Goal: Task Accomplishment & Management: Manage account settings

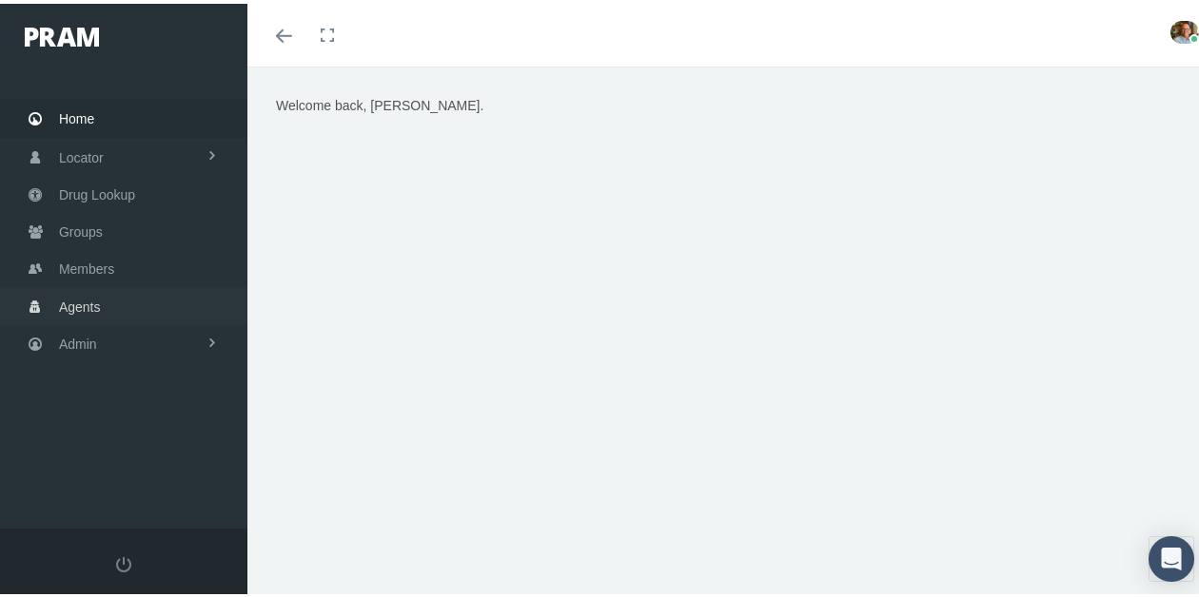
click at [118, 292] on link "Agents" at bounding box center [123, 302] width 247 height 37
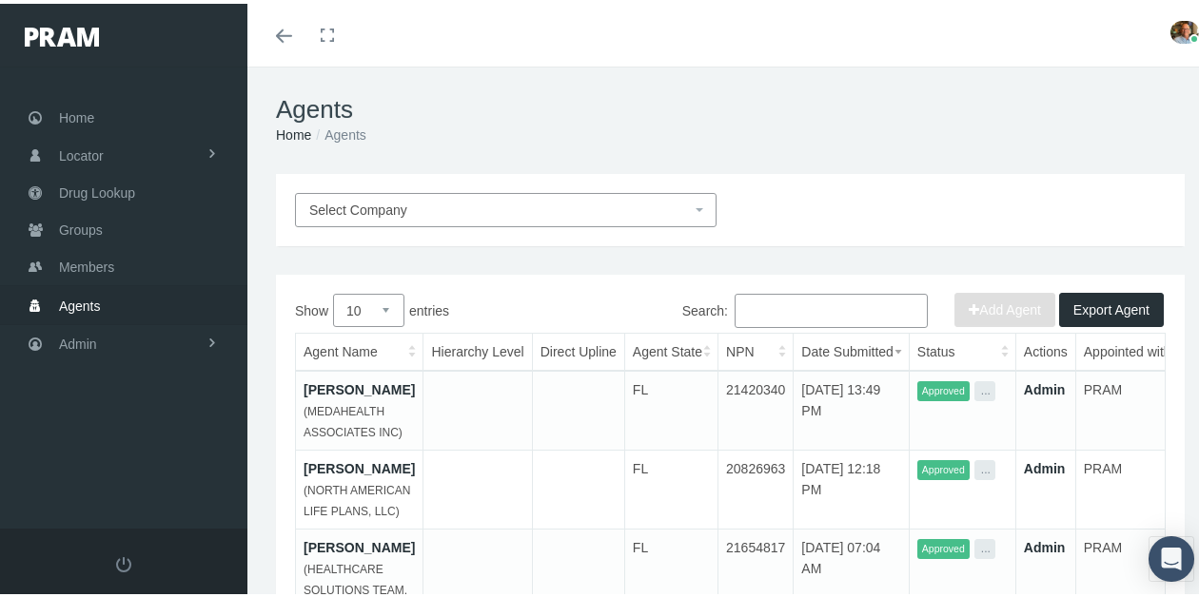
click at [781, 304] on input "Search:" at bounding box center [830, 307] width 193 height 34
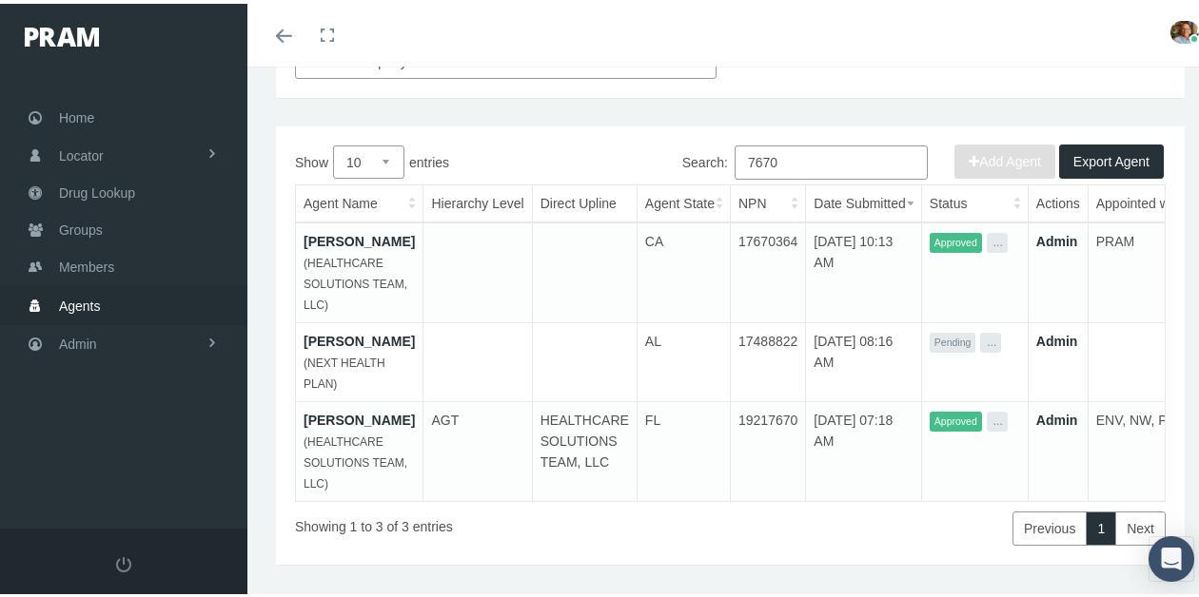
scroll to position [190, 0]
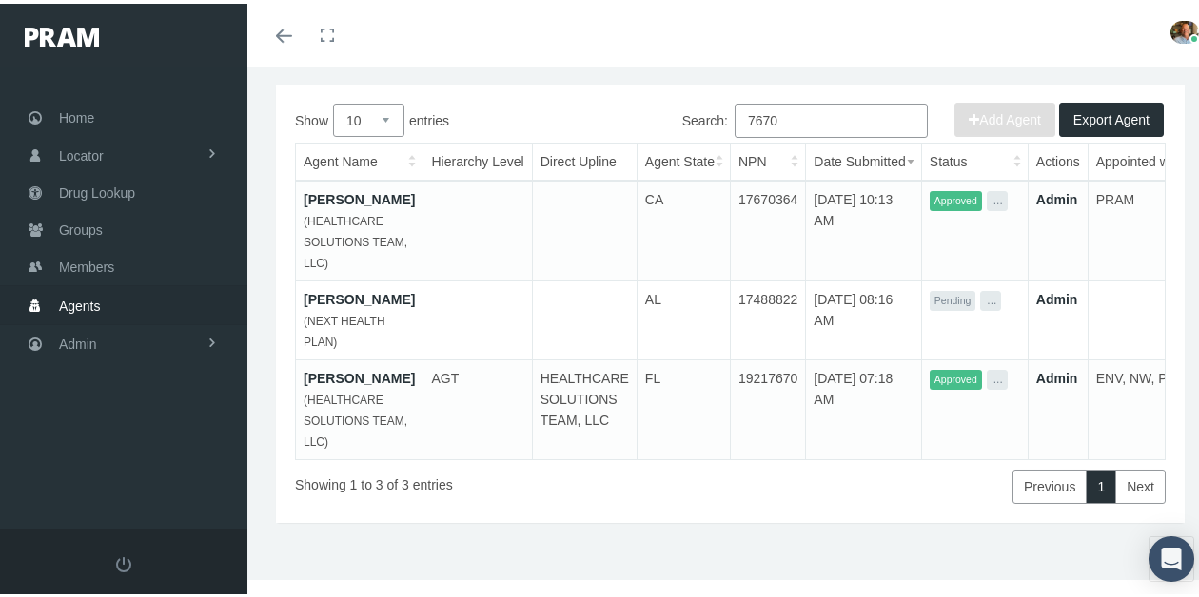
type input "7670"
click at [351, 304] on link "John Brasch" at bounding box center [359, 295] width 111 height 15
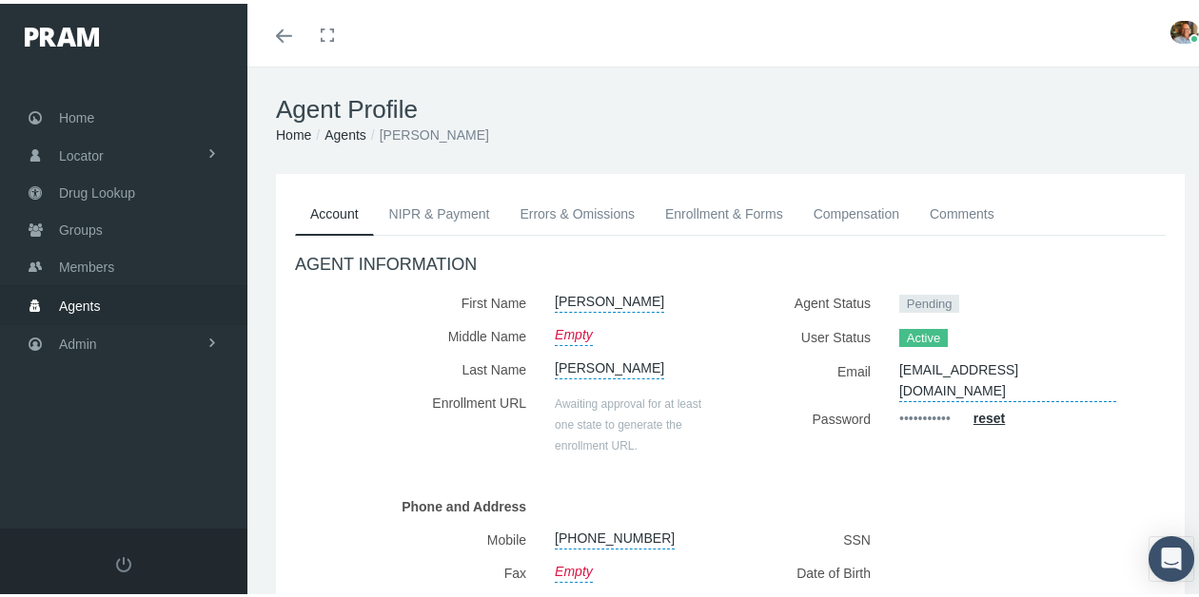
click at [747, 201] on link "Enrollment & Forms" at bounding box center [724, 210] width 148 height 42
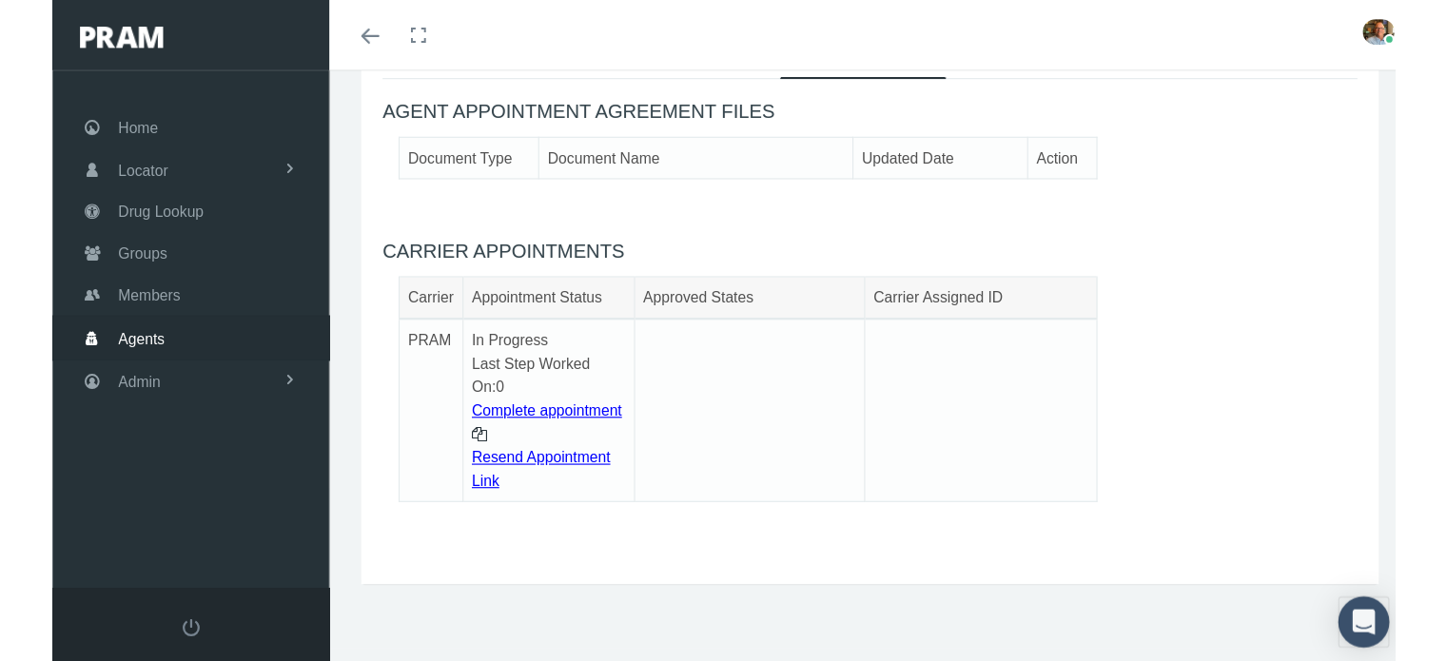
scroll to position [42, 0]
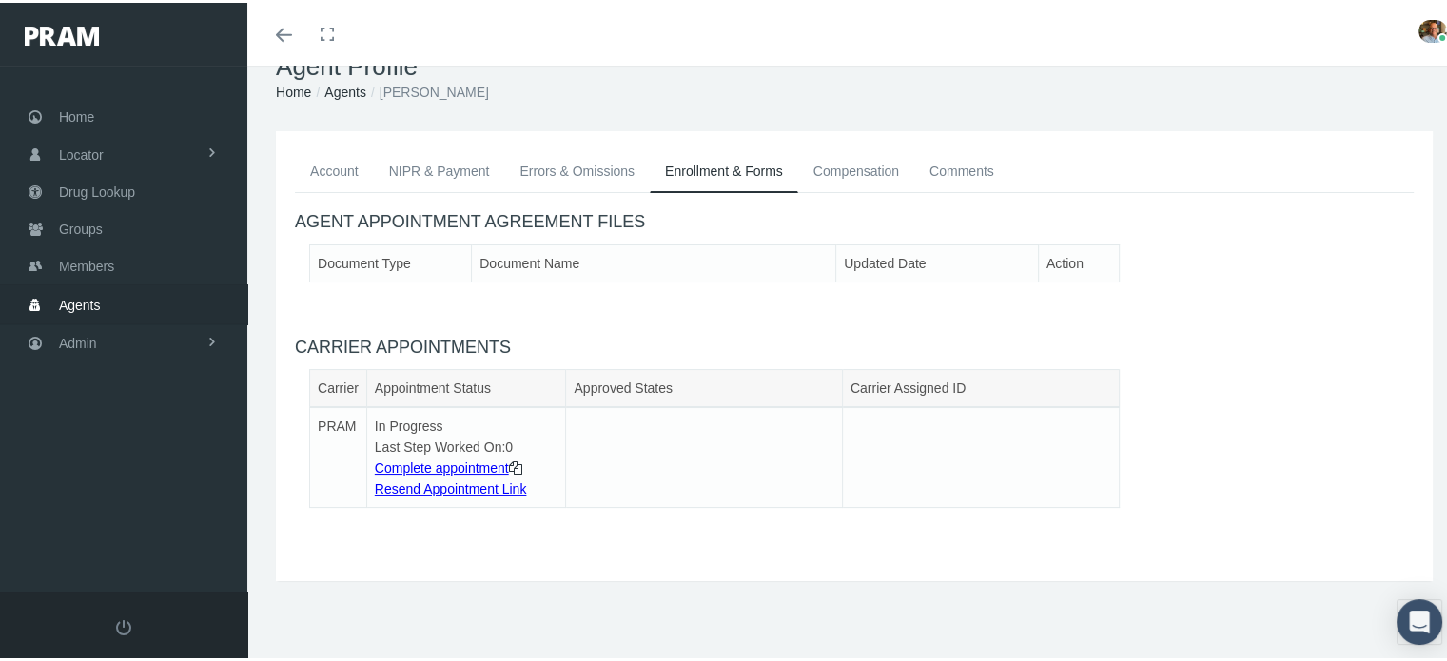
click at [521, 463] on icon at bounding box center [515, 465] width 13 height 21
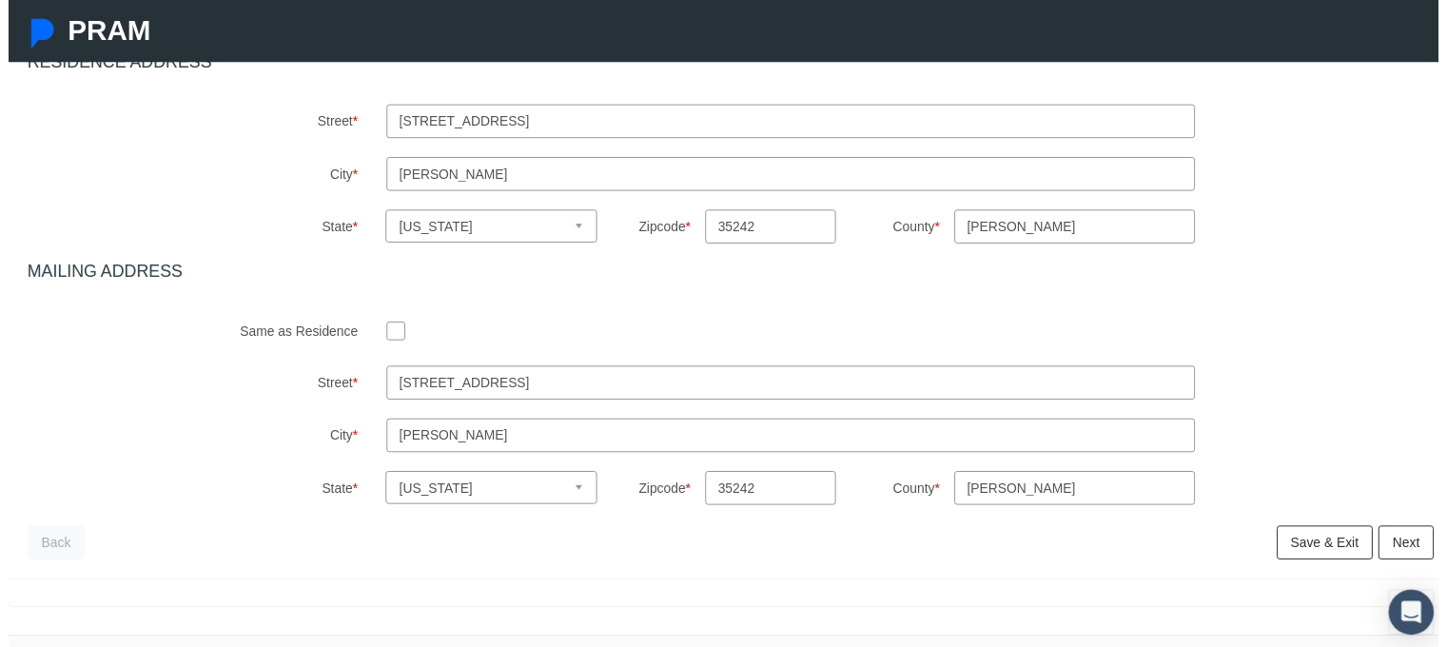
scroll to position [685, 0]
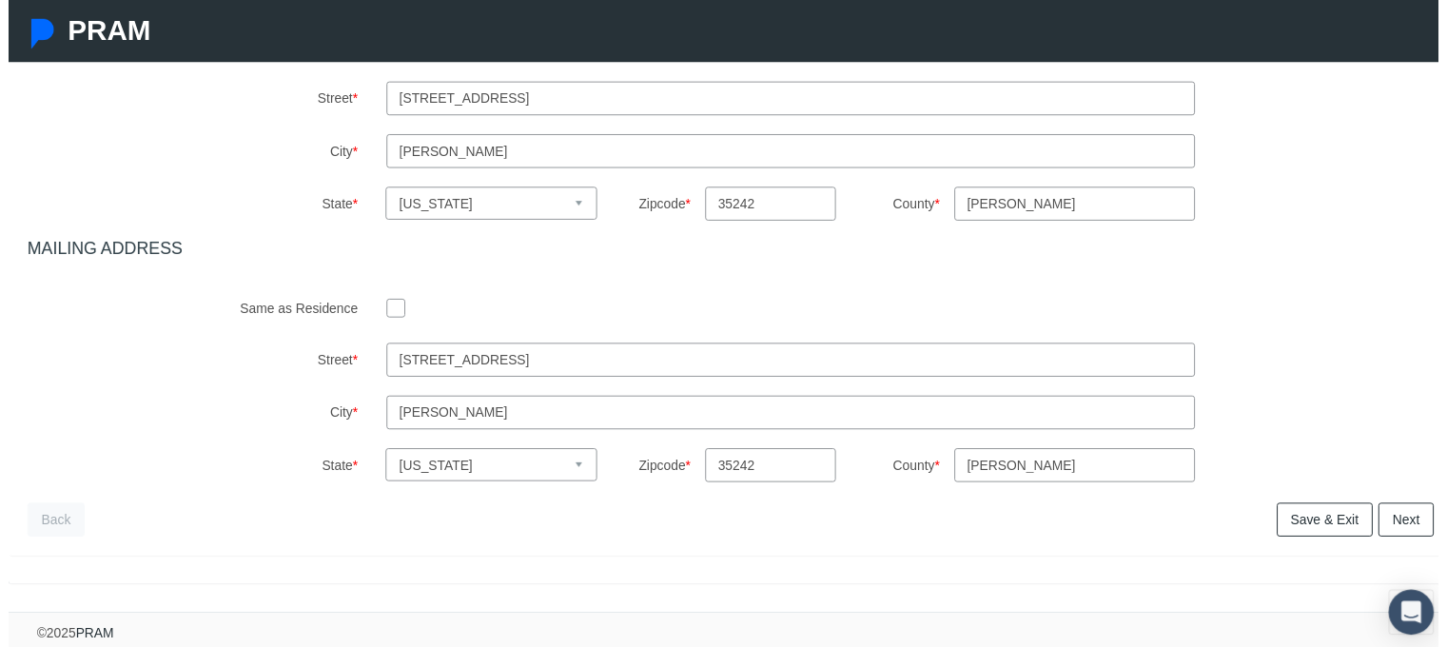
click at [1394, 509] on link "Next" at bounding box center [1414, 526] width 56 height 34
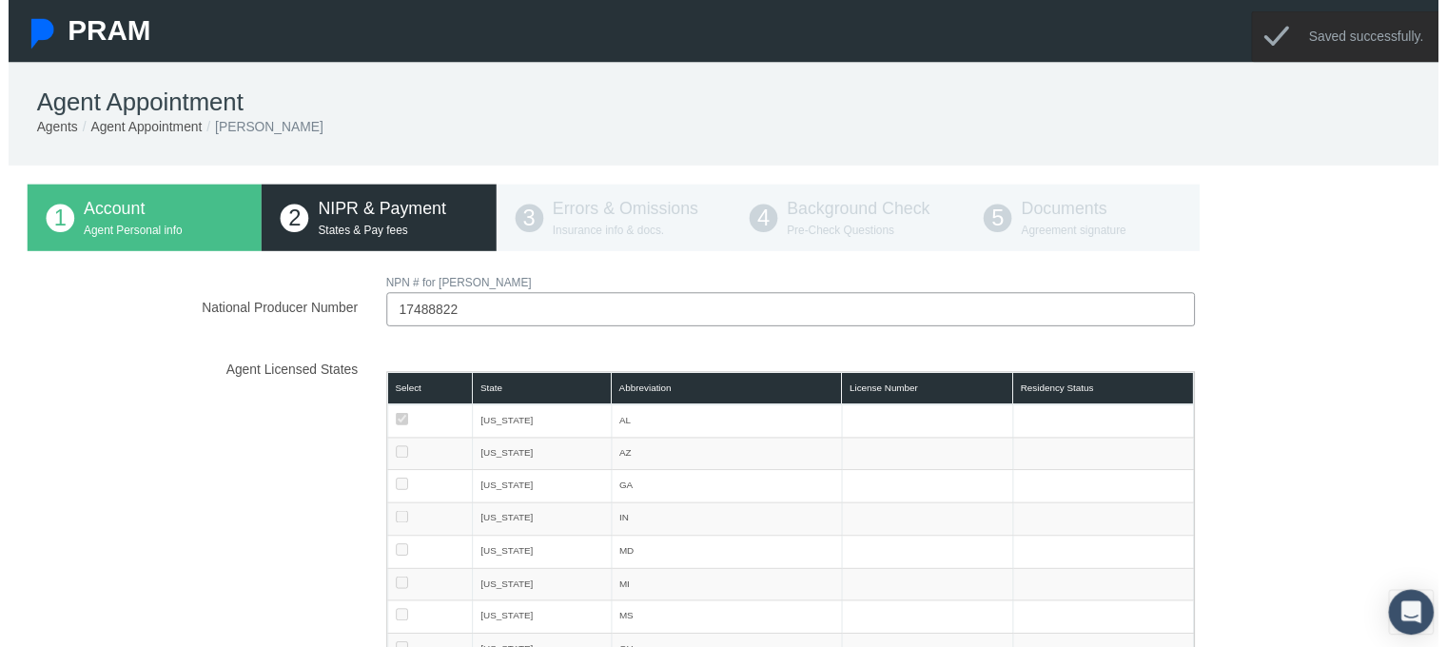
scroll to position [0, 0]
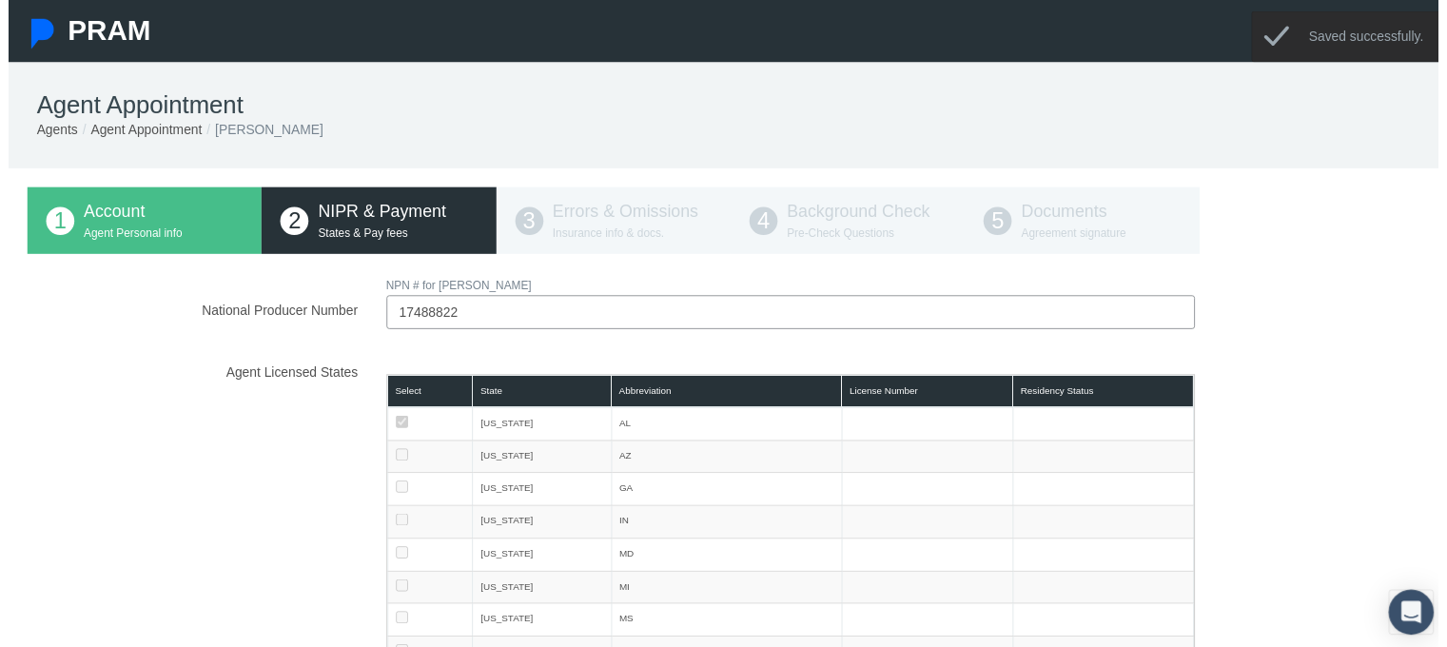
click at [464, 319] on input "17488822" at bounding box center [791, 316] width 818 height 34
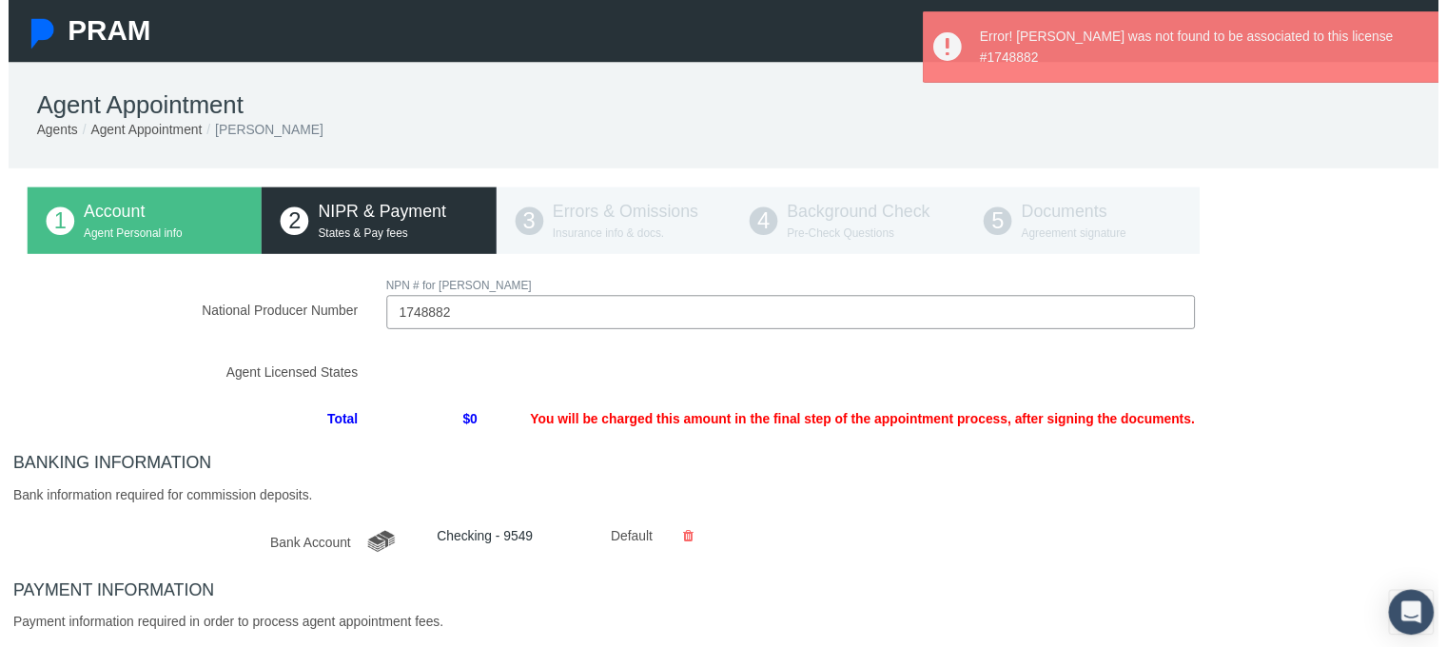
click at [468, 316] on input "1748882" at bounding box center [791, 316] width 818 height 34
type input "17488822"
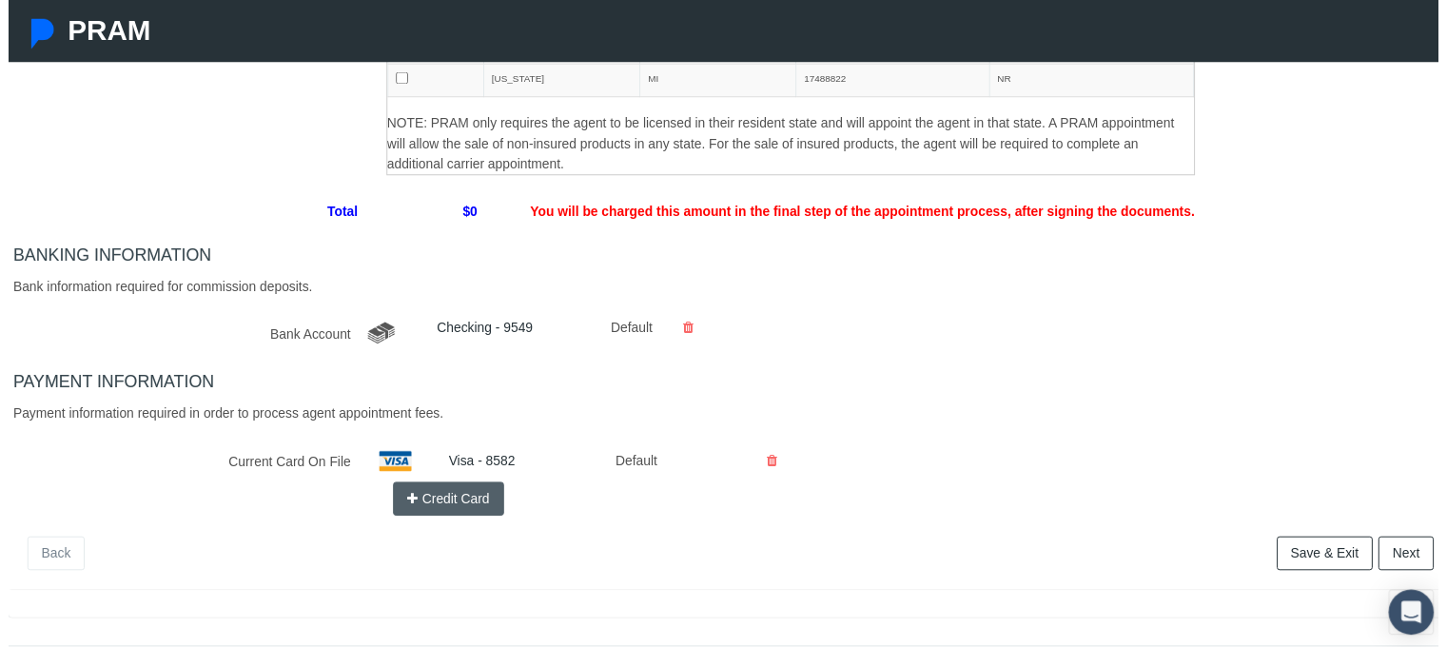
scroll to position [476, 0]
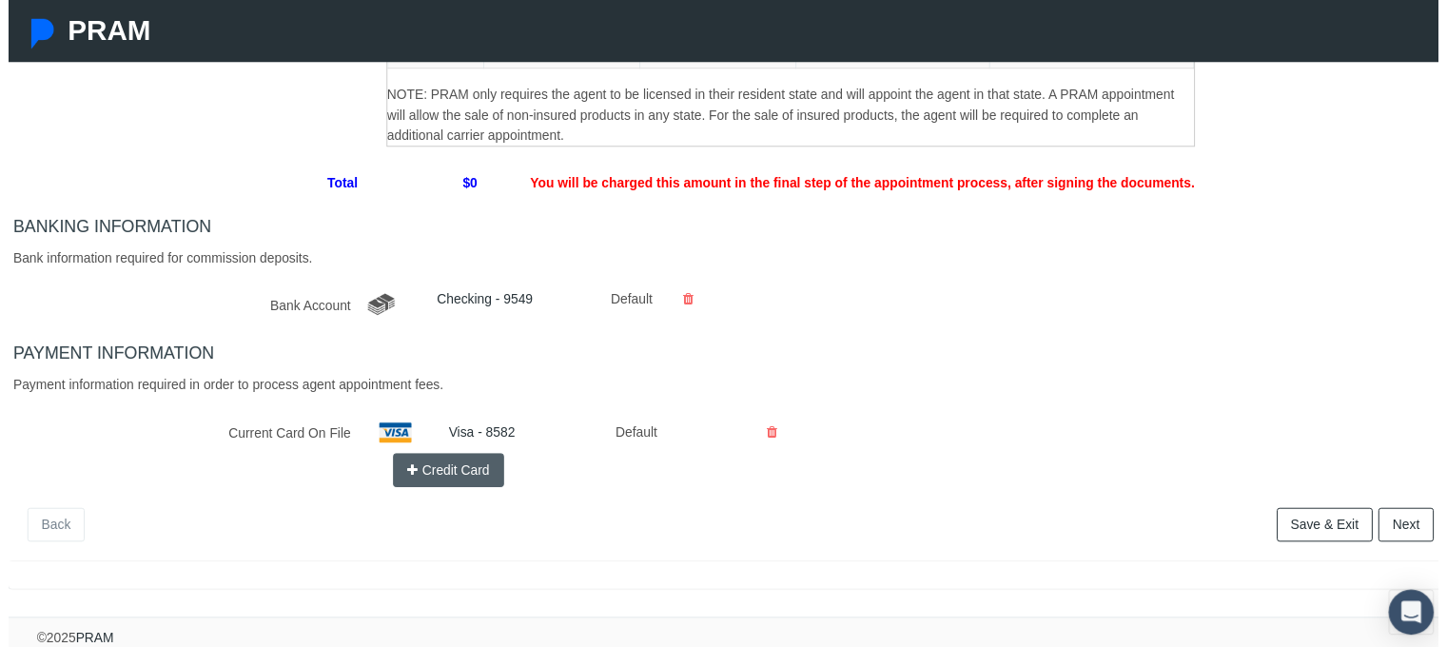
click at [1386, 528] on link "Next" at bounding box center [1414, 531] width 56 height 34
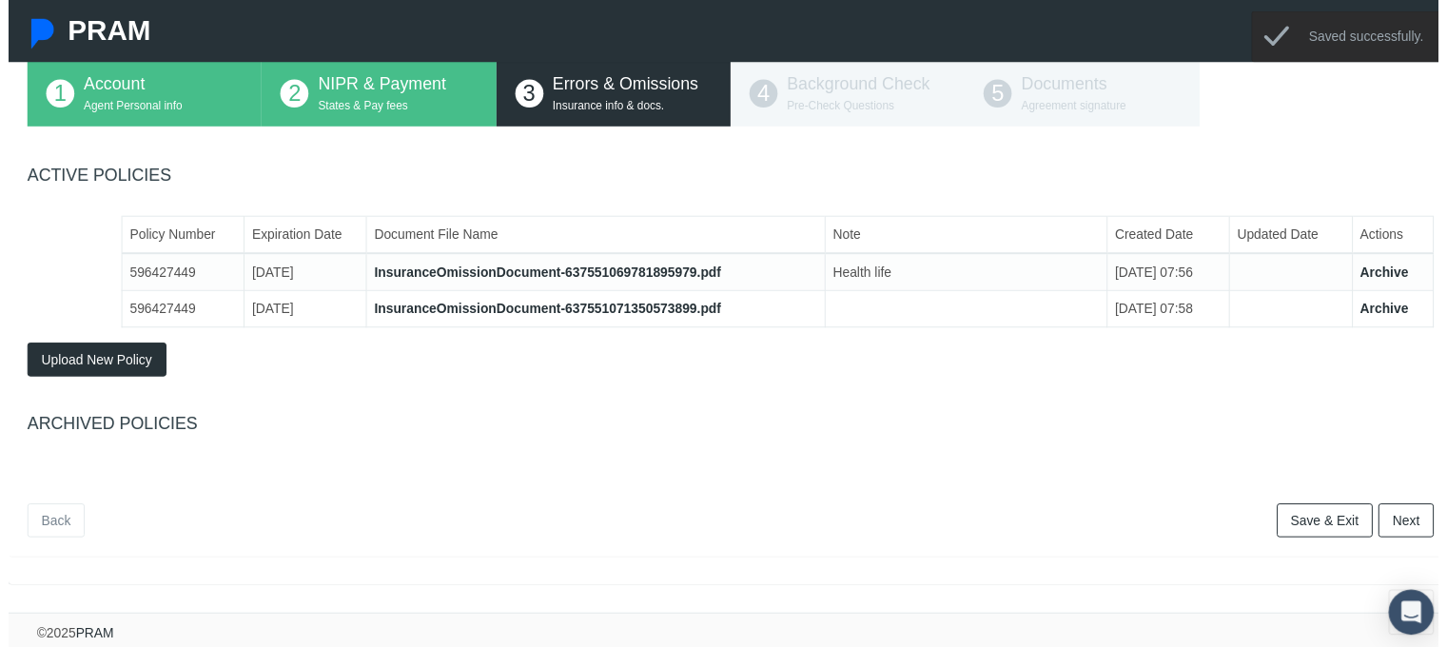
scroll to position [141, 0]
click at [1392, 515] on link "Next" at bounding box center [1414, 526] width 56 height 34
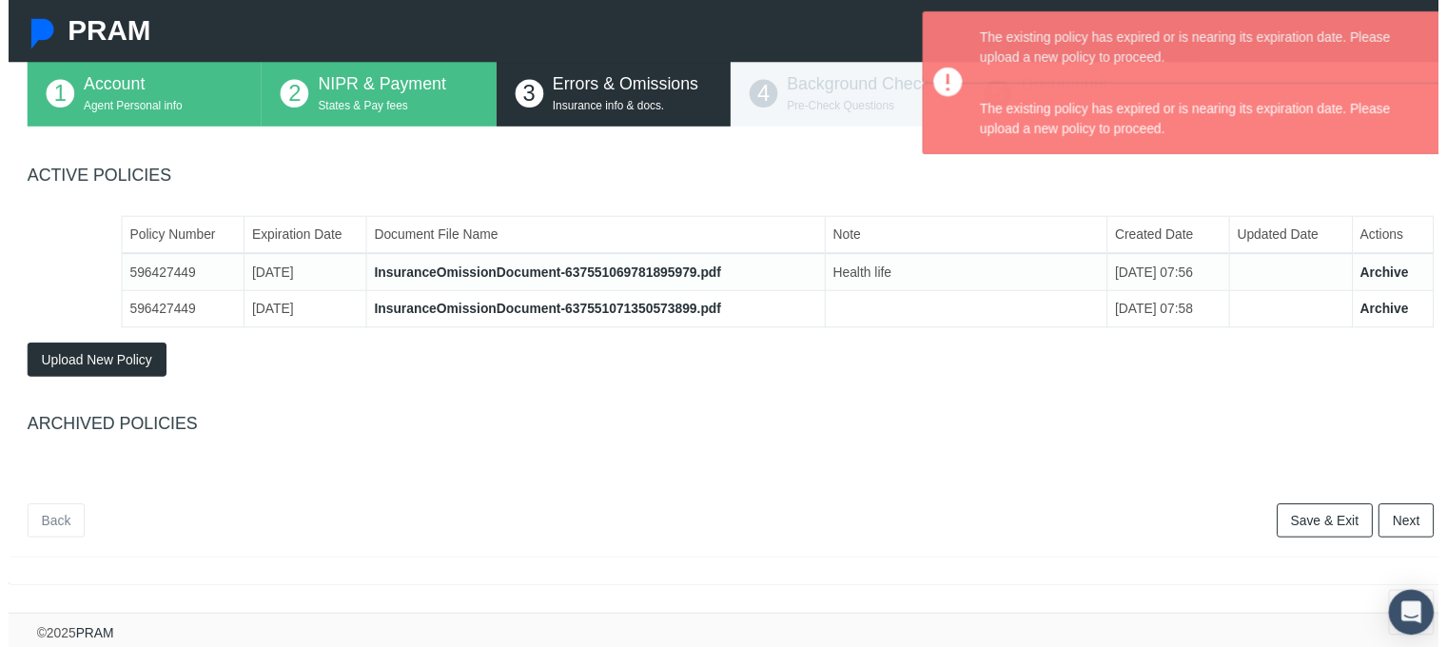
click at [1073, 419] on h4 "ARCHIVED POLICIES" at bounding box center [730, 429] width 1423 height 21
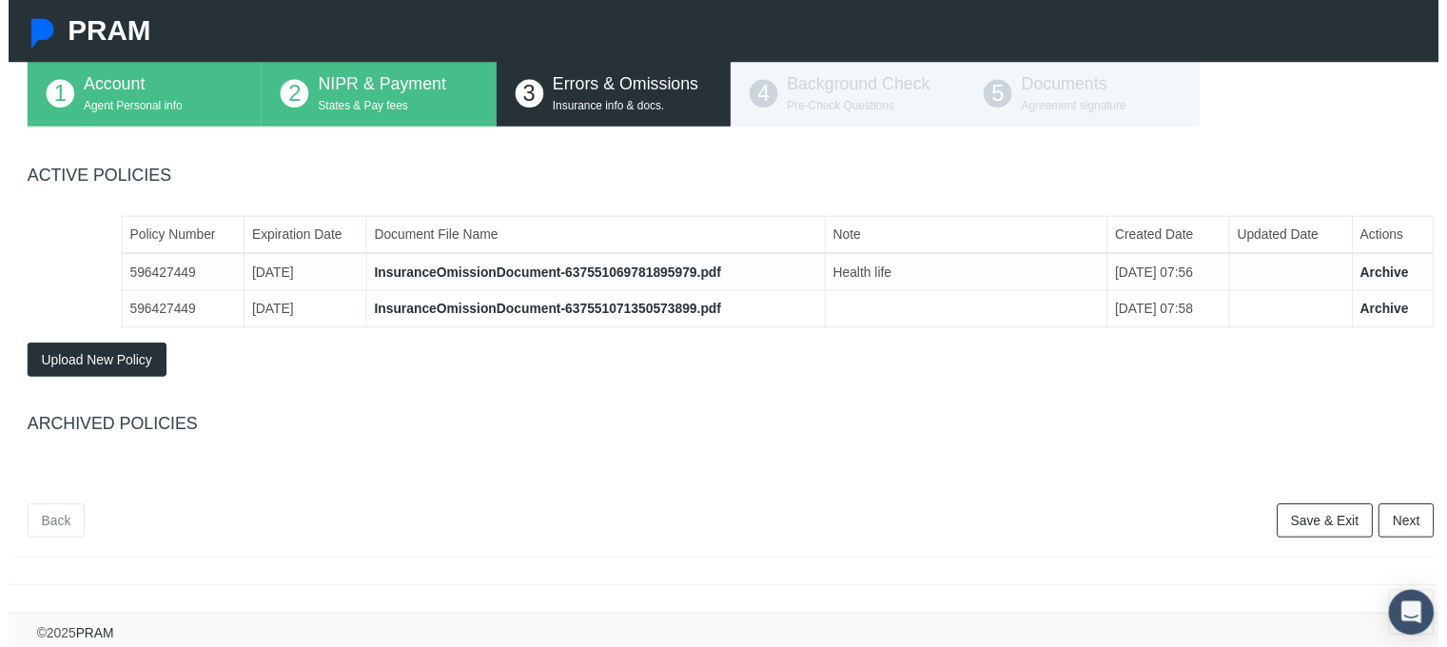
click at [1368, 267] on link "Archive" at bounding box center [1392, 274] width 49 height 15
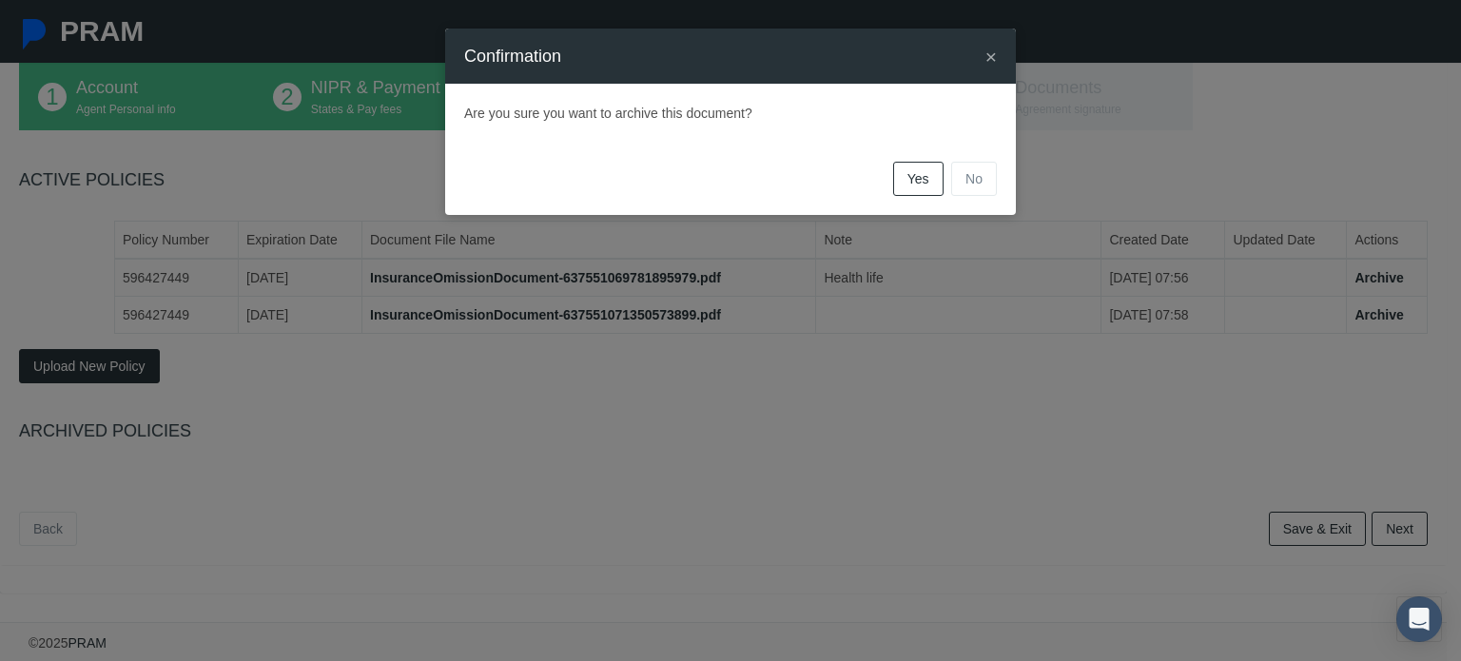
click at [921, 182] on link "Yes" at bounding box center [918, 179] width 50 height 34
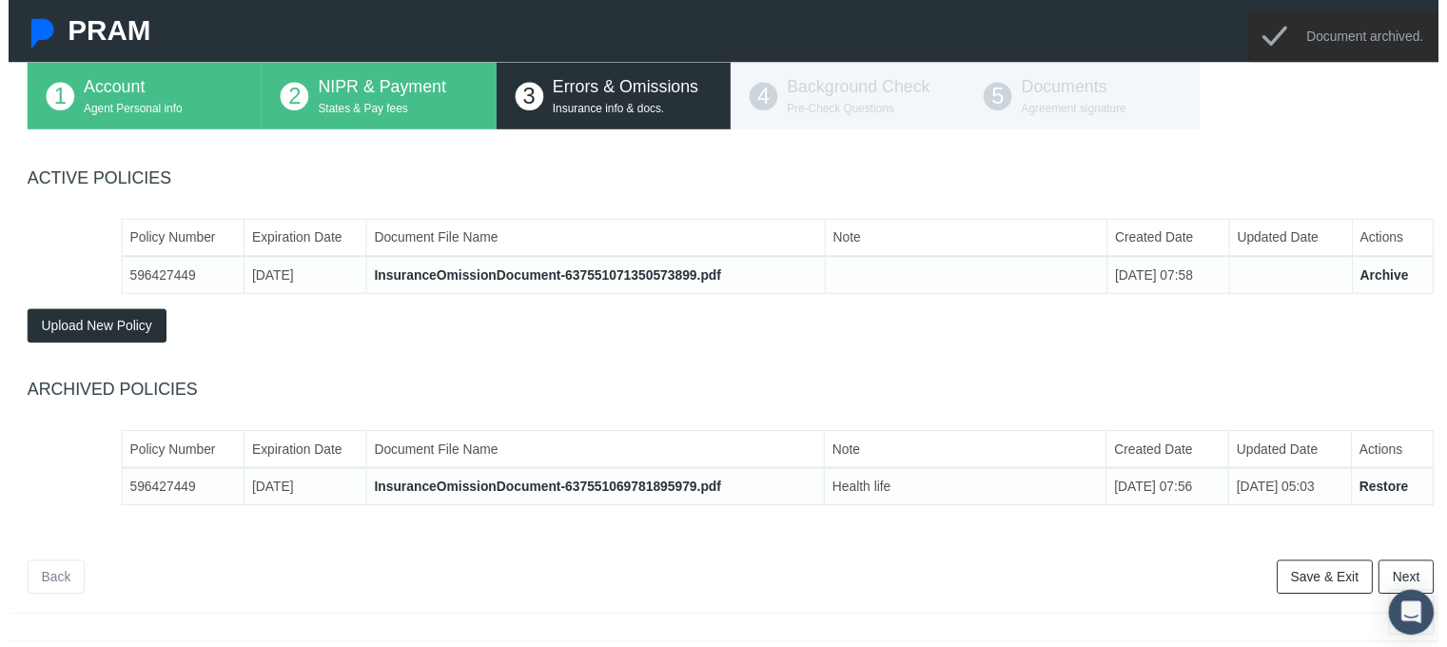
click at [1368, 275] on link "Archive" at bounding box center [1392, 277] width 49 height 15
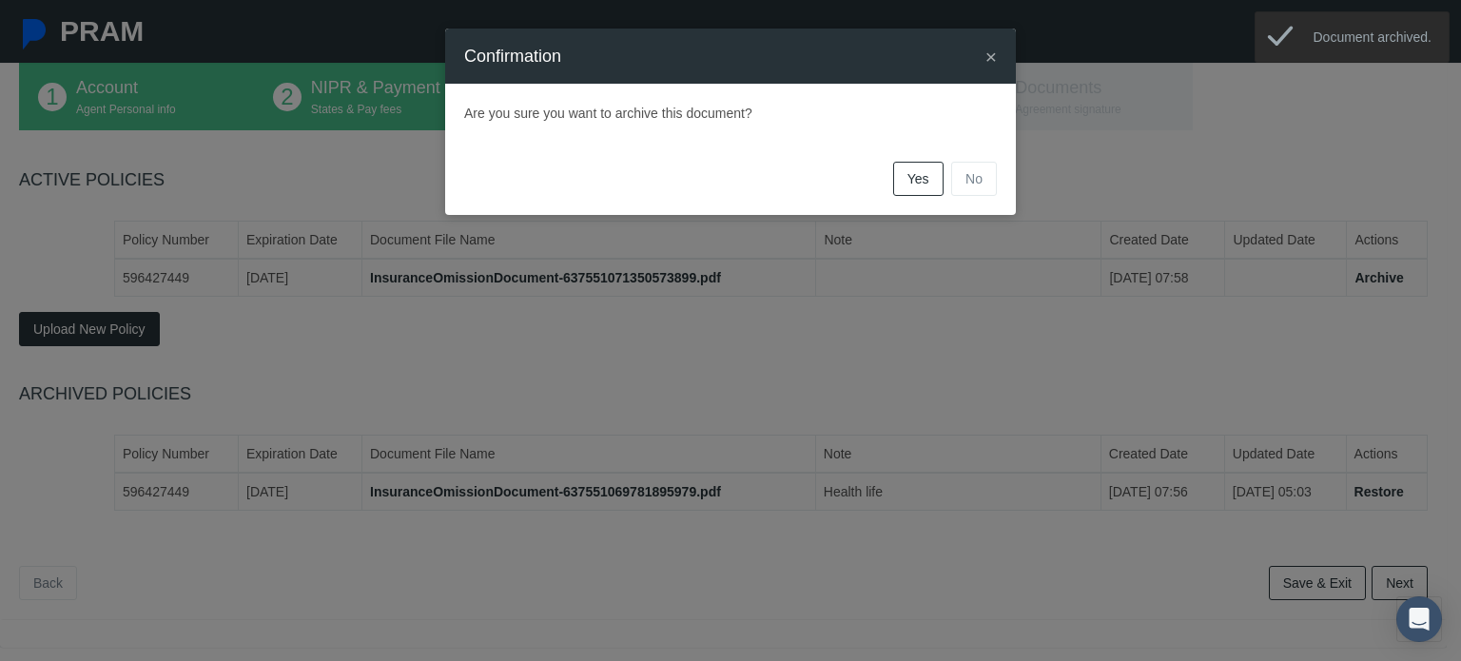
click at [913, 175] on span "Yes" at bounding box center [919, 178] width 22 height 15
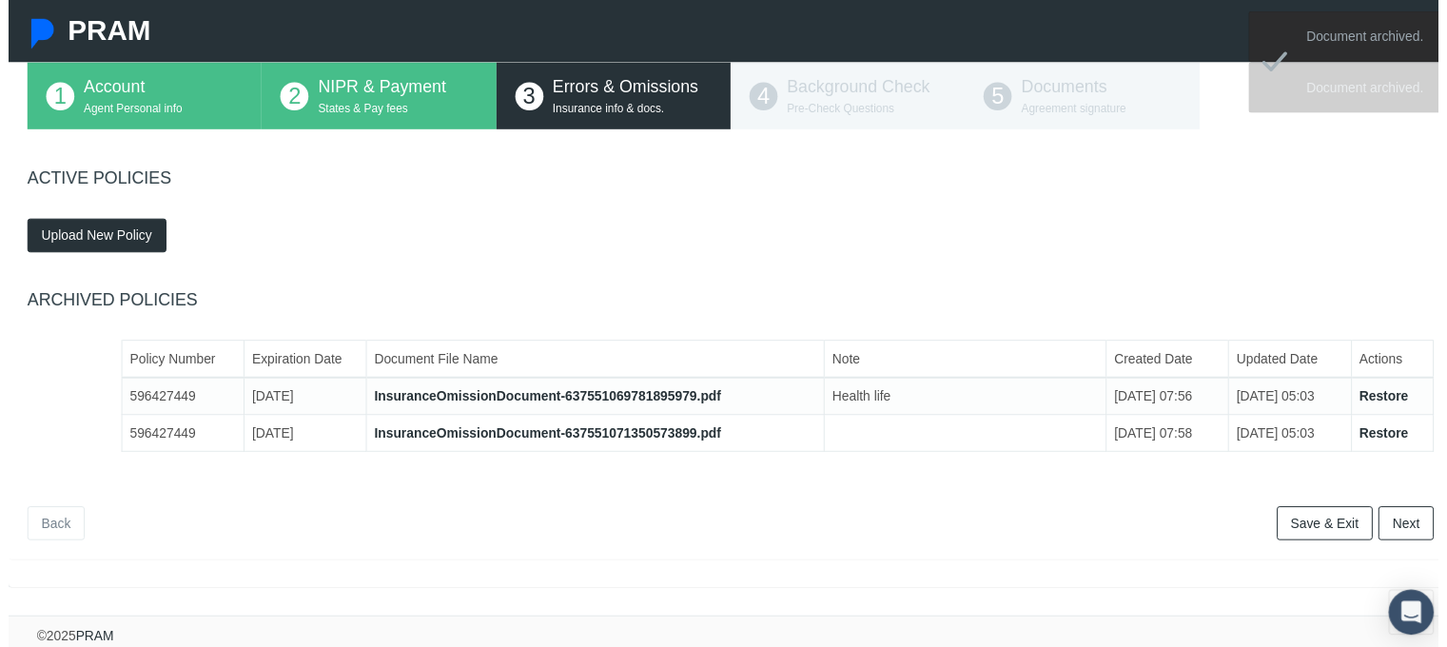
click at [114, 231] on span "Upload New Policy" at bounding box center [89, 237] width 112 height 15
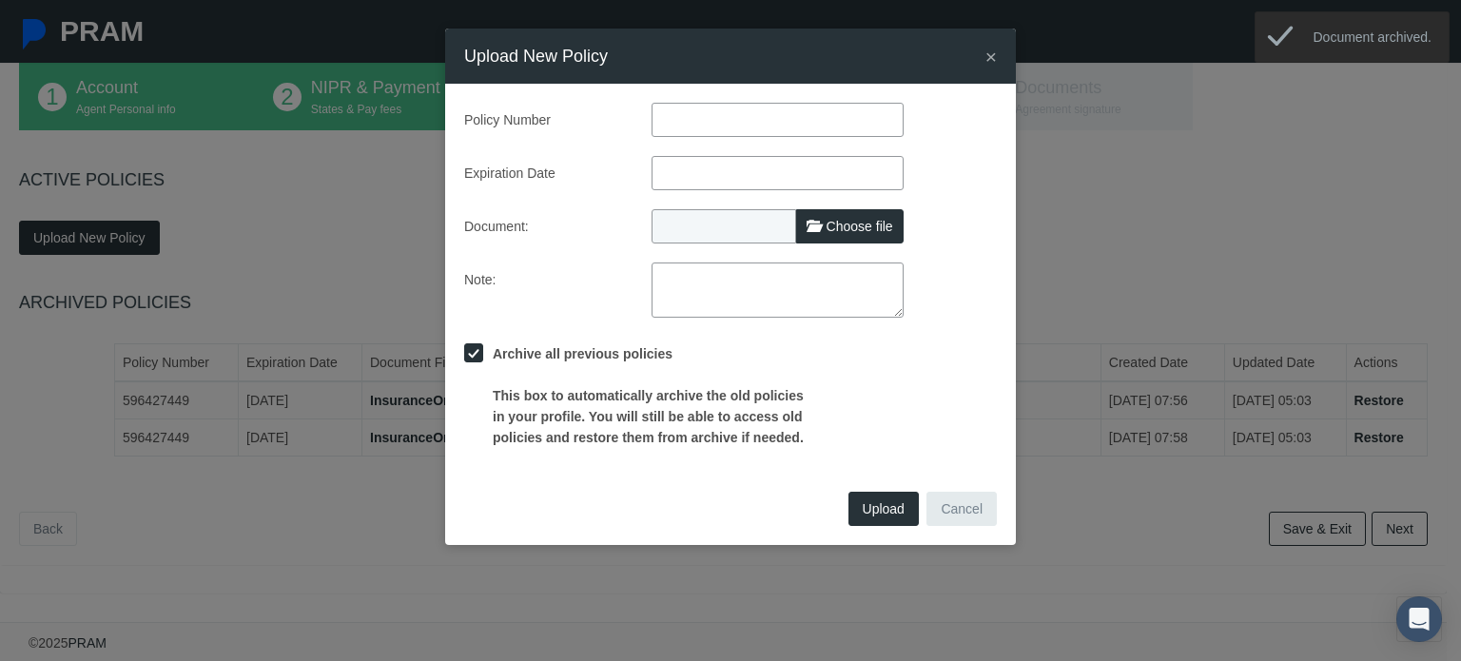
click at [713, 116] on input "text" at bounding box center [778, 120] width 252 height 34
type input "PL202505281233RDO"
drag, startPoint x: 801, startPoint y: 111, endPoint x: 632, endPoint y: 120, distance: 169.6
click at [632, 120] on div "Policy Number PL202505281233RDO" at bounding box center [730, 120] width 561 height 34
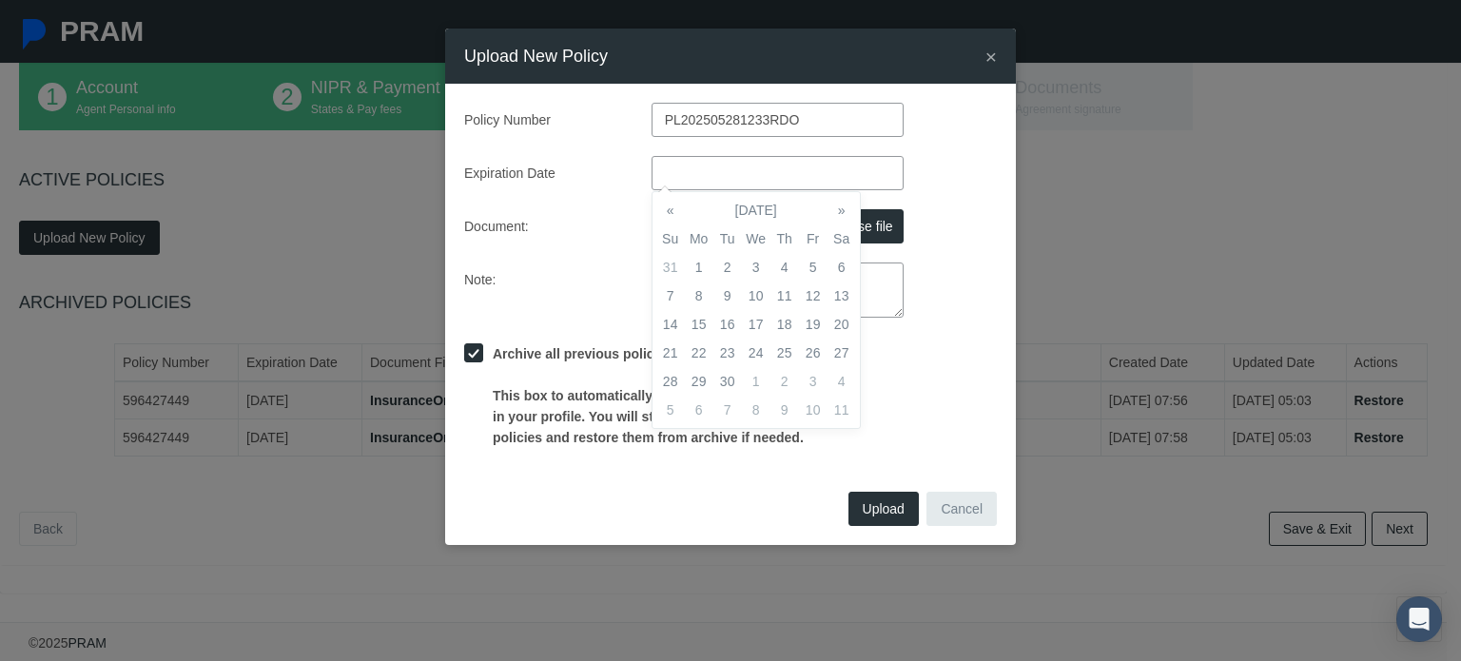
click at [669, 166] on input "text" at bounding box center [778, 173] width 252 height 34
type input "06/06/2026"
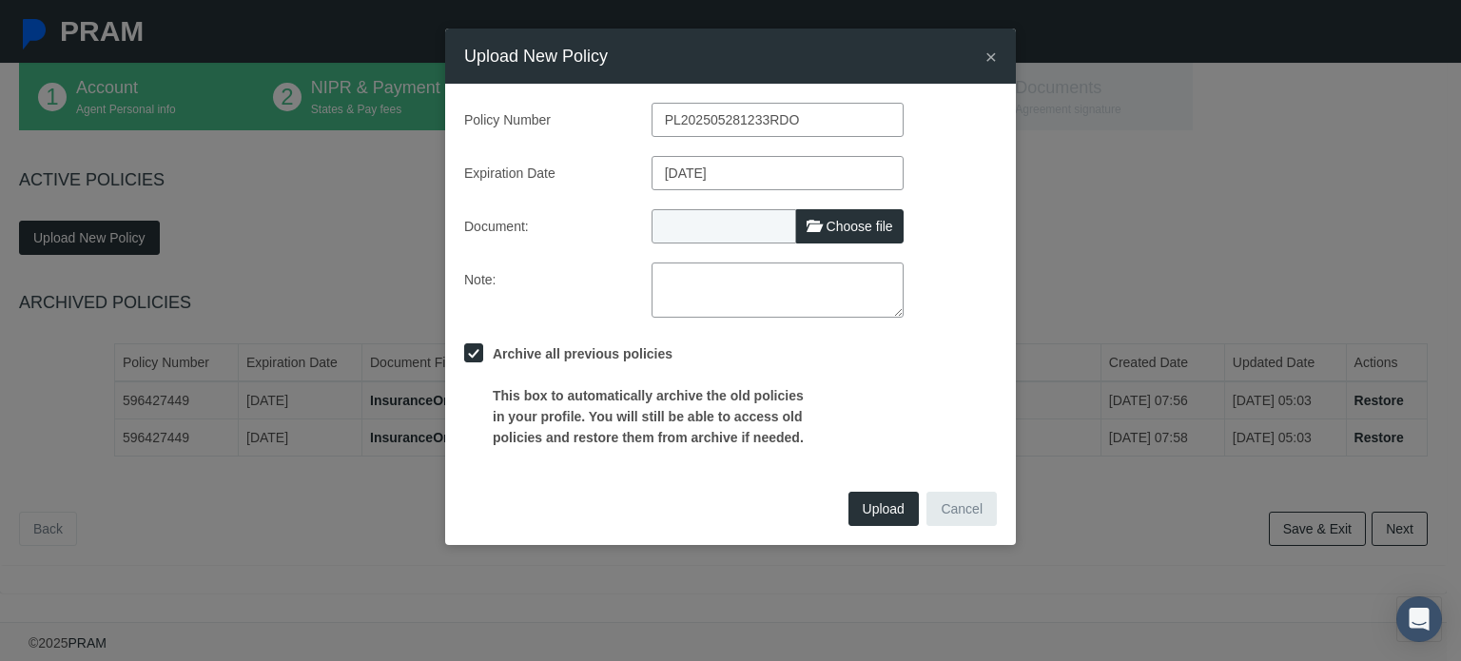
click at [891, 227] on span "Choose file" at bounding box center [860, 226] width 67 height 15
click at [891, 227] on input "Choose file" at bounding box center [778, 222] width 252 height 27
type input "C:\fakepath\New Text Document.txt"
type input "New Text Document.txt"
click at [881, 498] on button "Upload" at bounding box center [884, 509] width 70 height 34
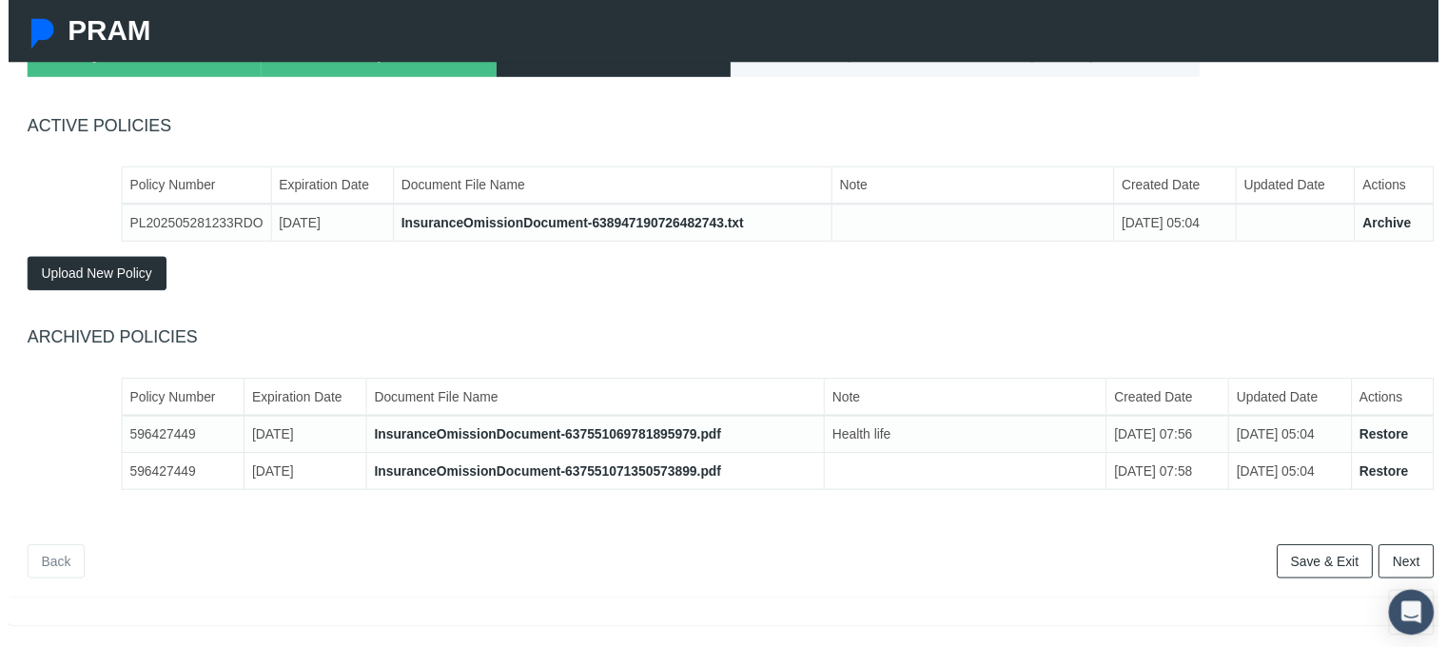
scroll to position [232, 0]
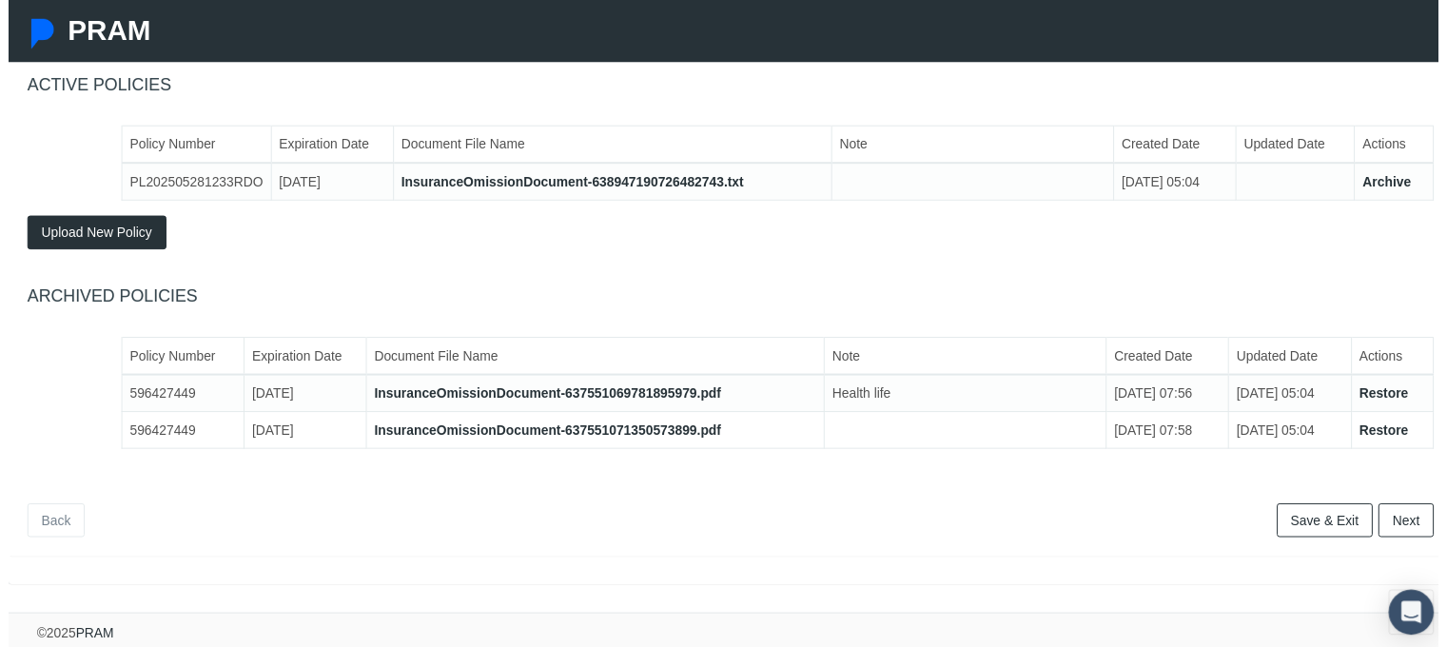
click at [1394, 513] on link "Next" at bounding box center [1414, 526] width 56 height 34
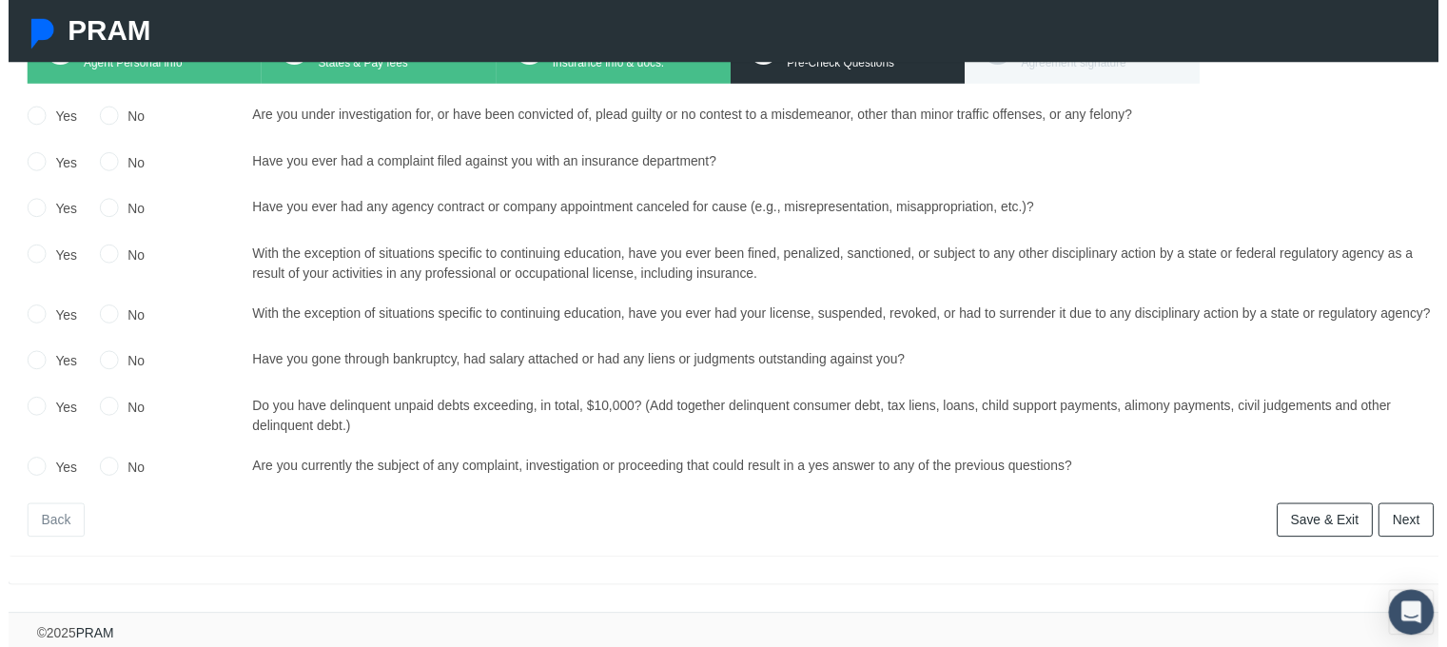
scroll to position [201, 0]
click at [65, 510] on link "Back" at bounding box center [48, 526] width 58 height 34
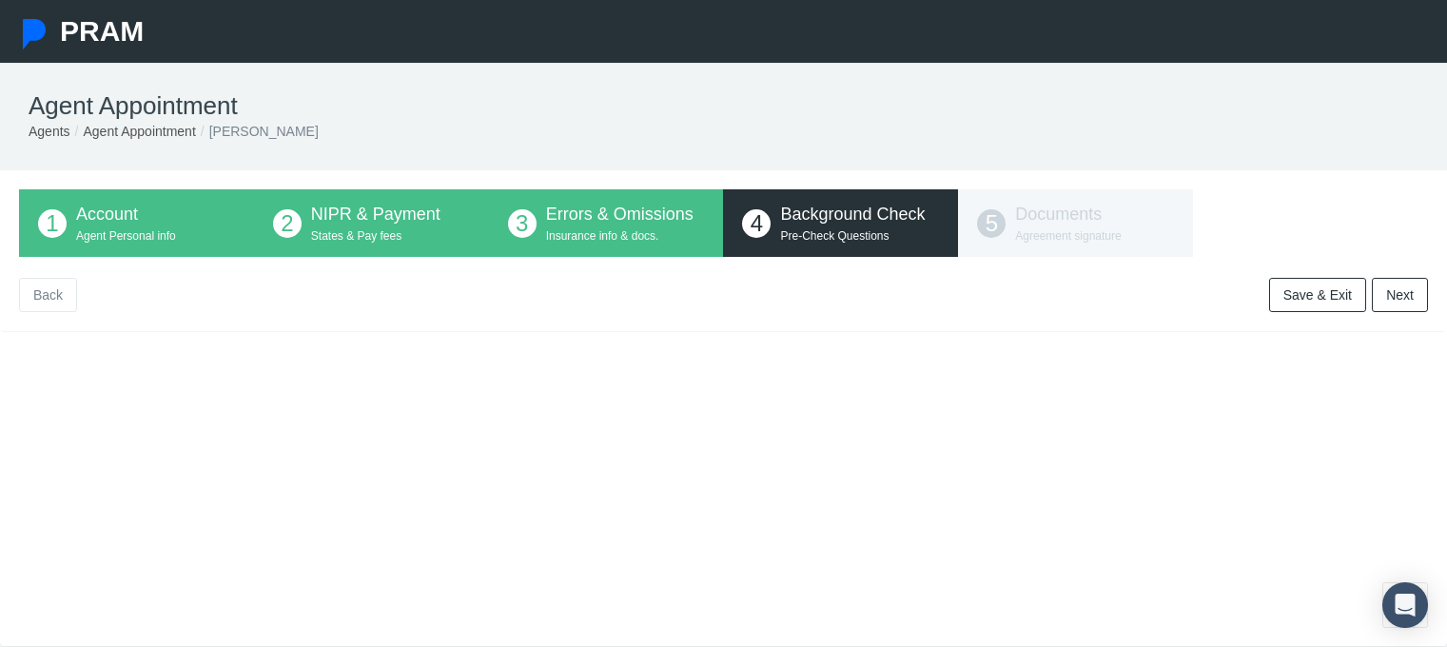
scroll to position [201, 0]
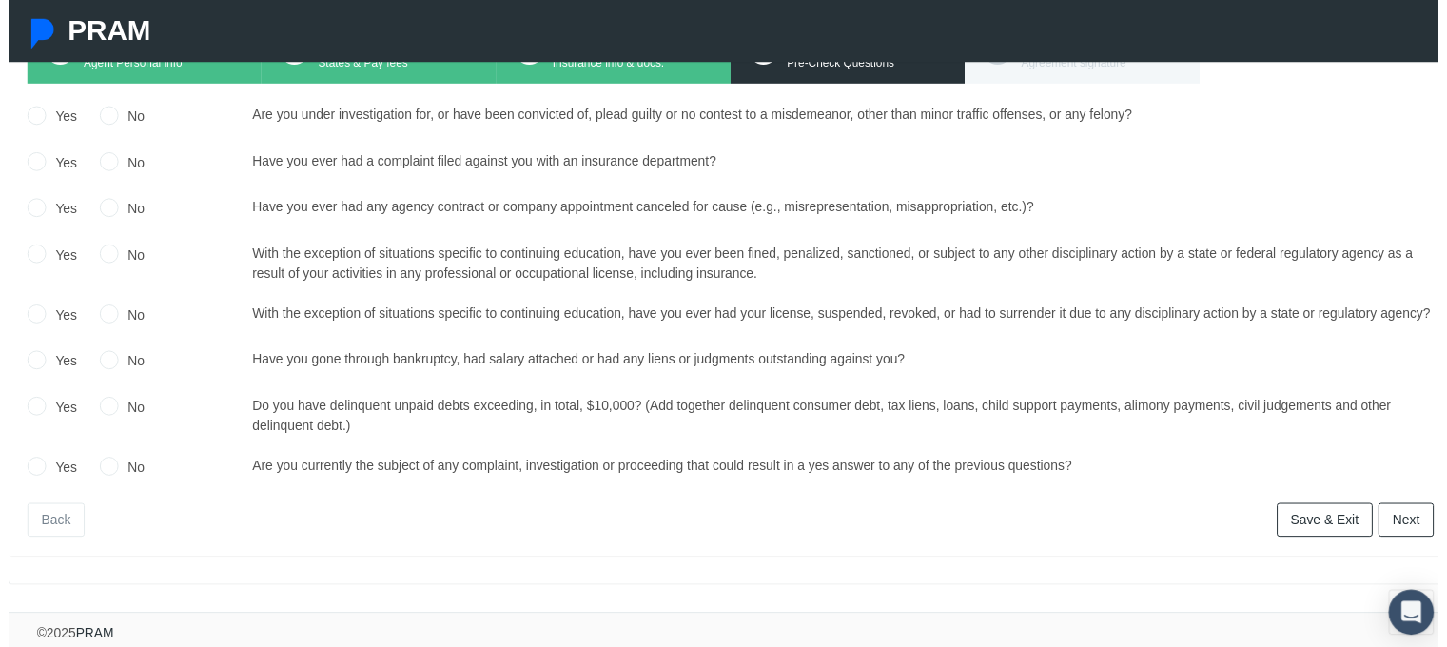
click at [53, 514] on link "Back" at bounding box center [48, 526] width 58 height 34
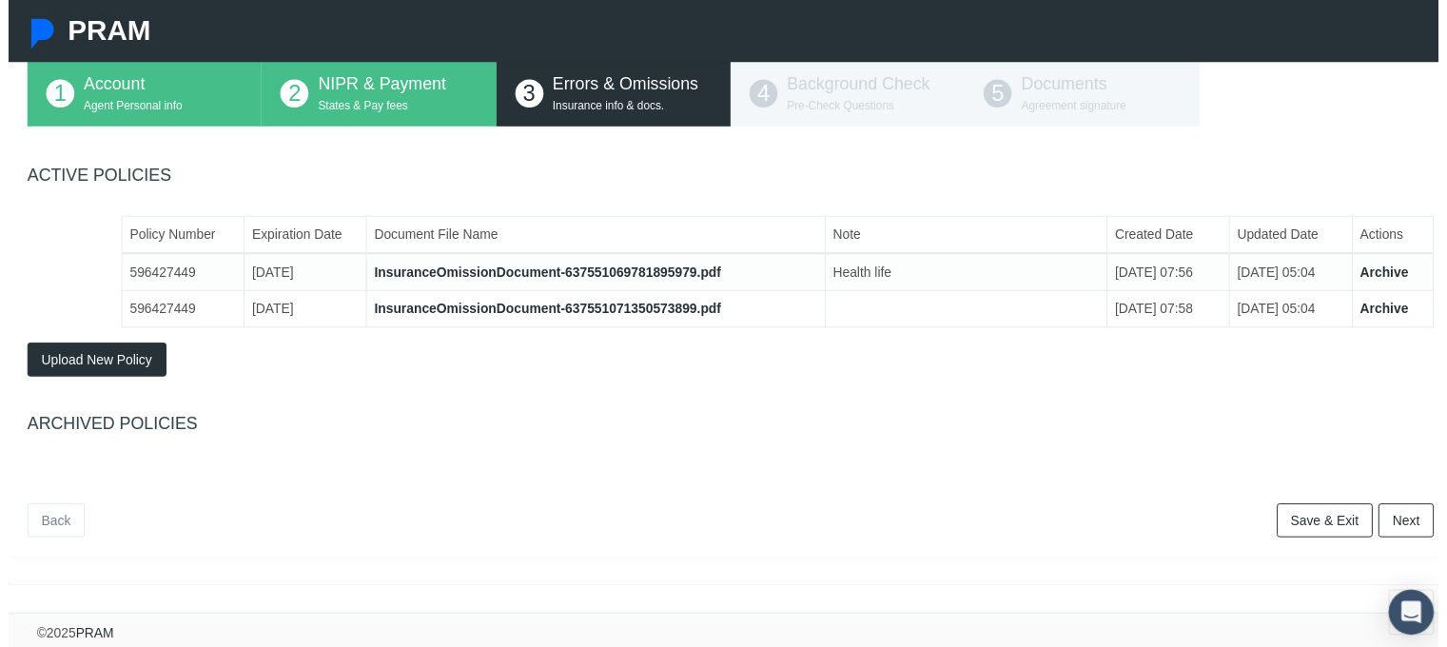
click at [53, 514] on link "Back" at bounding box center [48, 526] width 58 height 34
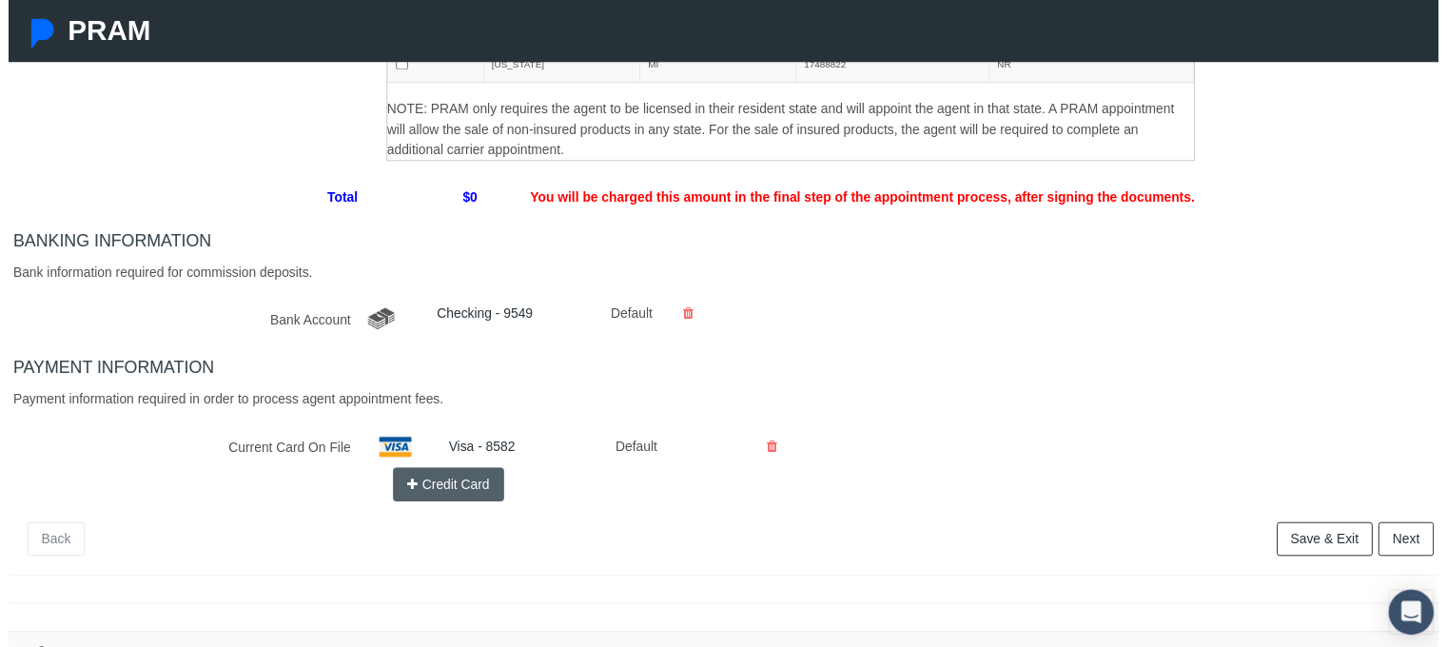
scroll to position [495, 0]
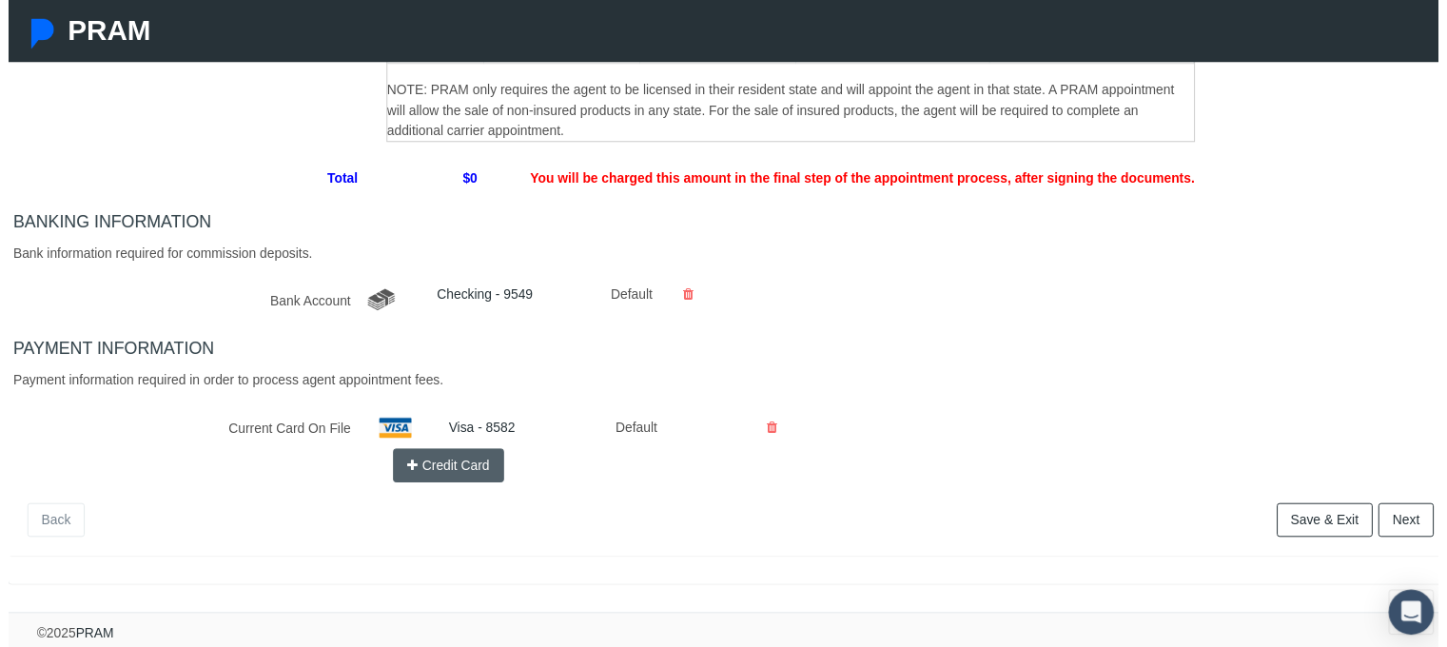
click at [1283, 510] on link "Save & Exit" at bounding box center [1331, 526] width 97 height 34
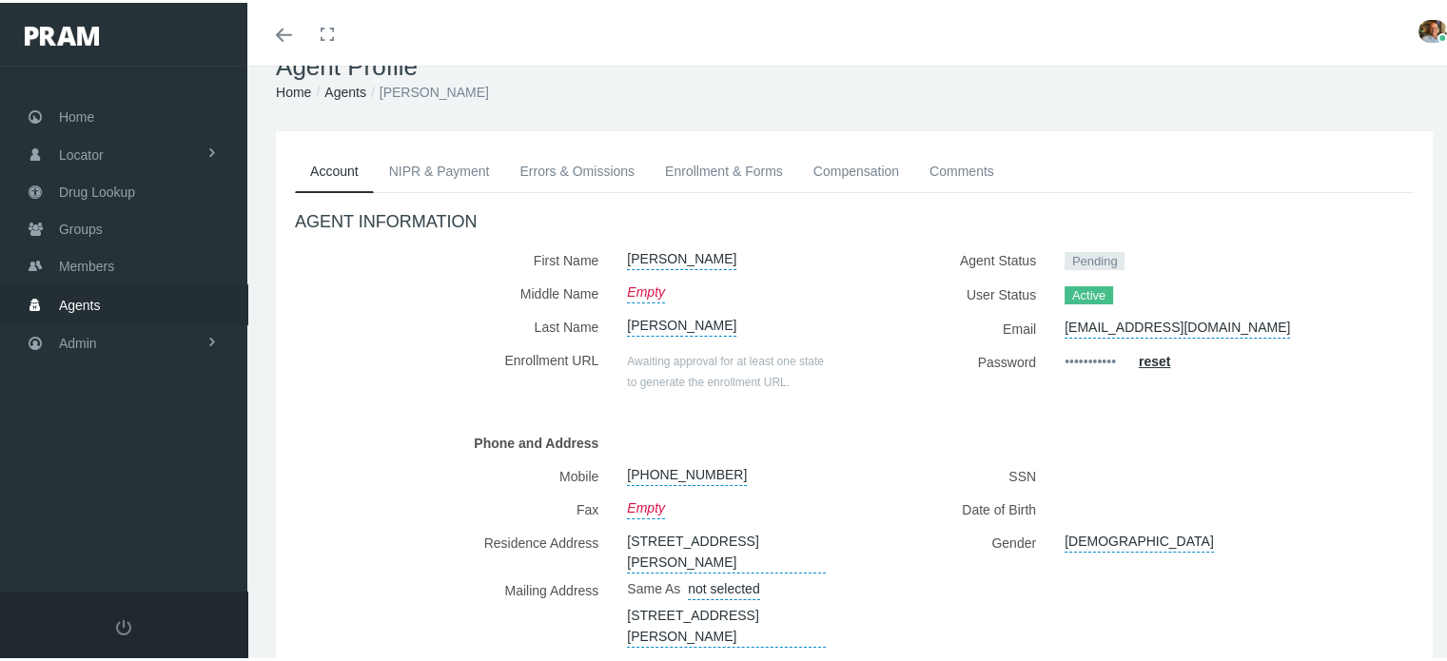
scroll to position [42, 0]
click at [702, 163] on link "Enrollment & Forms" at bounding box center [724, 168] width 148 height 42
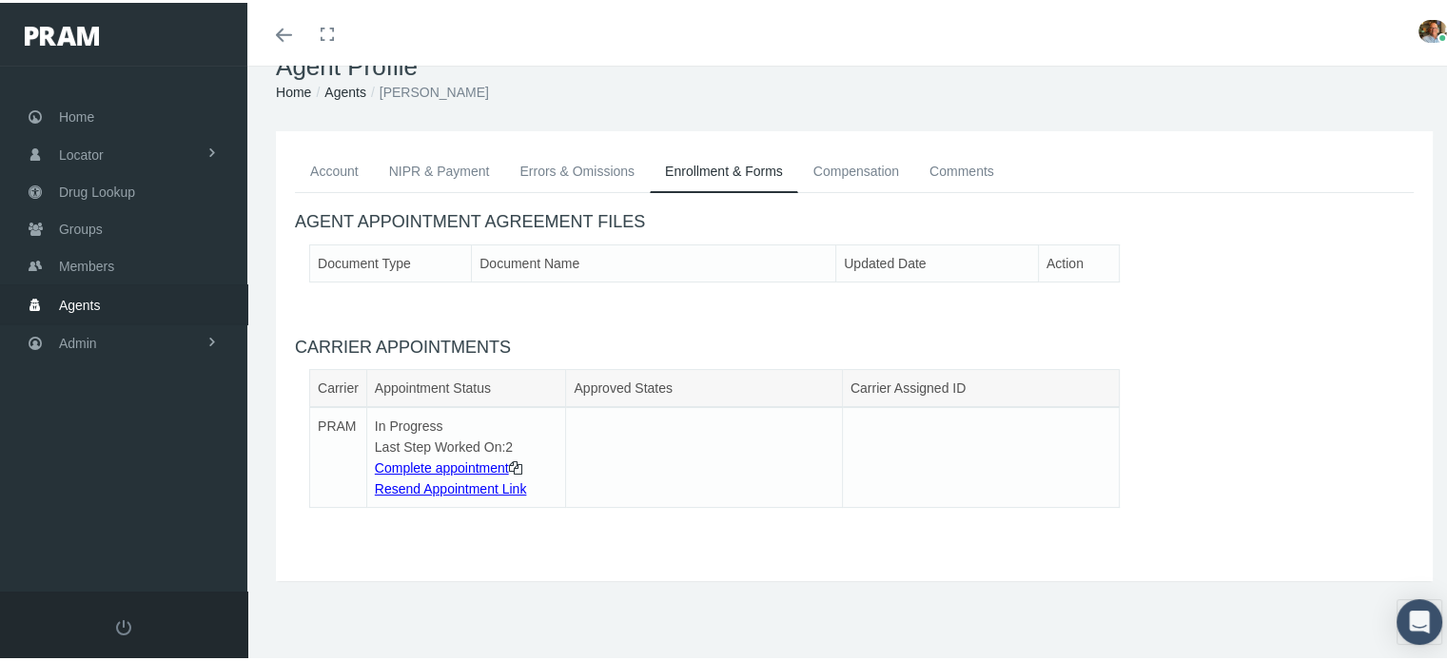
click at [592, 162] on link "Errors & Omissions" at bounding box center [577, 168] width 146 height 42
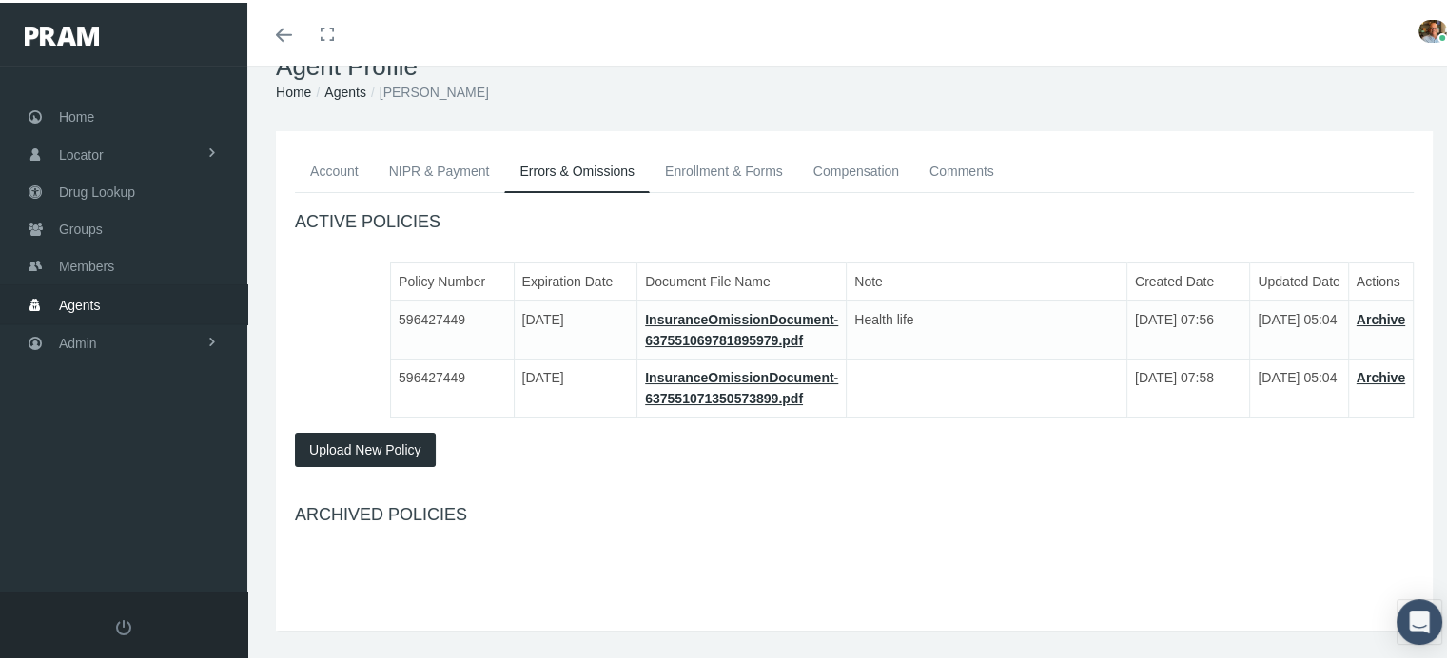
click at [446, 163] on link "NIPR & Payment" at bounding box center [439, 168] width 131 height 42
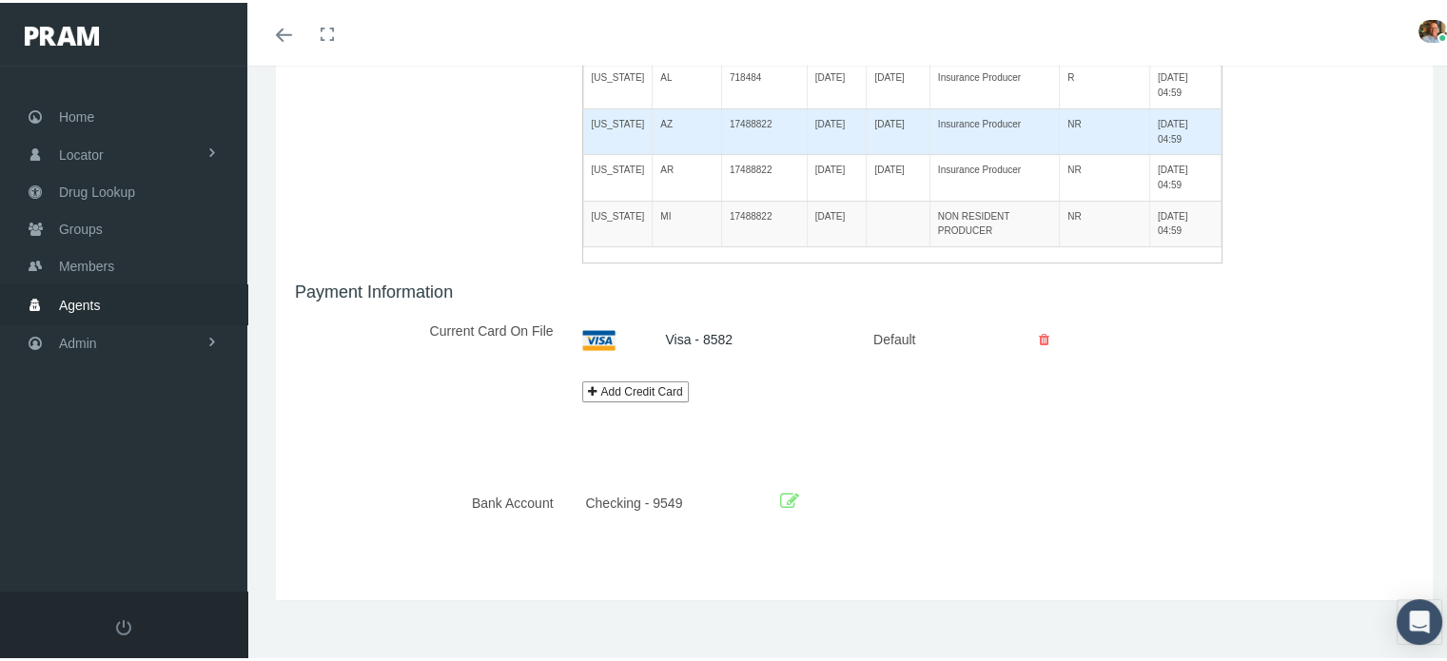
scroll to position [137, 0]
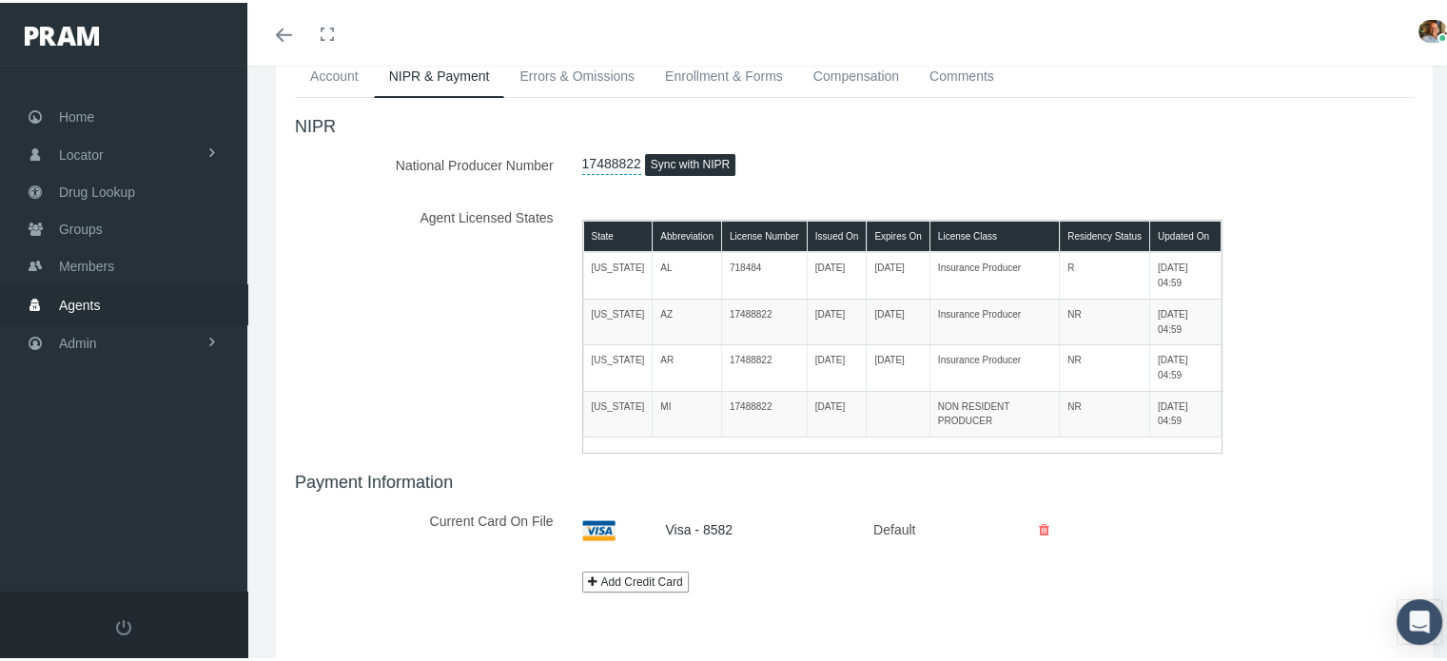
click at [340, 83] on link "Account" at bounding box center [334, 73] width 79 height 42
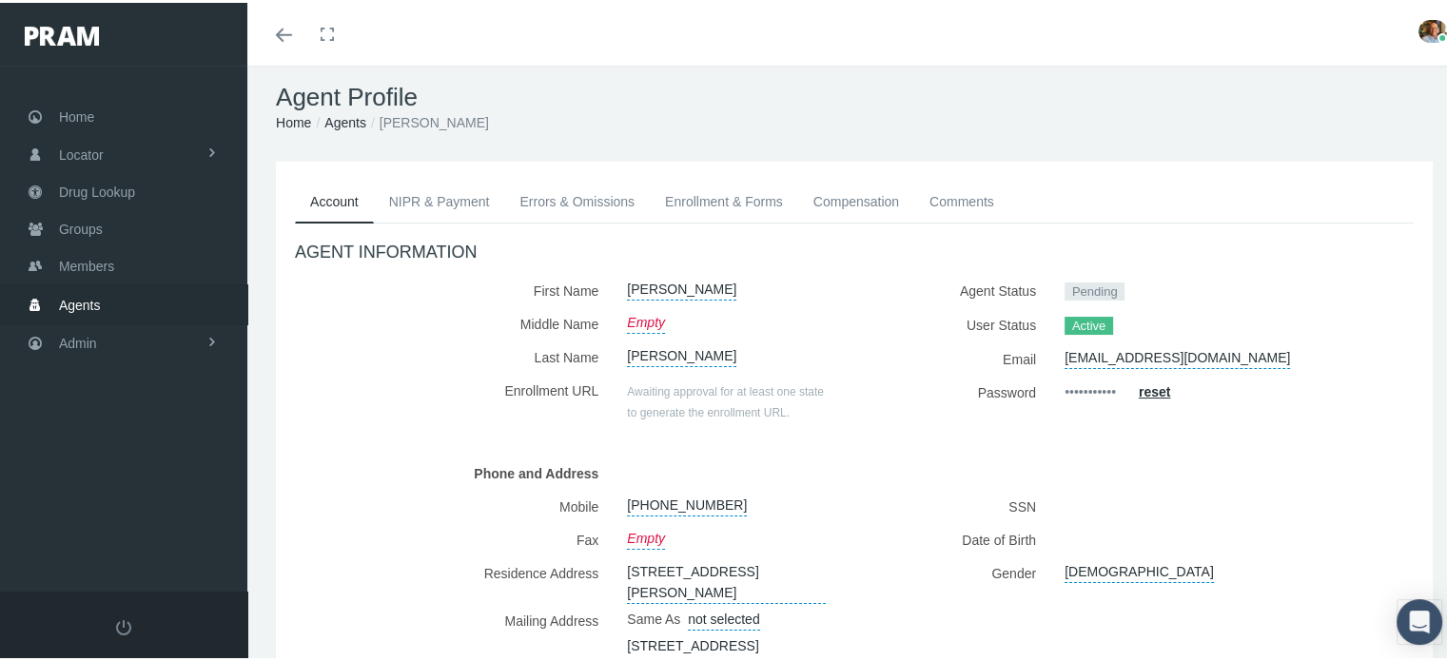
scroll to position [0, 0]
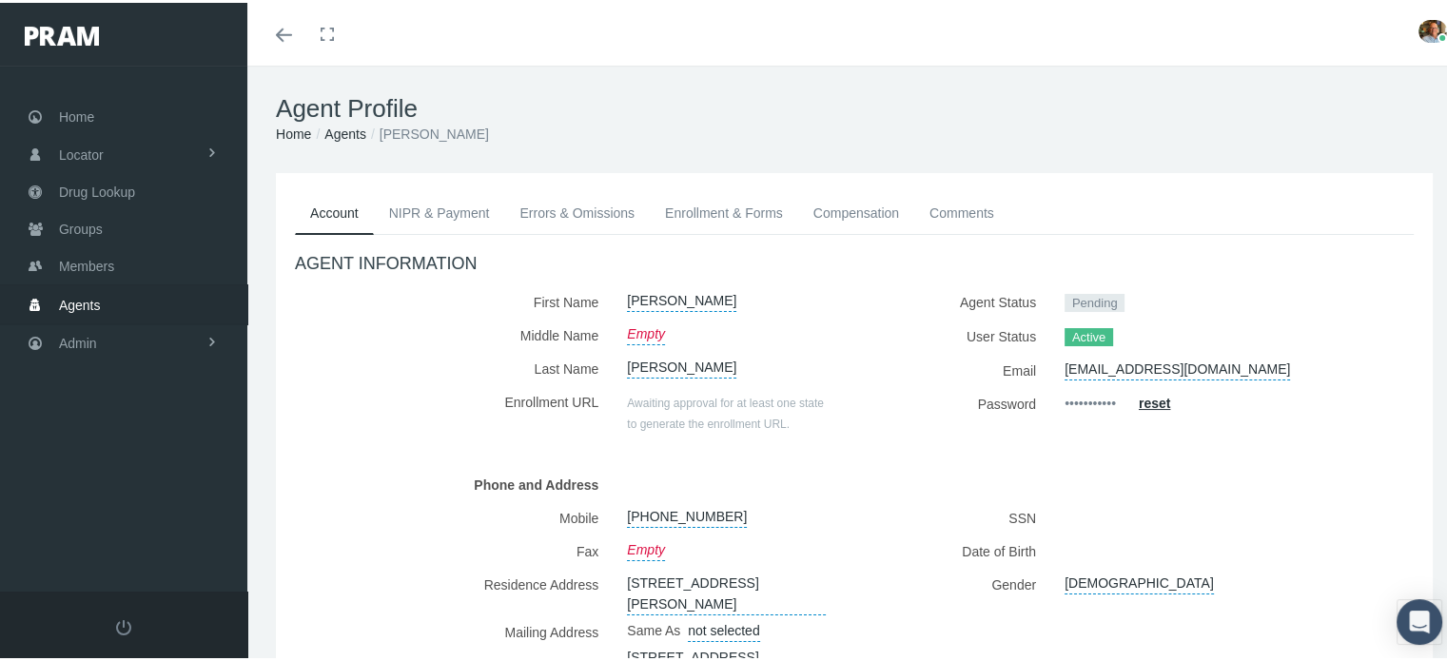
click at [335, 132] on link "Agents" at bounding box center [345, 131] width 42 height 15
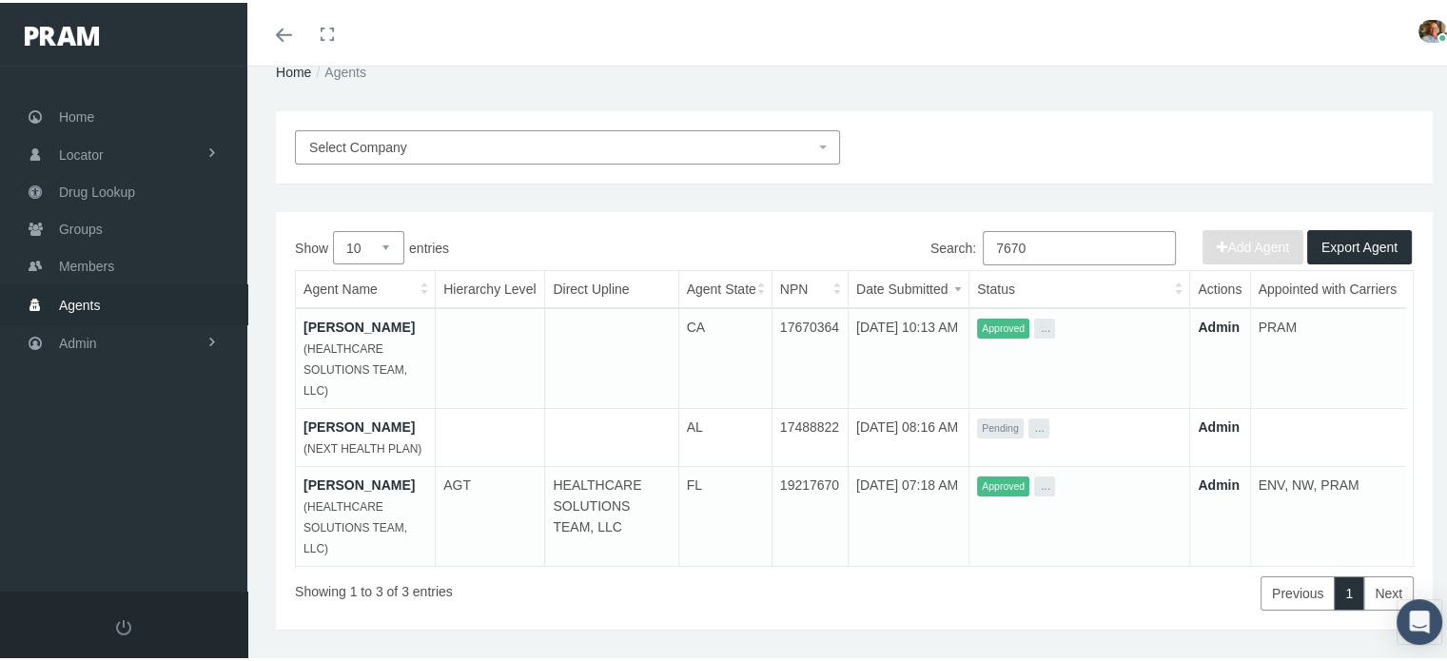
scroll to position [104, 0]
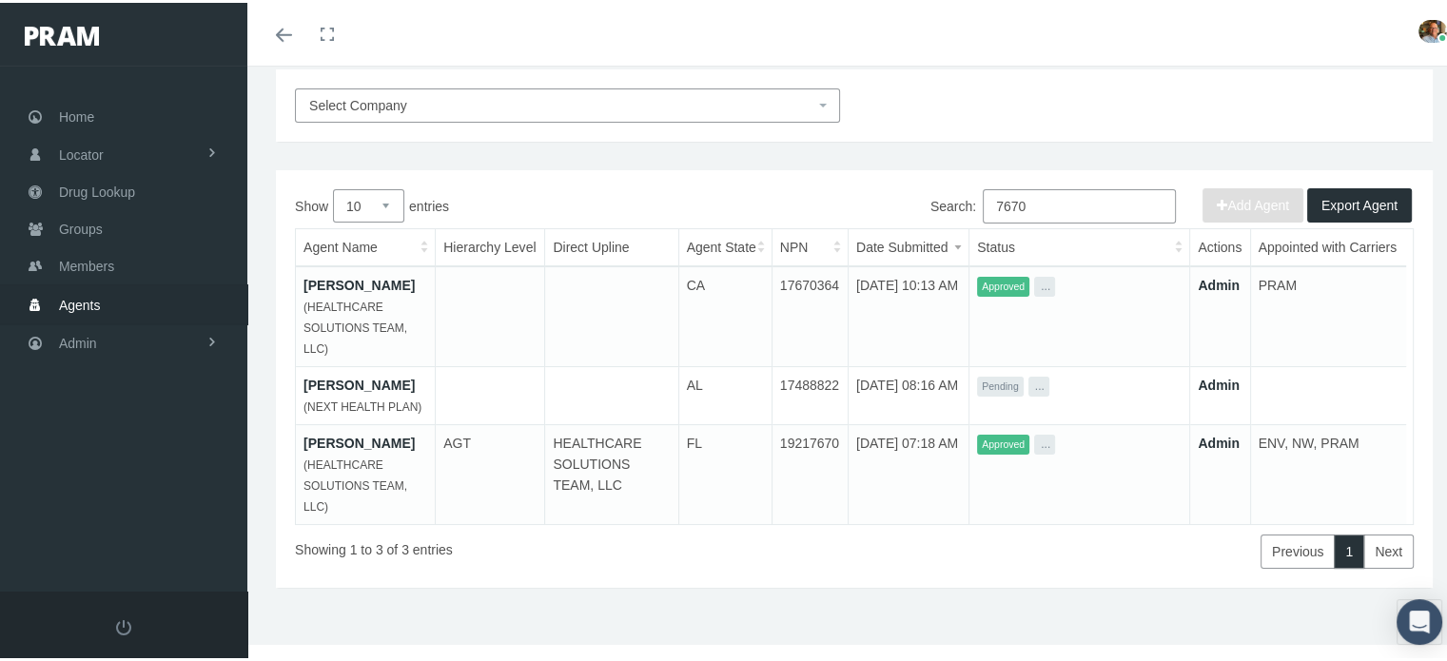
click at [1322, 207] on button "Export Agent" at bounding box center [1359, 203] width 105 height 34
click at [99, 332] on link "Admin" at bounding box center [123, 340] width 247 height 37
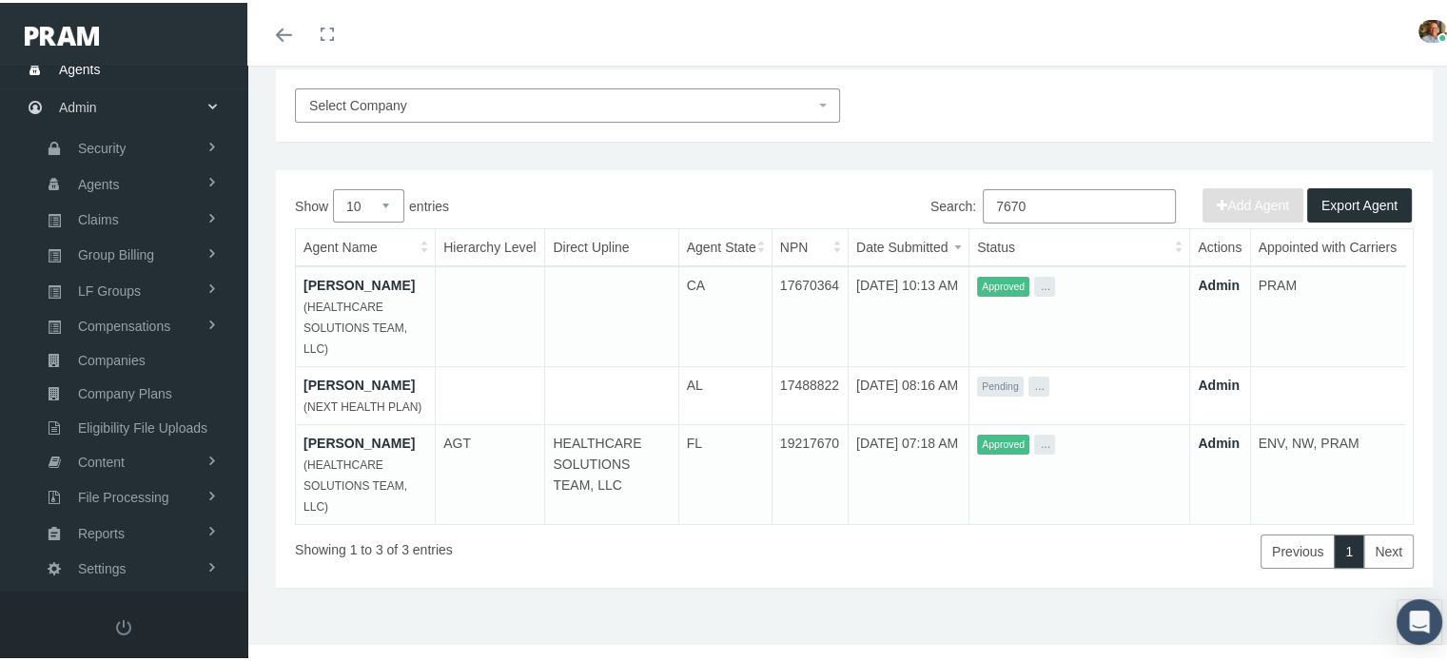
scroll to position [255, 0]
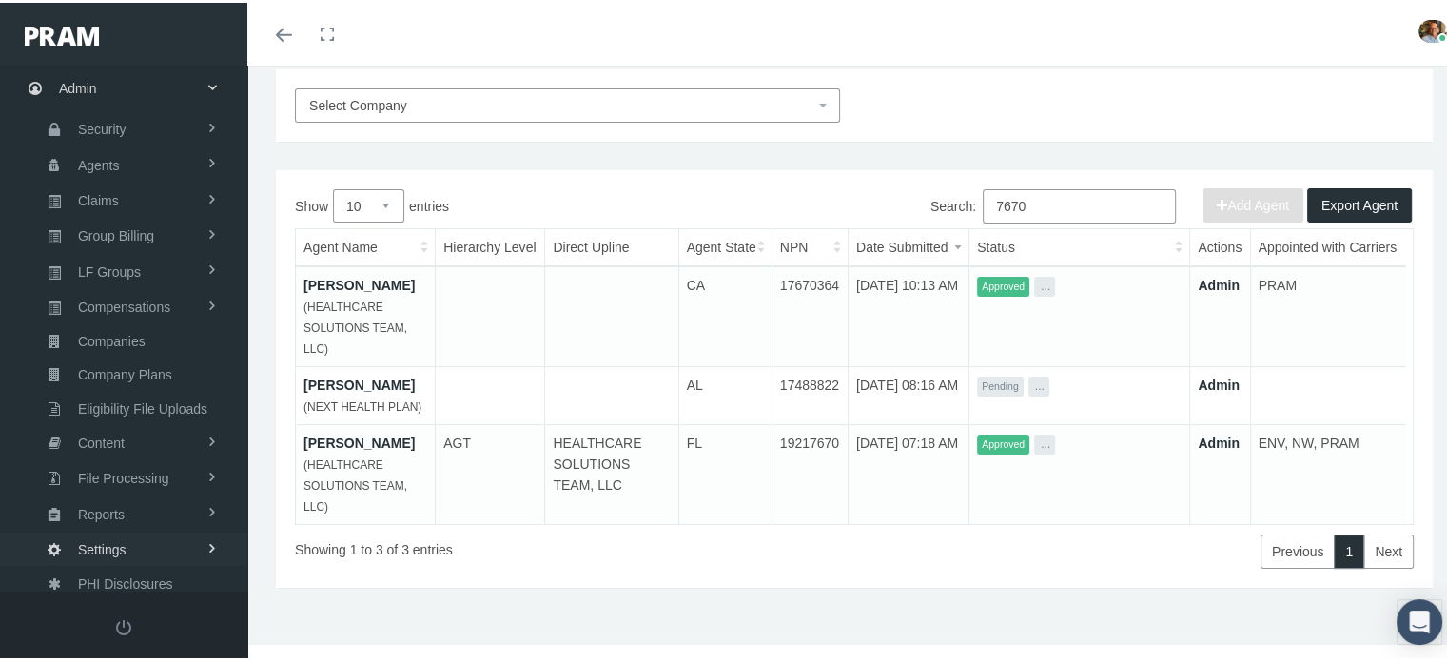
click at [96, 531] on span "Settings" at bounding box center [102, 547] width 49 height 32
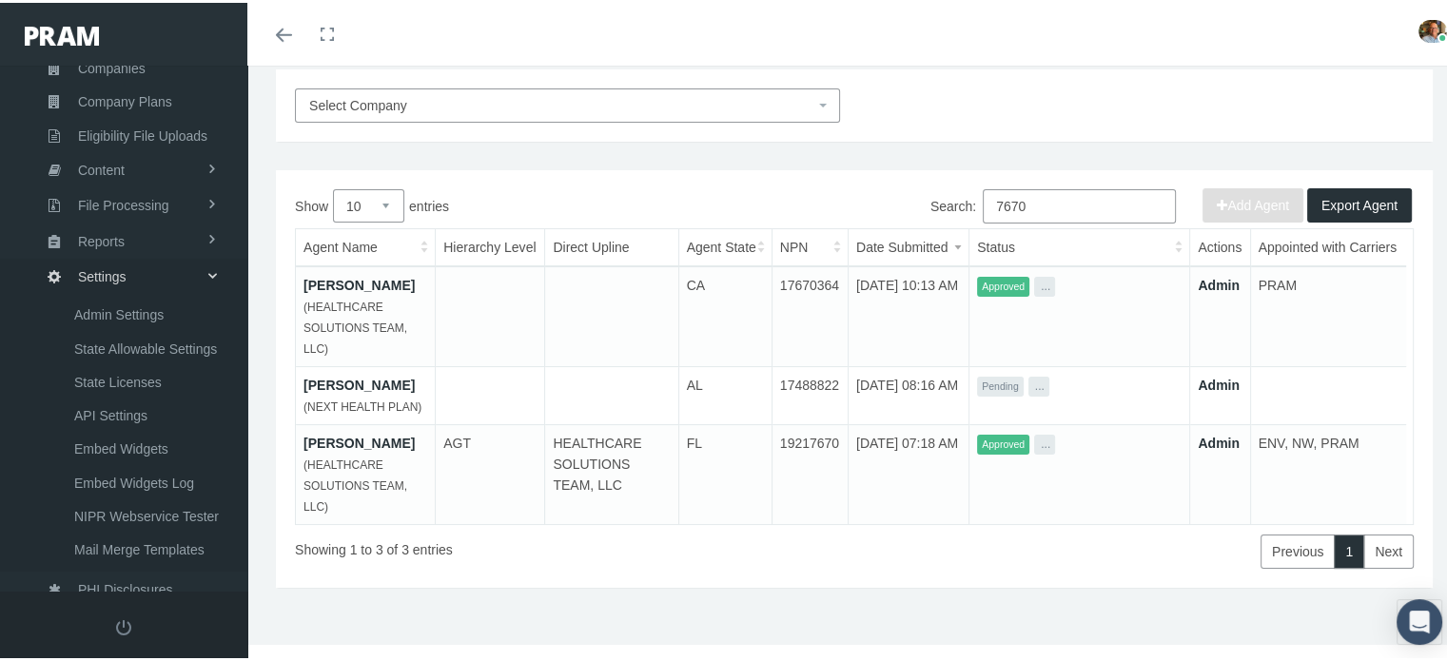
scroll to position [530, 0]
click at [93, 529] on span "Mail Merge Templates" at bounding box center [139, 545] width 130 height 32
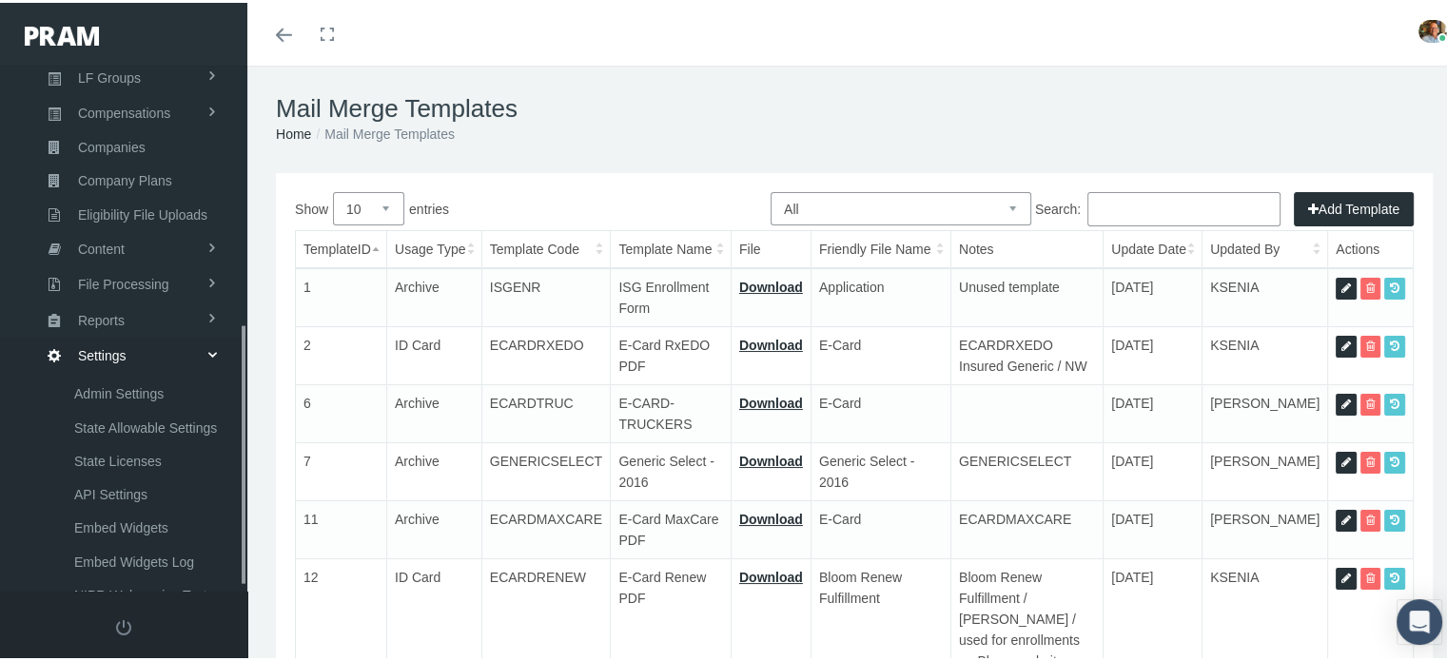
scroll to position [531, 0]
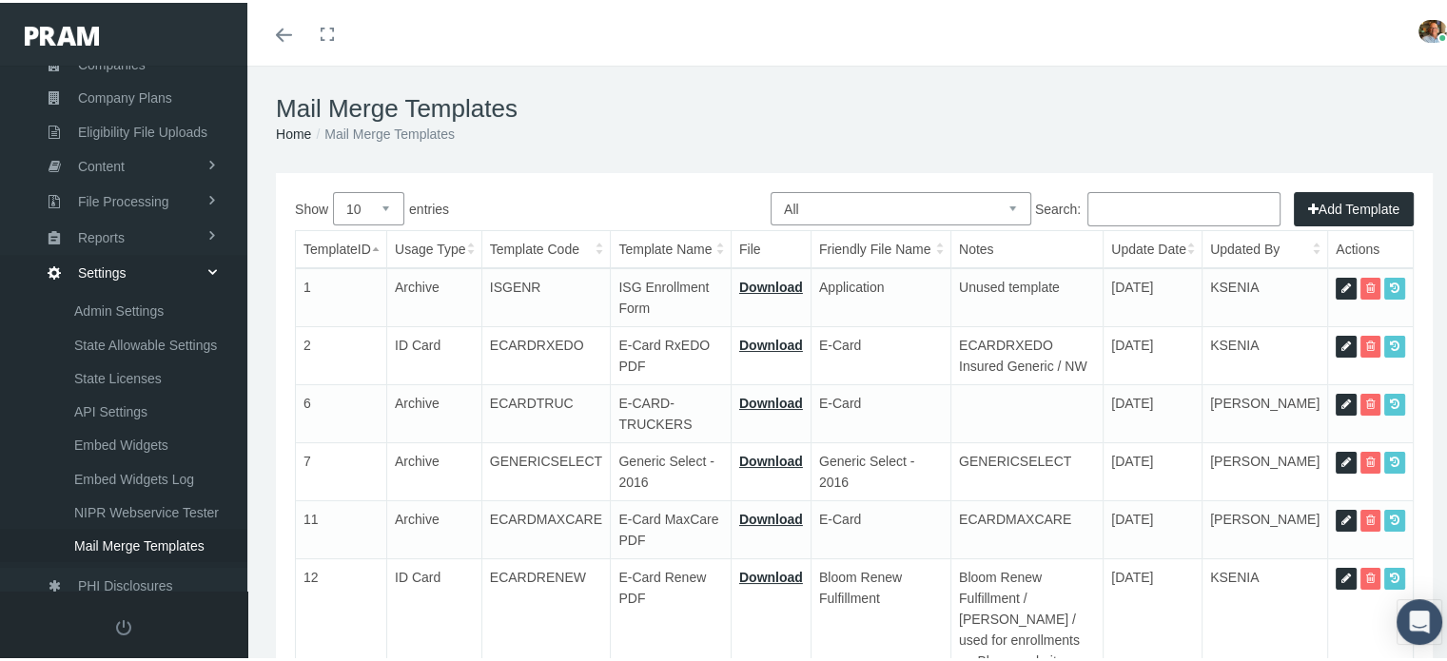
click at [898, 202] on select "All Members Agents Onboarding Prospects Group Policy Related Remittances Formul…" at bounding box center [901, 205] width 261 height 33
select select "2"
click at [771, 189] on select "All Members Agents Onboarding Prospects Group Policy Related Remittances Formul…" at bounding box center [901, 205] width 261 height 33
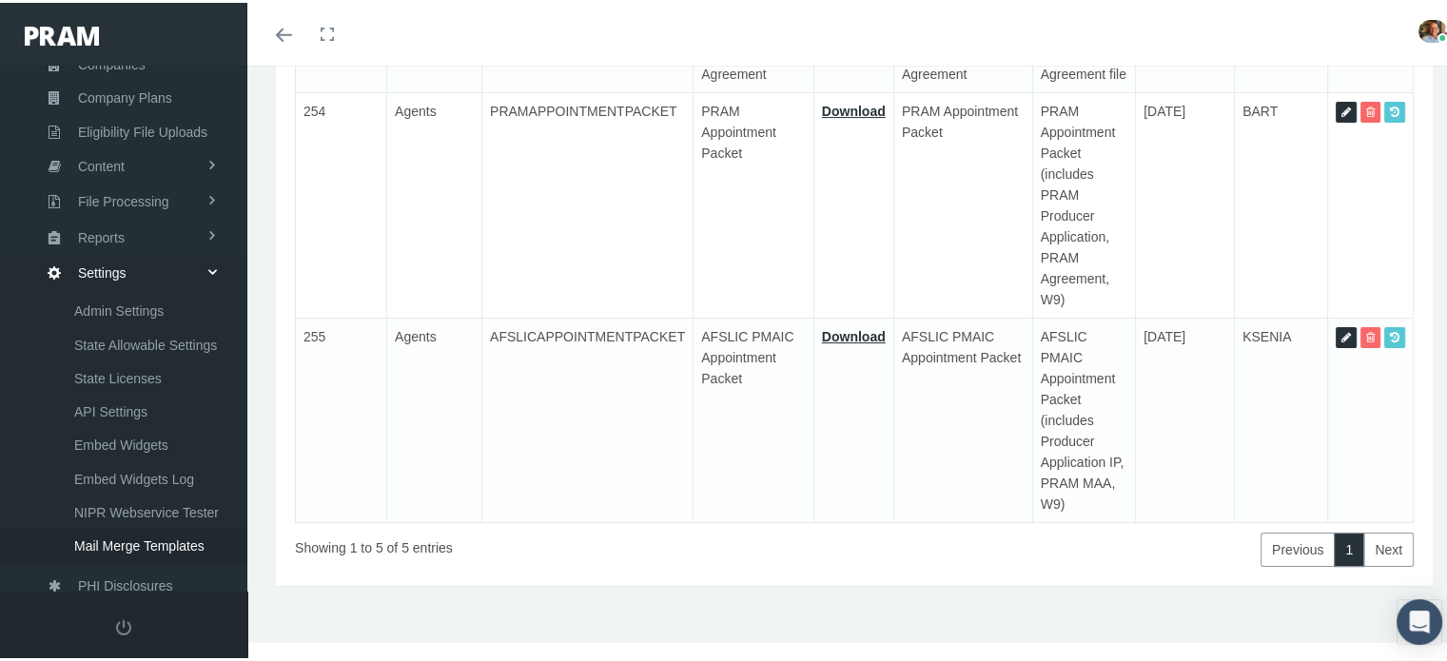
scroll to position [0, 0]
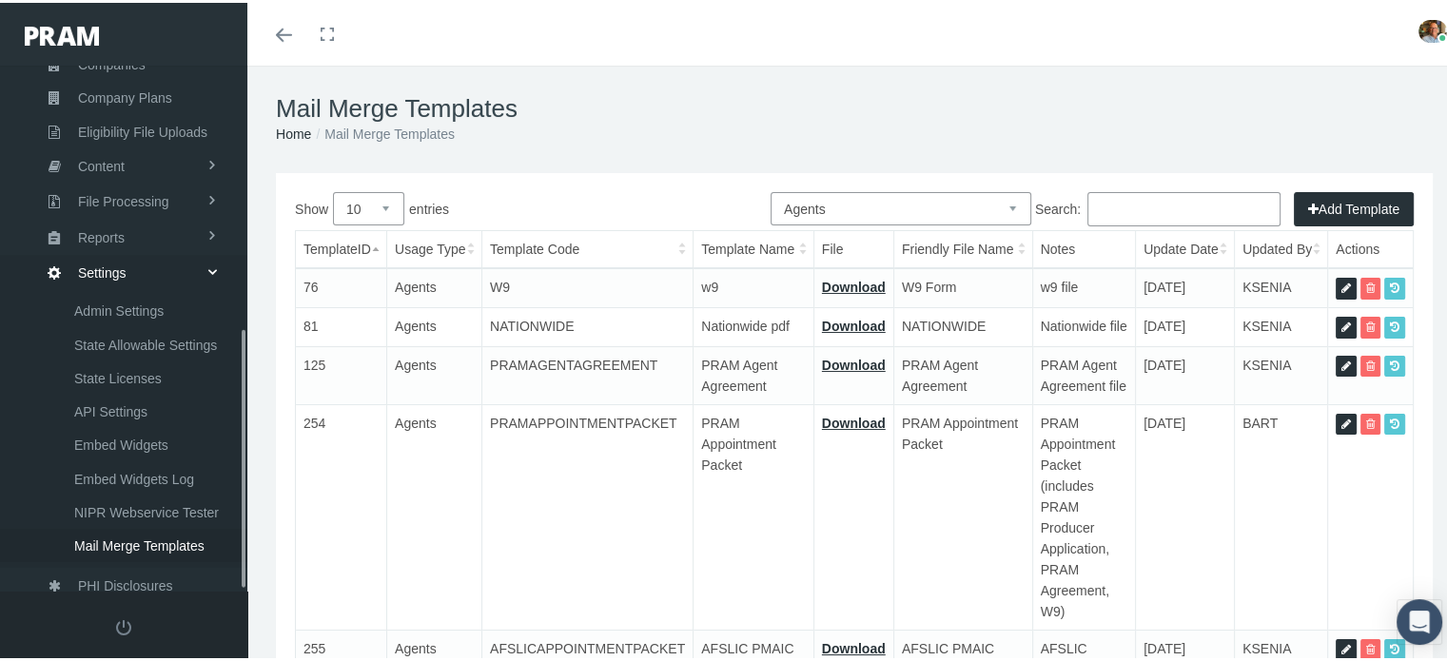
click at [212, 263] on span at bounding box center [212, 269] width 32 height 13
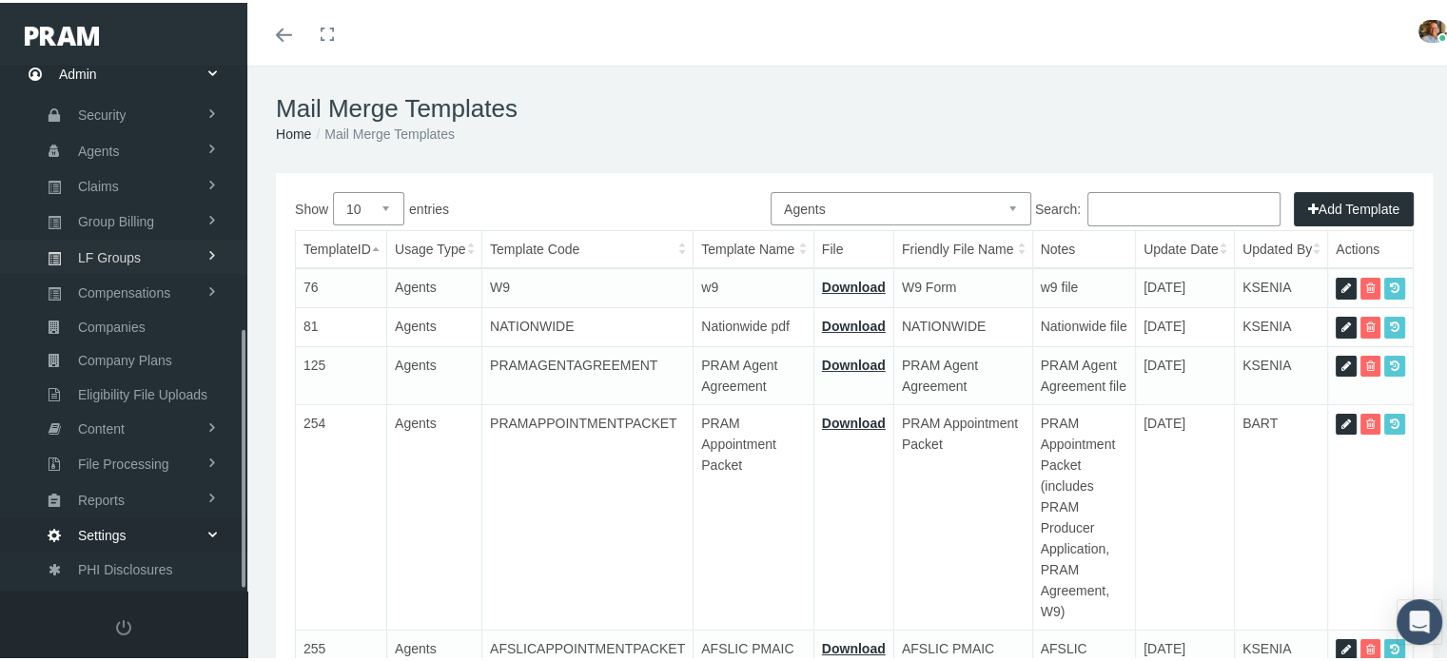
scroll to position [255, 0]
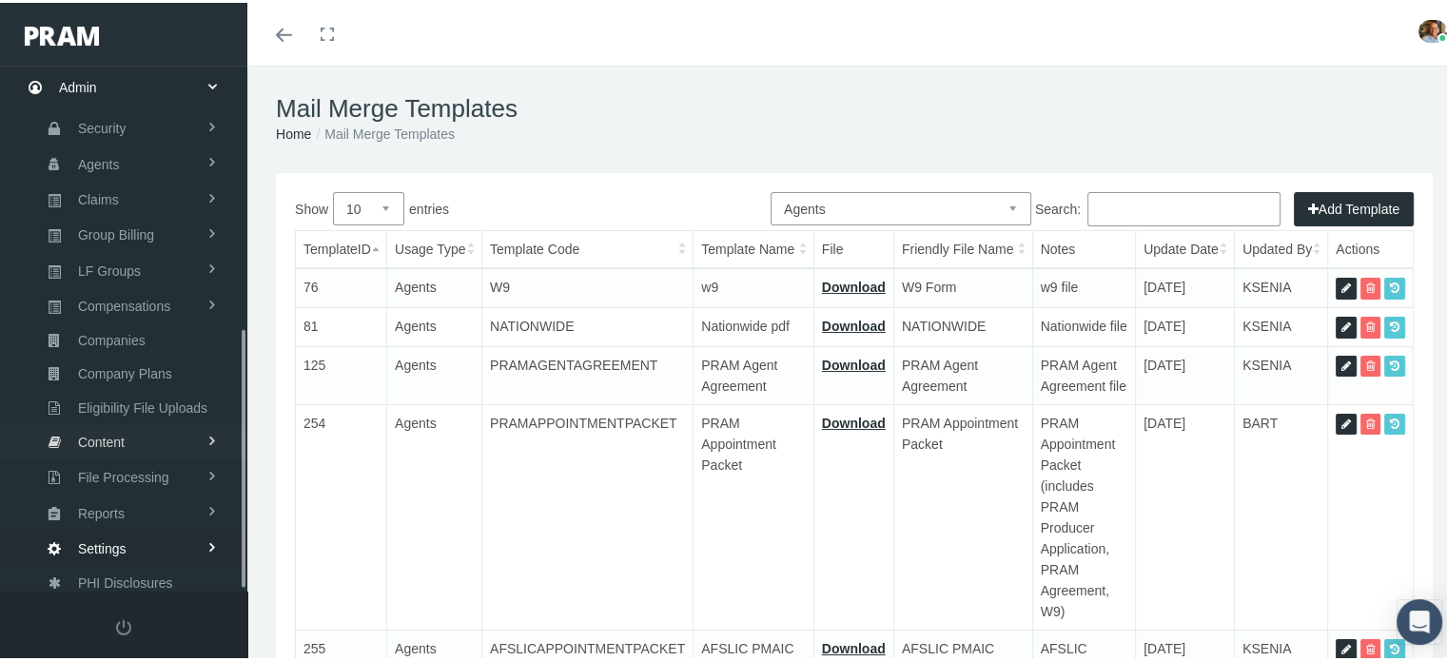
click at [162, 429] on link "Content" at bounding box center [123, 438] width 247 height 33
click at [158, 462] on span "Email Templates" at bounding box center [122, 477] width 97 height 32
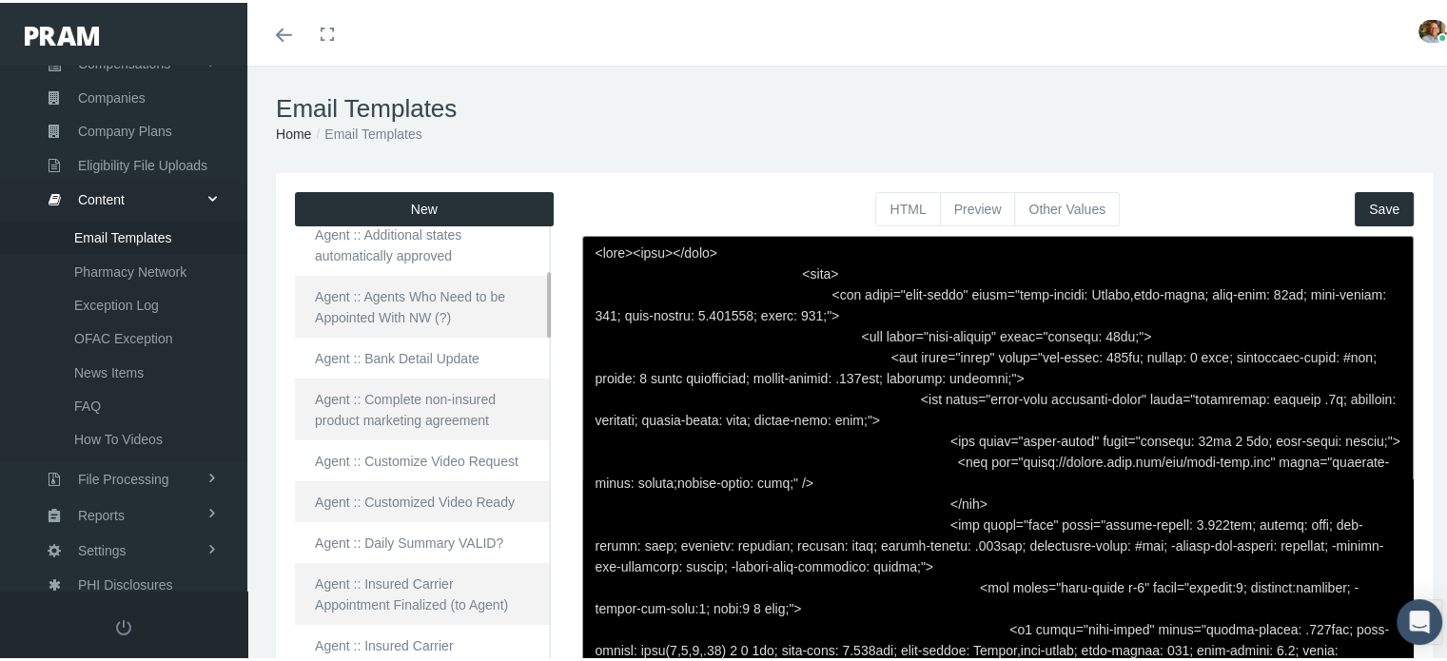
scroll to position [476, 0]
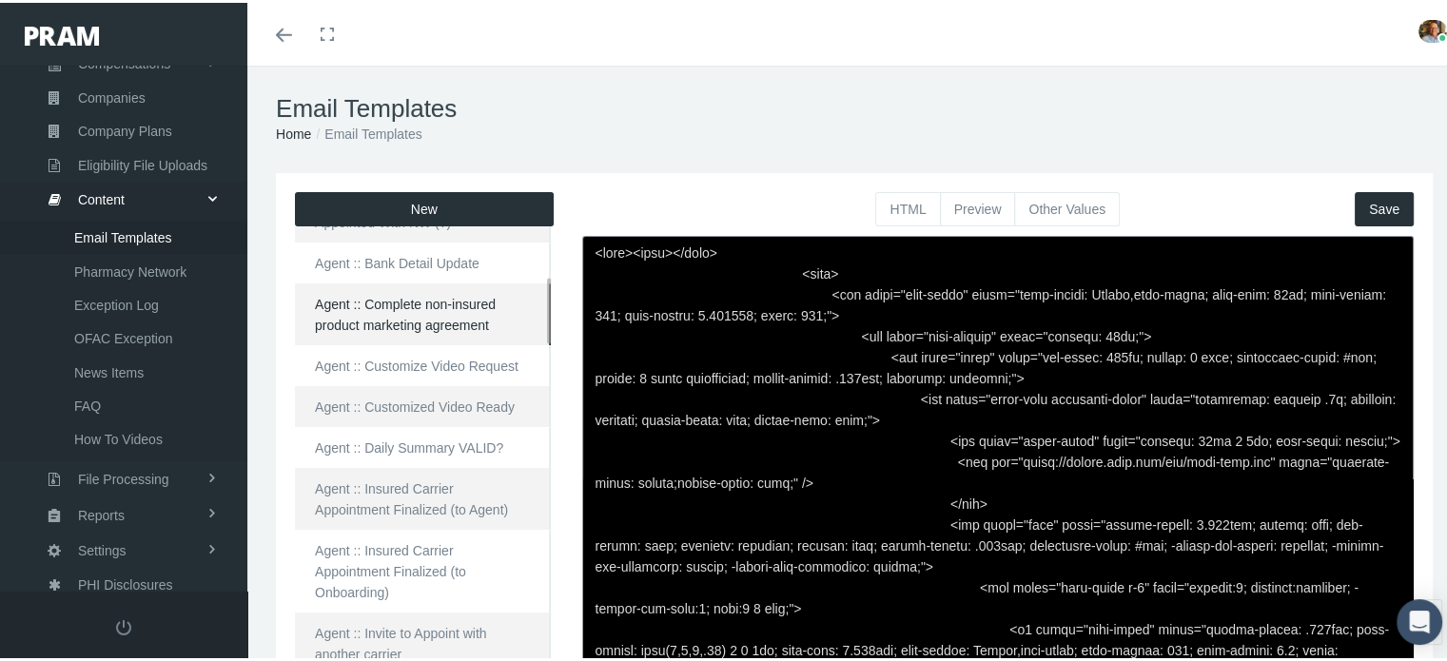
click at [476, 306] on link "Agent :: Complete non-insured product marketing agreement" at bounding box center [423, 312] width 256 height 62
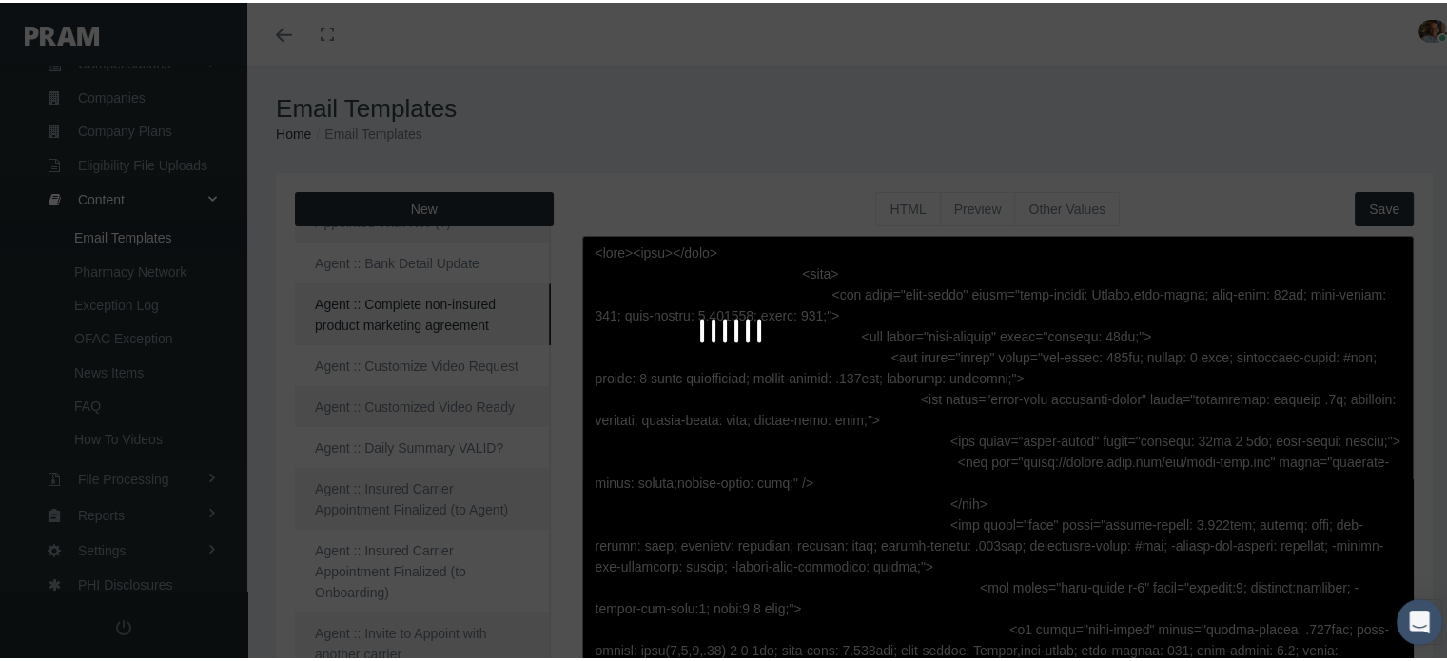
type textarea "<html> <head> </head> <body> <div class="page-email" style="font-family: Roboto…"
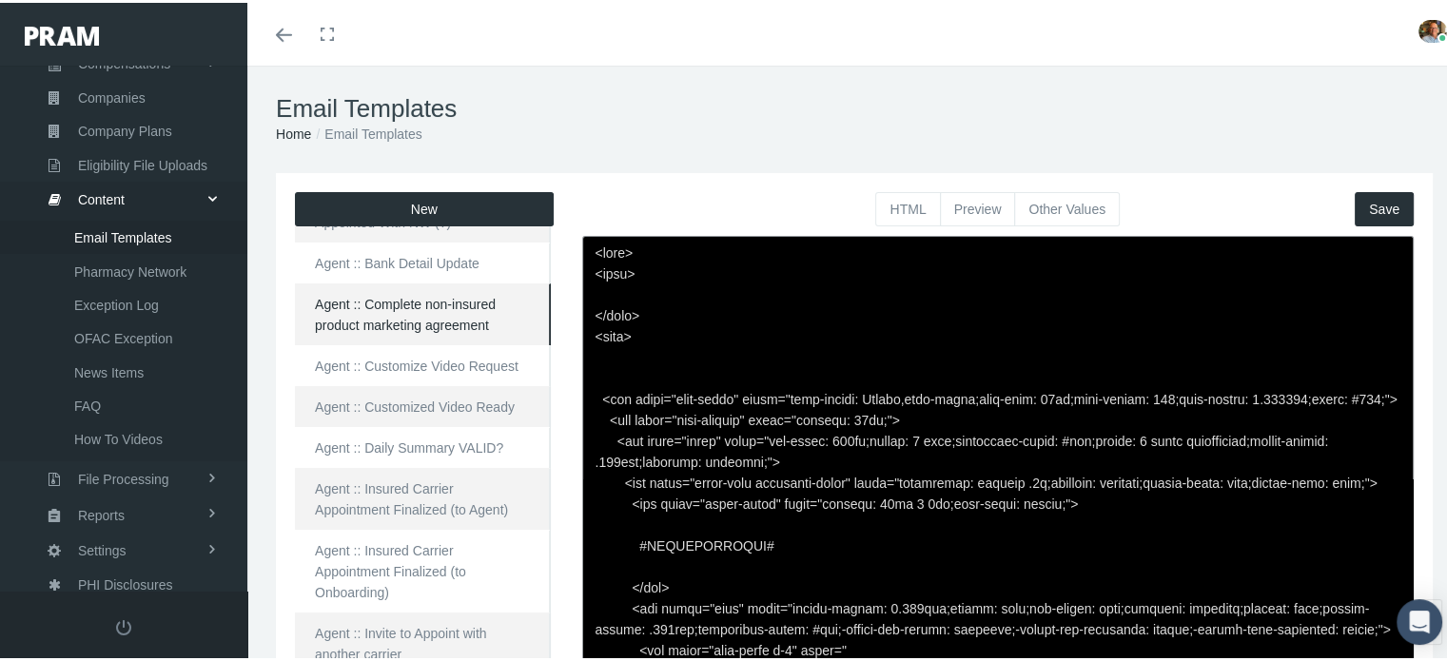
click at [956, 200] on button "Preview" at bounding box center [978, 206] width 76 height 34
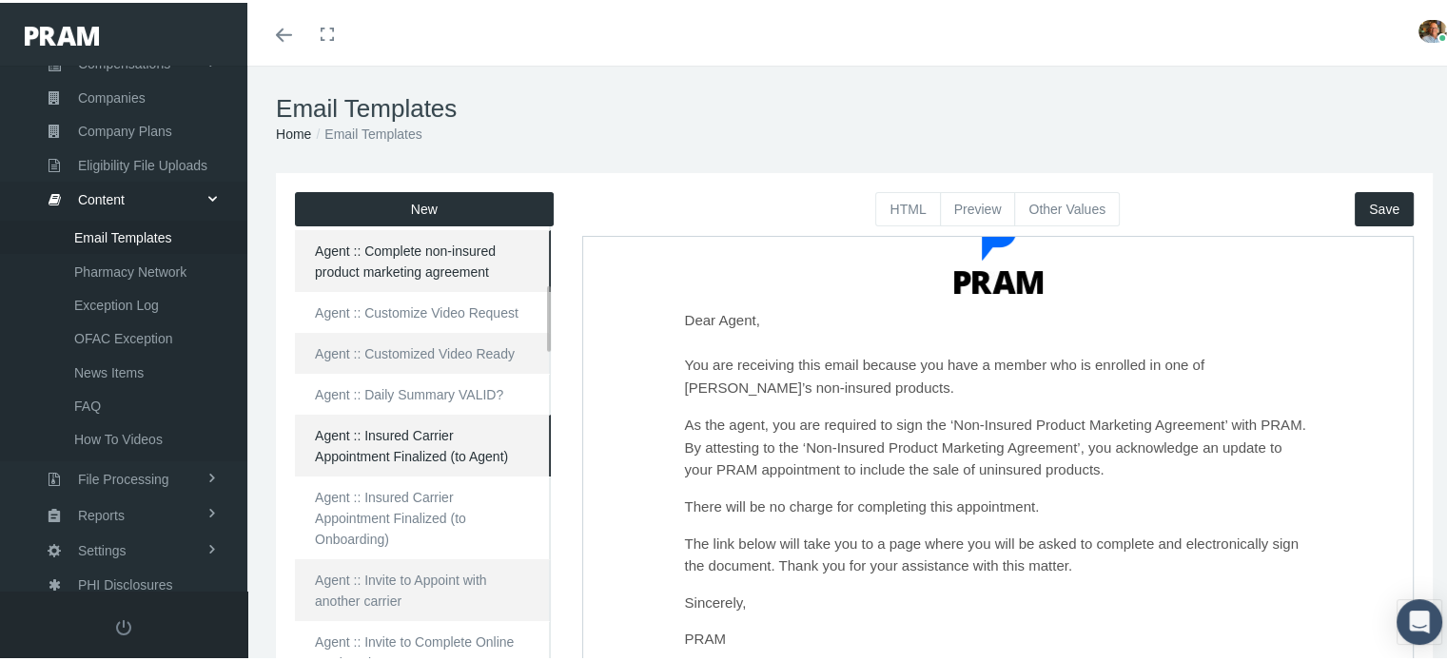
scroll to position [571, 0]
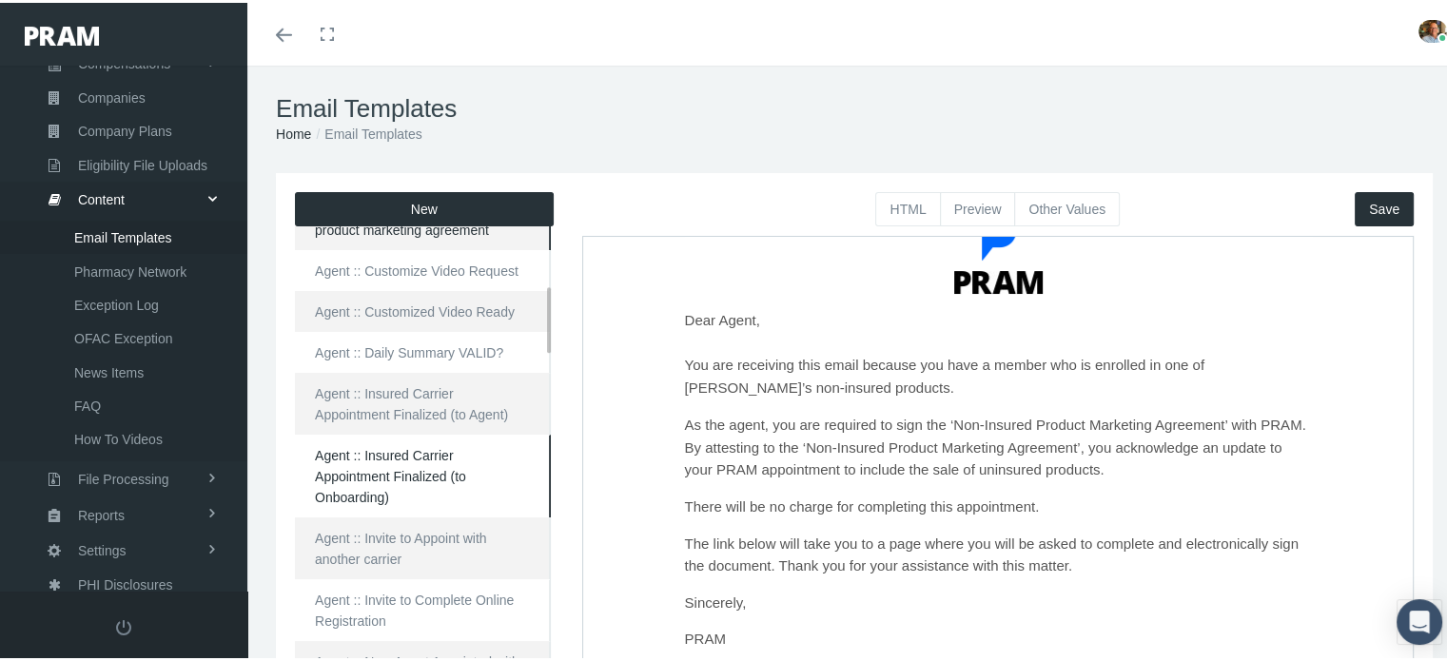
click at [458, 477] on link "Agent :: Insured Carrier Appointment Finalized (to Onboarding)" at bounding box center [423, 473] width 256 height 83
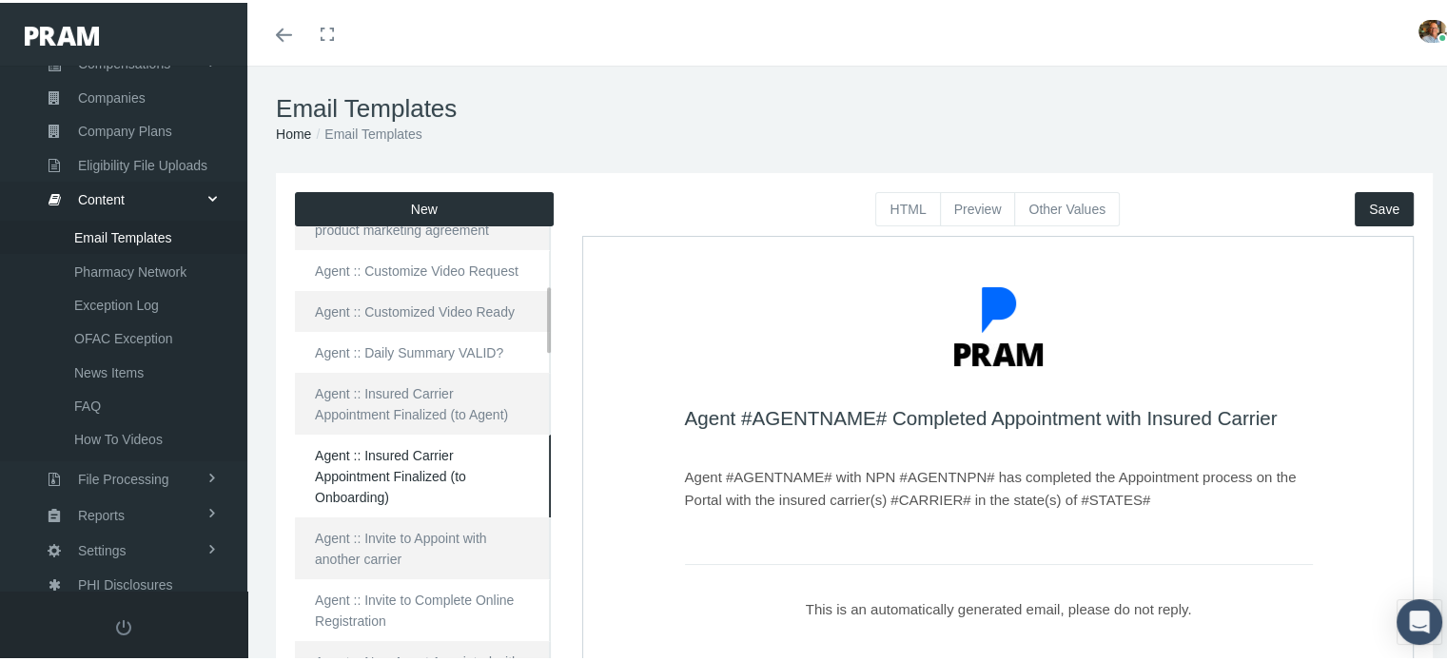
scroll to position [0, 0]
click at [465, 539] on link "Agent :: Invite to Appoint with another carrier" at bounding box center [423, 546] width 256 height 62
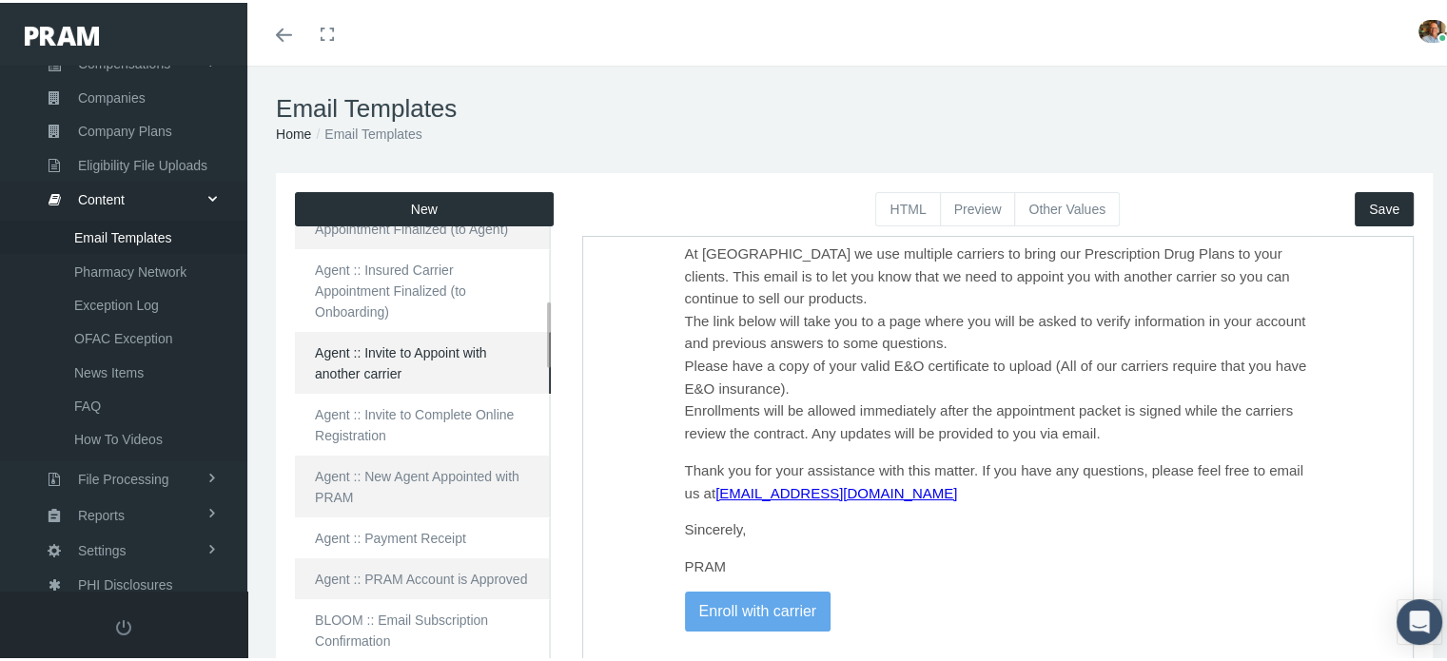
scroll to position [761, 0]
click at [476, 413] on link "Agent :: Invite to Complete Online Registration" at bounding box center [423, 417] width 256 height 62
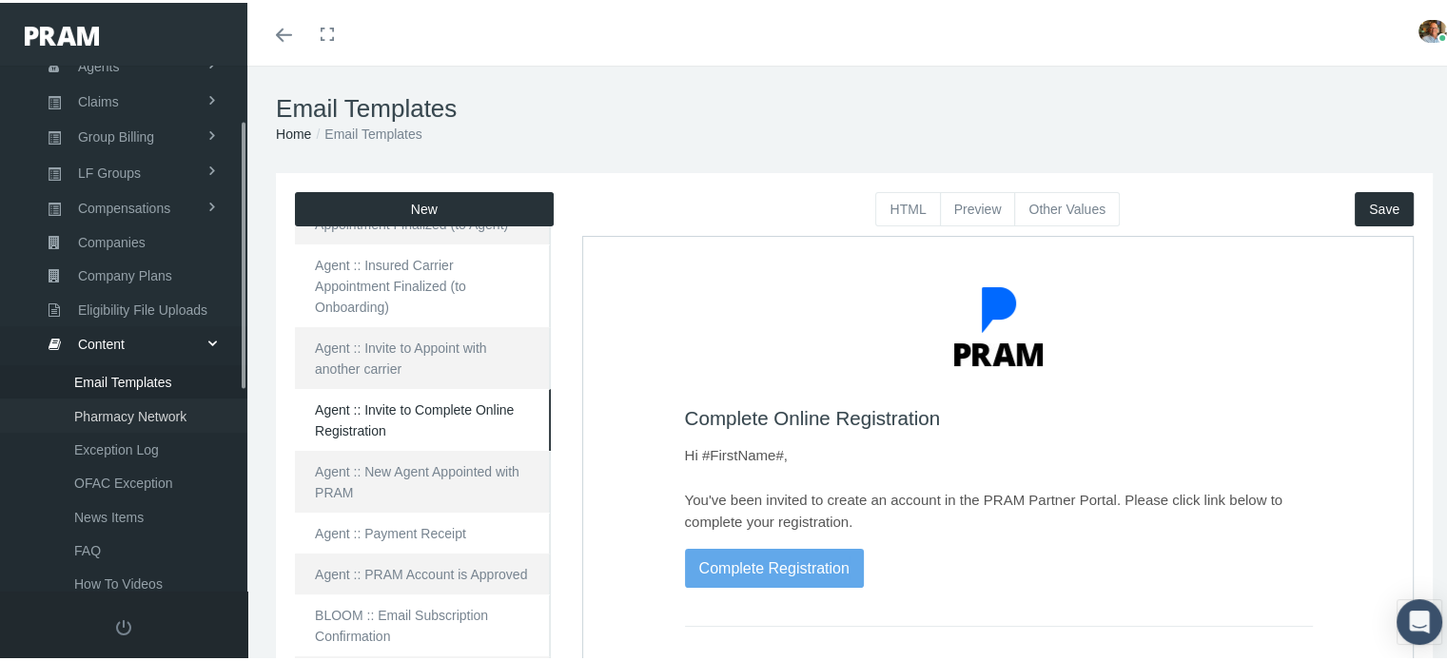
scroll to position [22, 0]
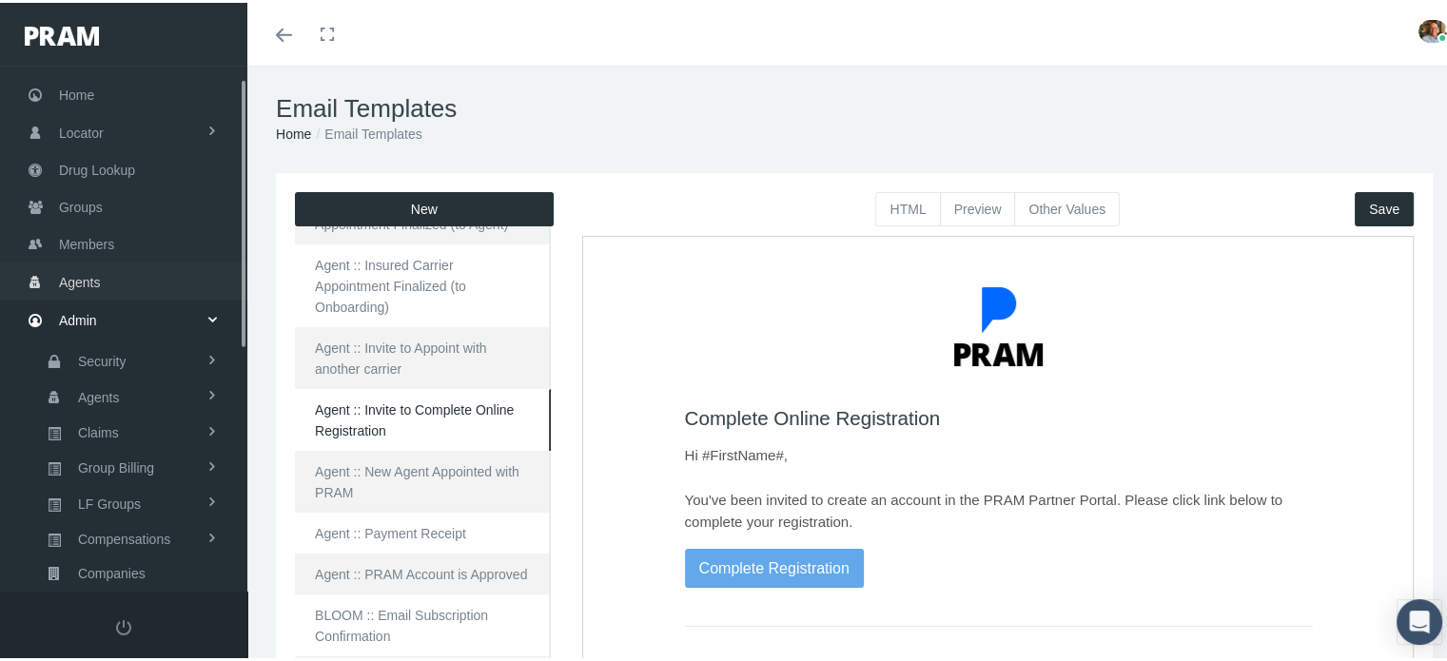
click at [141, 286] on link "Agents" at bounding box center [123, 278] width 247 height 37
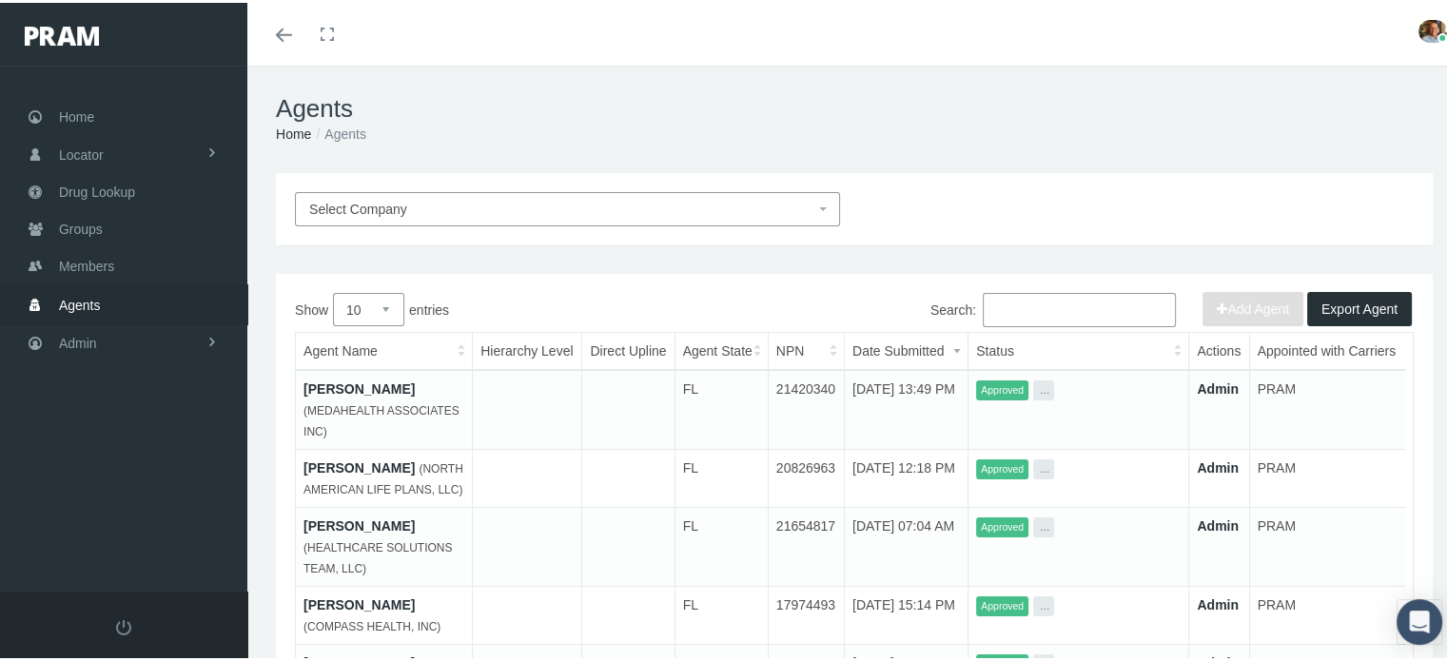
click at [373, 207] on span "Select Company" at bounding box center [358, 206] width 98 height 15
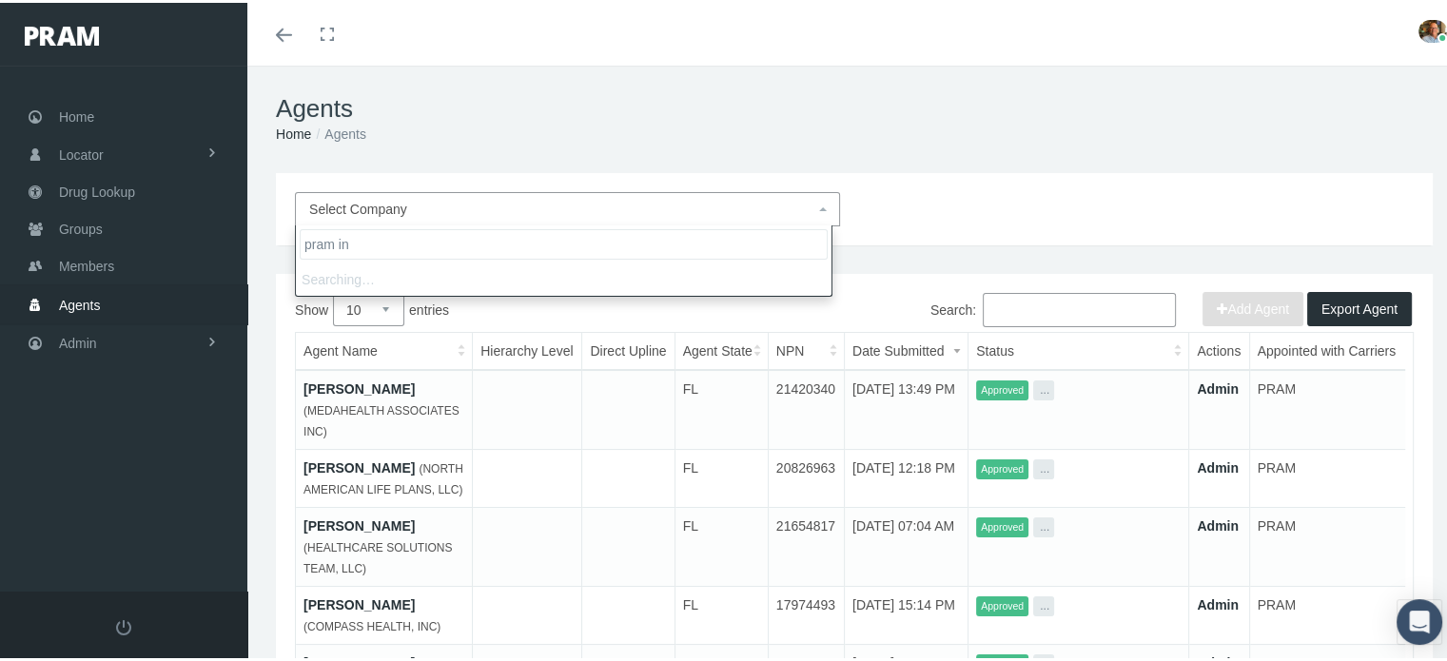
type input "pram ins"
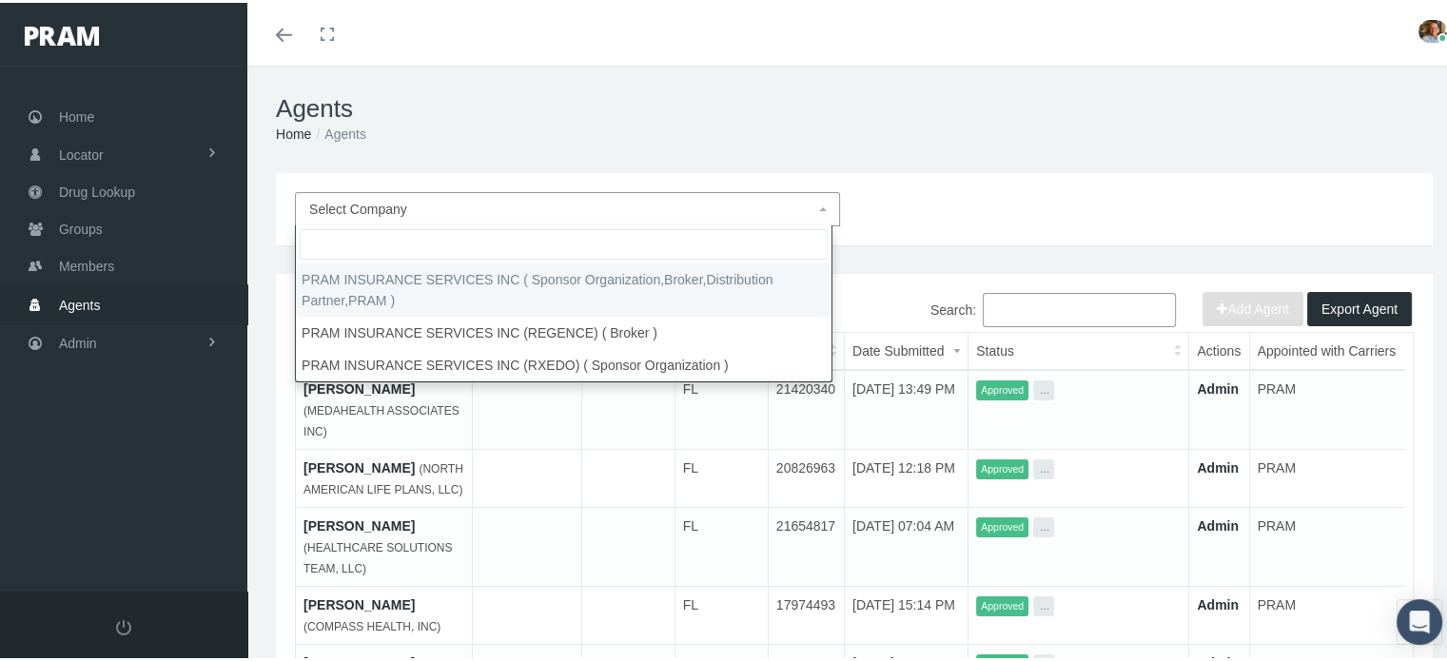
select select "53"
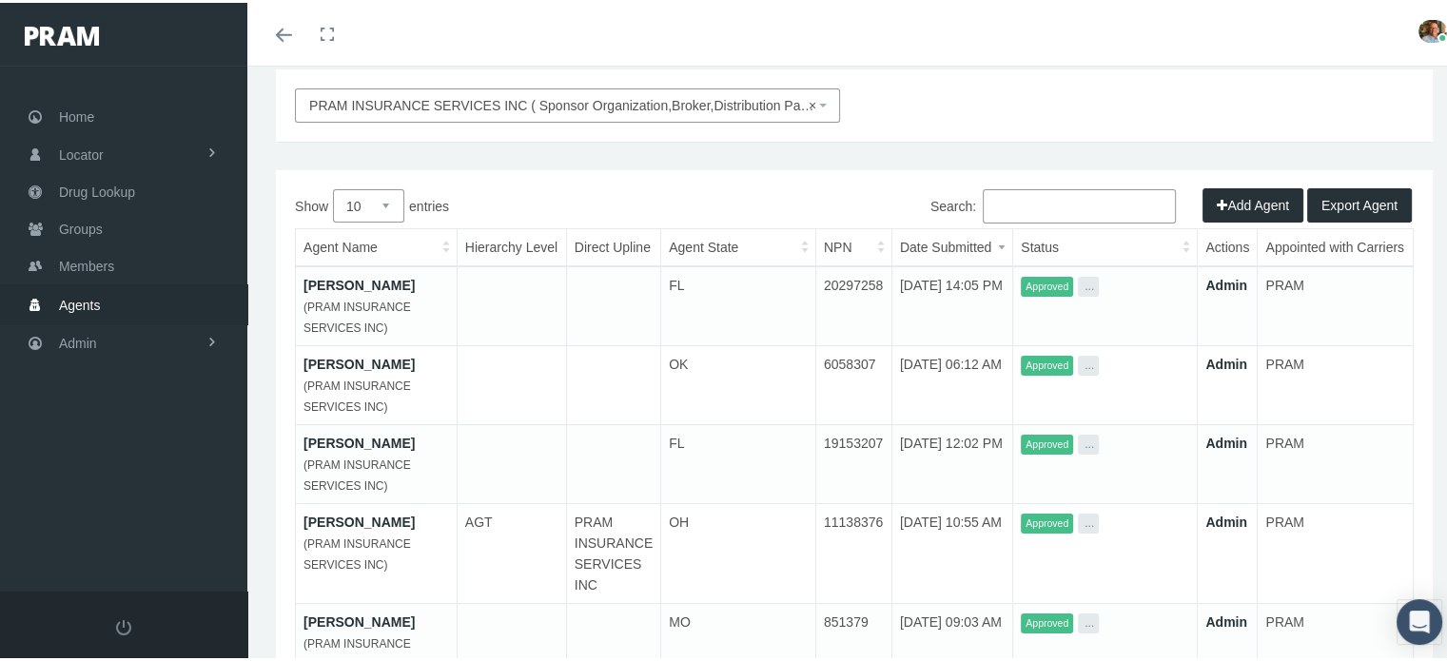
scroll to position [95, 0]
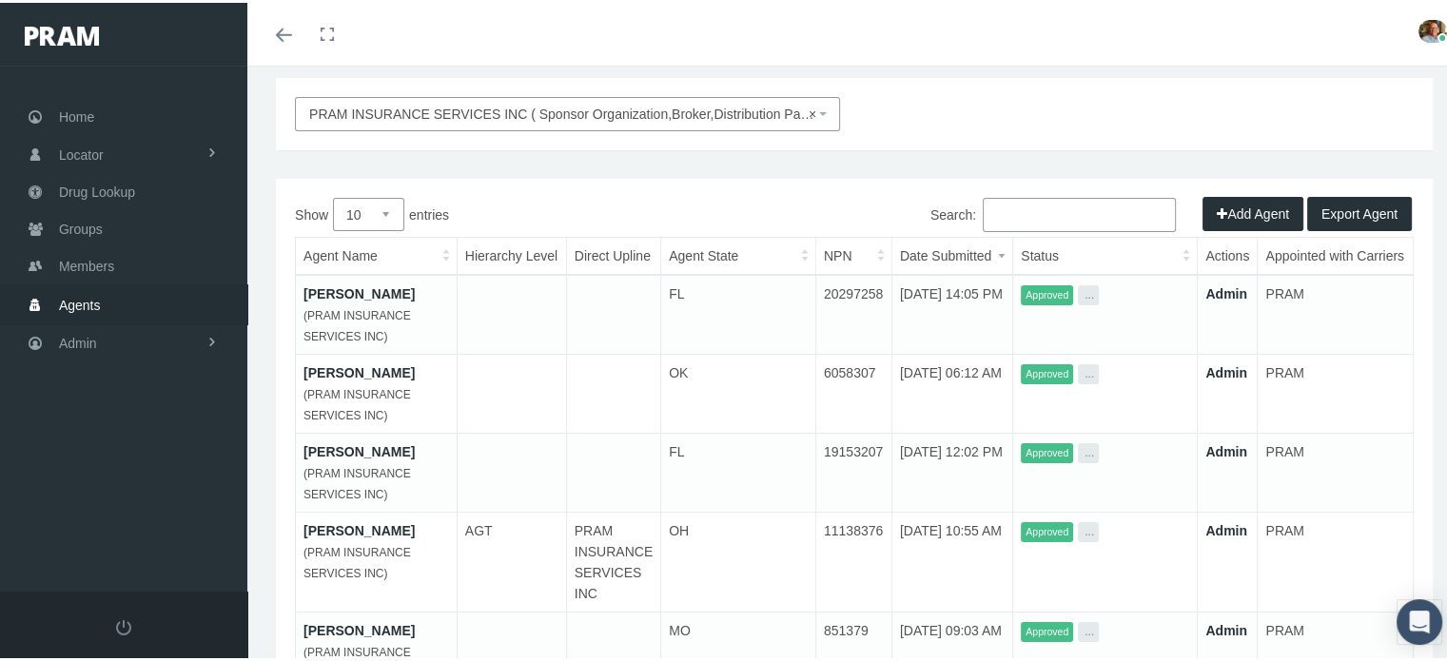
click at [388, 221] on select "10 25 50 100" at bounding box center [368, 211] width 71 height 33
select select "100"
click at [333, 195] on select "10 25 50 100" at bounding box center [368, 211] width 71 height 33
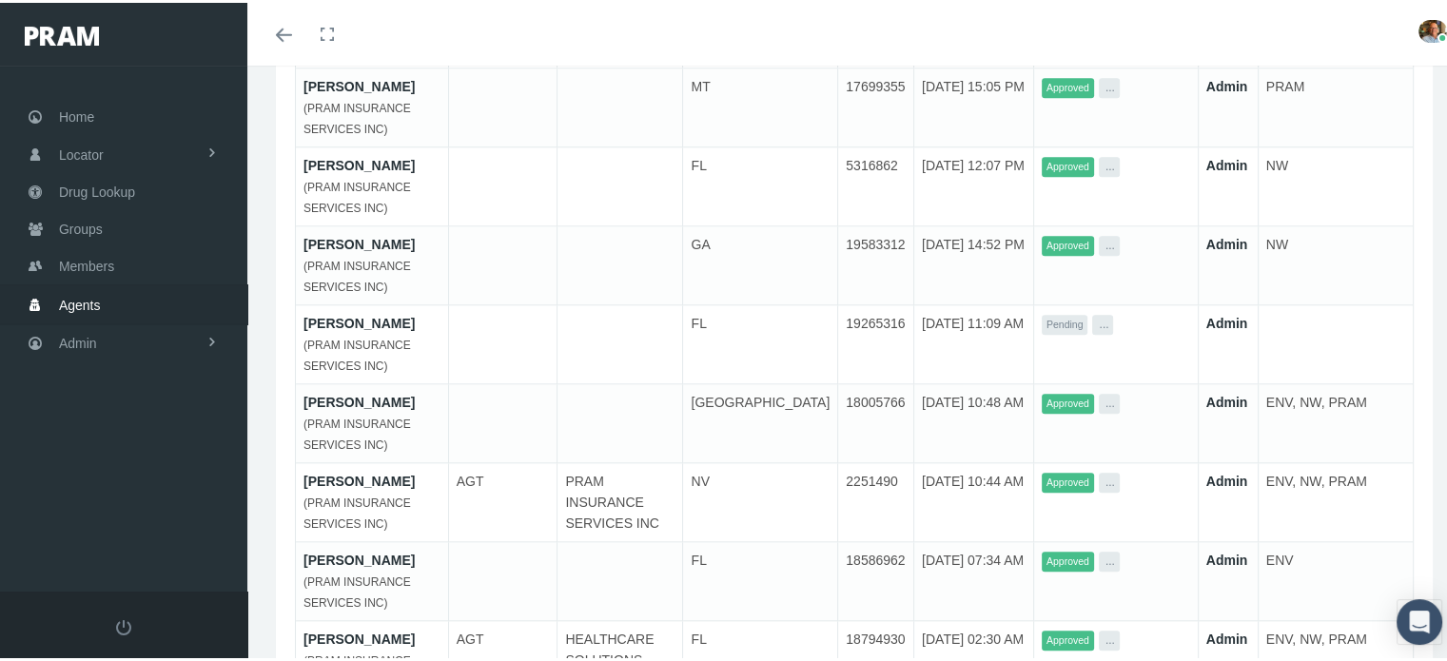
scroll to position [1713, 0]
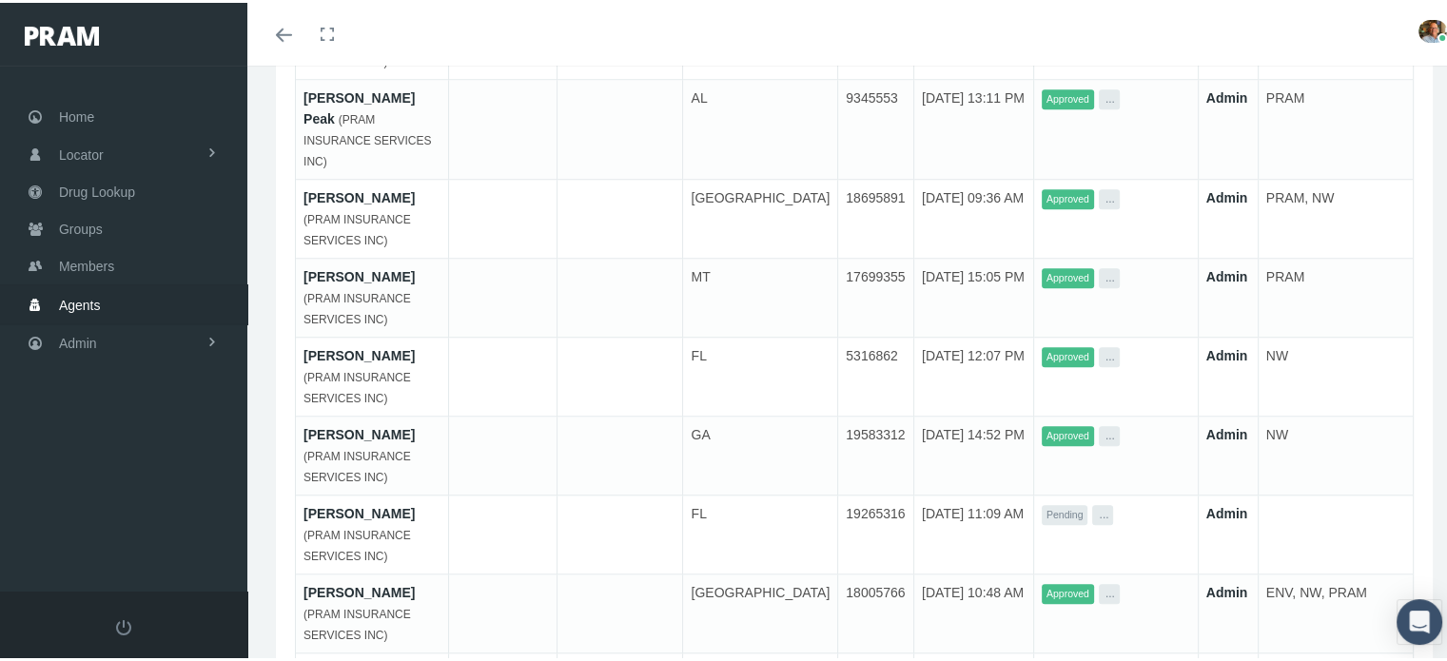
click at [372, 503] on link "Mark Maruska" at bounding box center [359, 510] width 111 height 15
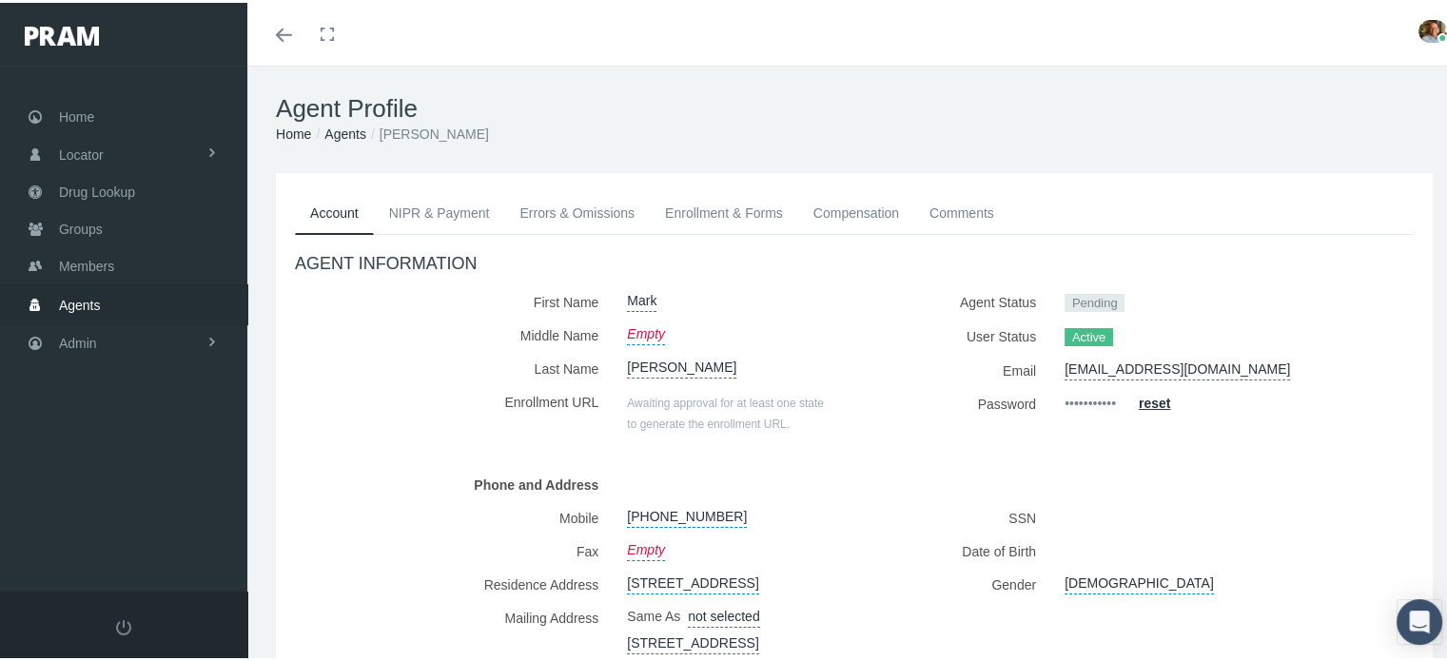
click at [479, 213] on link "NIPR & Payment" at bounding box center [439, 210] width 131 height 42
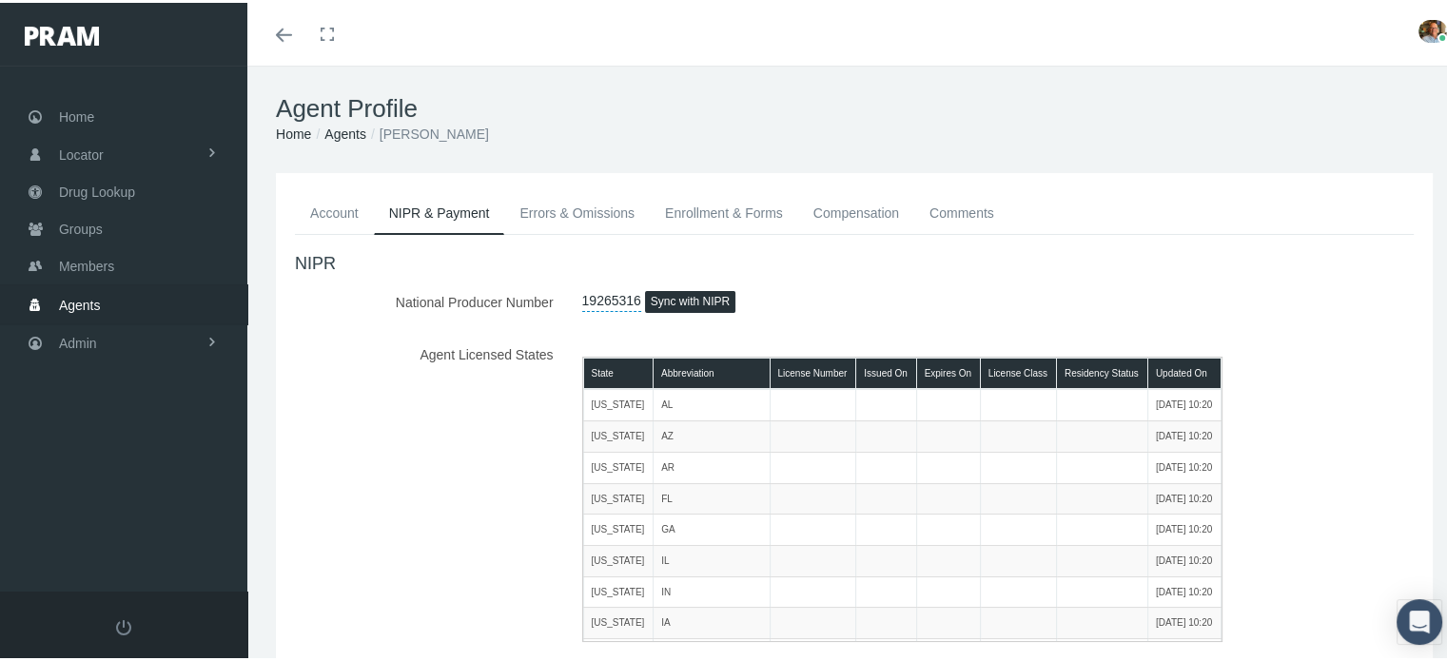
click at [587, 220] on link "Errors & Omissions" at bounding box center [577, 210] width 146 height 42
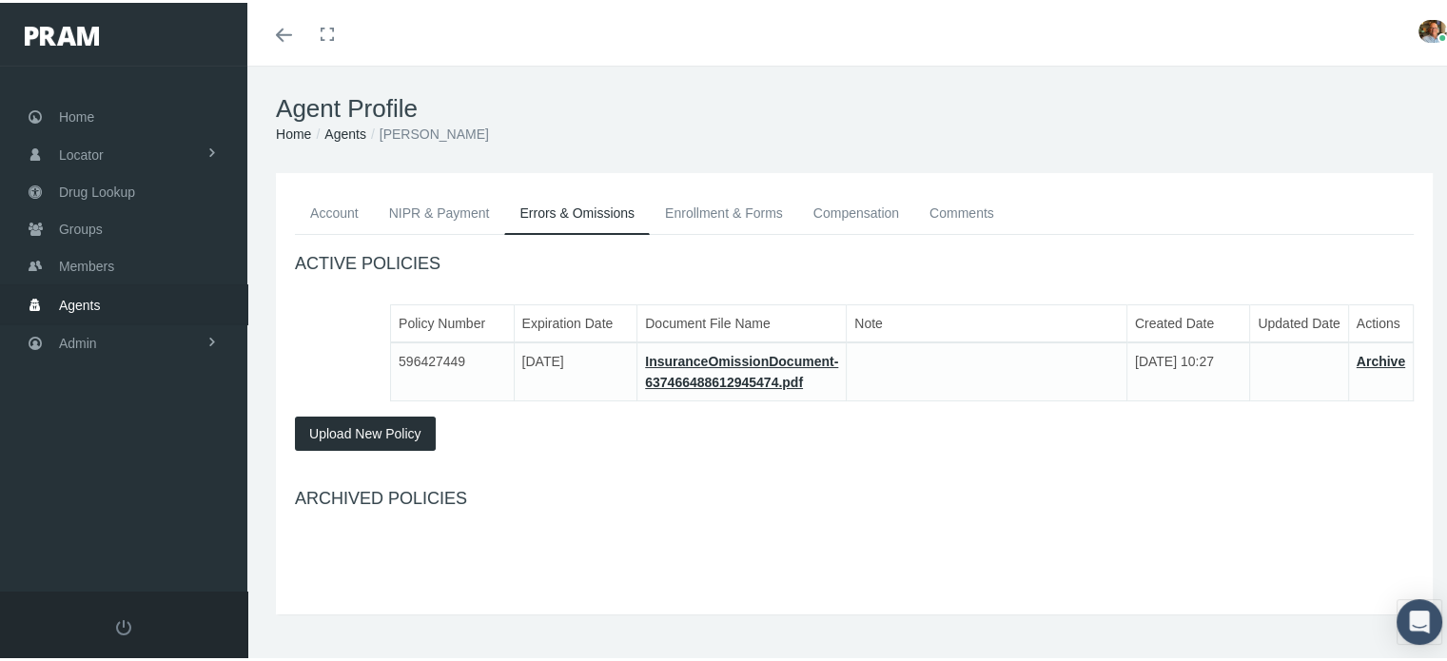
click at [762, 218] on link "Enrollment & Forms" at bounding box center [724, 210] width 148 height 42
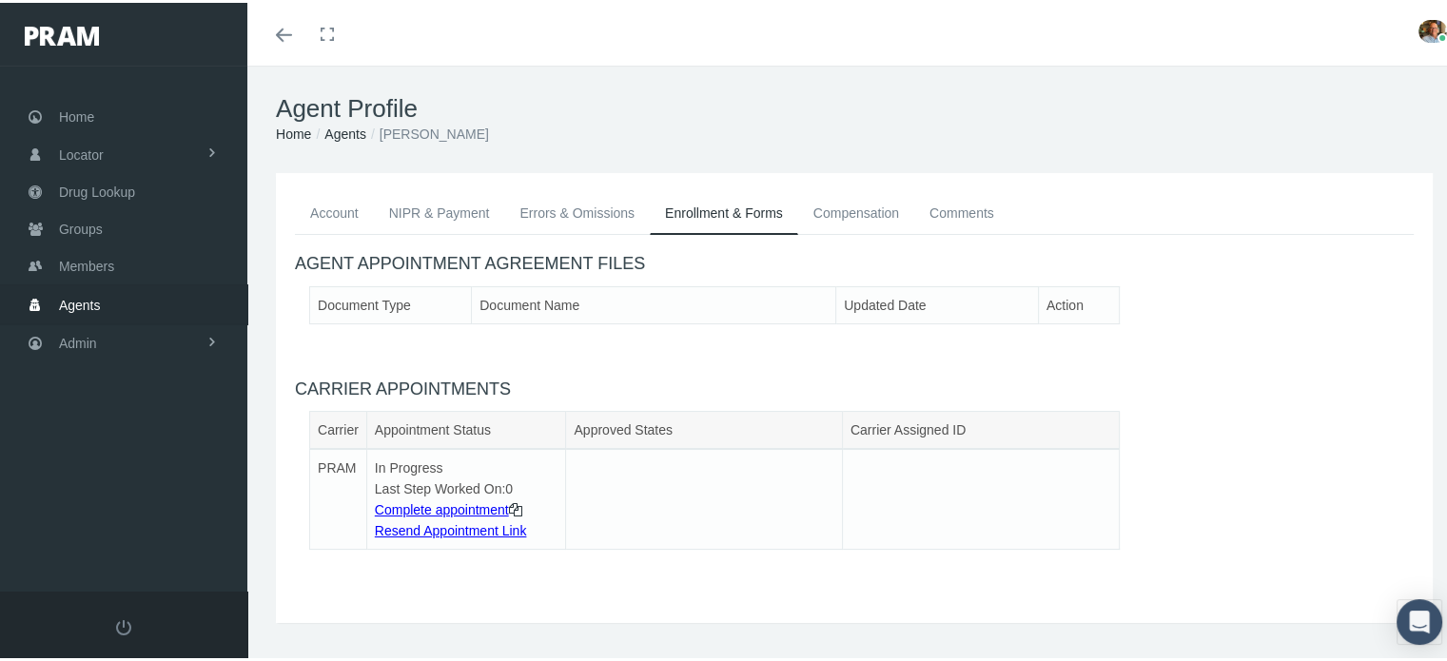
click at [964, 212] on link "Comments" at bounding box center [961, 210] width 95 height 42
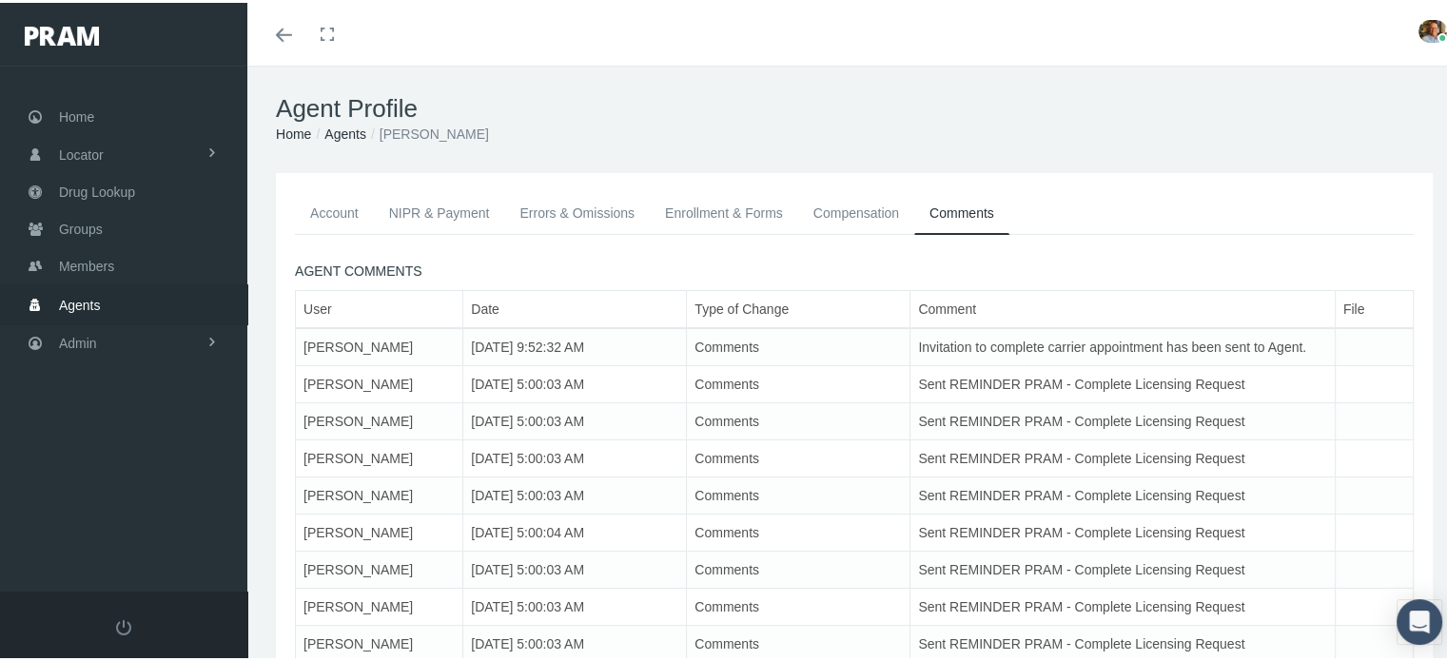
click at [731, 212] on link "Enrollment & Forms" at bounding box center [724, 210] width 148 height 42
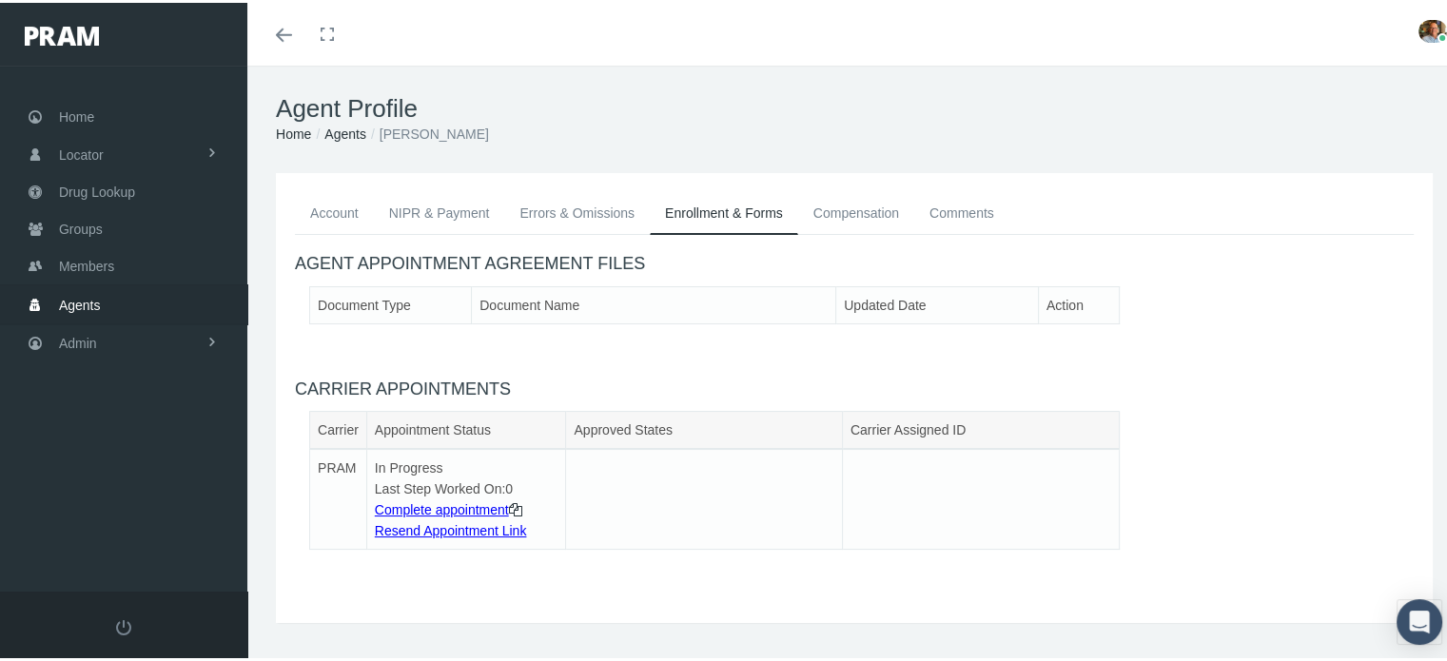
click at [306, 209] on link "Account" at bounding box center [334, 210] width 79 height 42
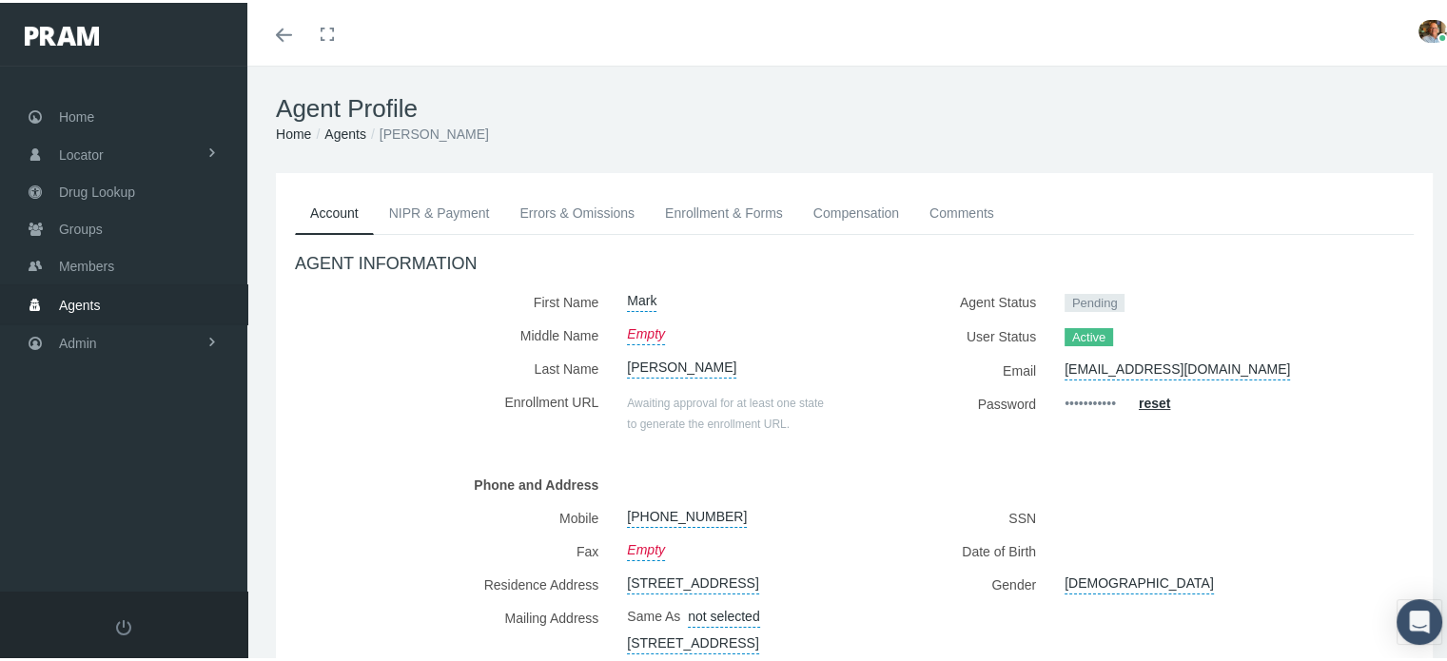
click at [344, 129] on link "Agents" at bounding box center [345, 131] width 42 height 15
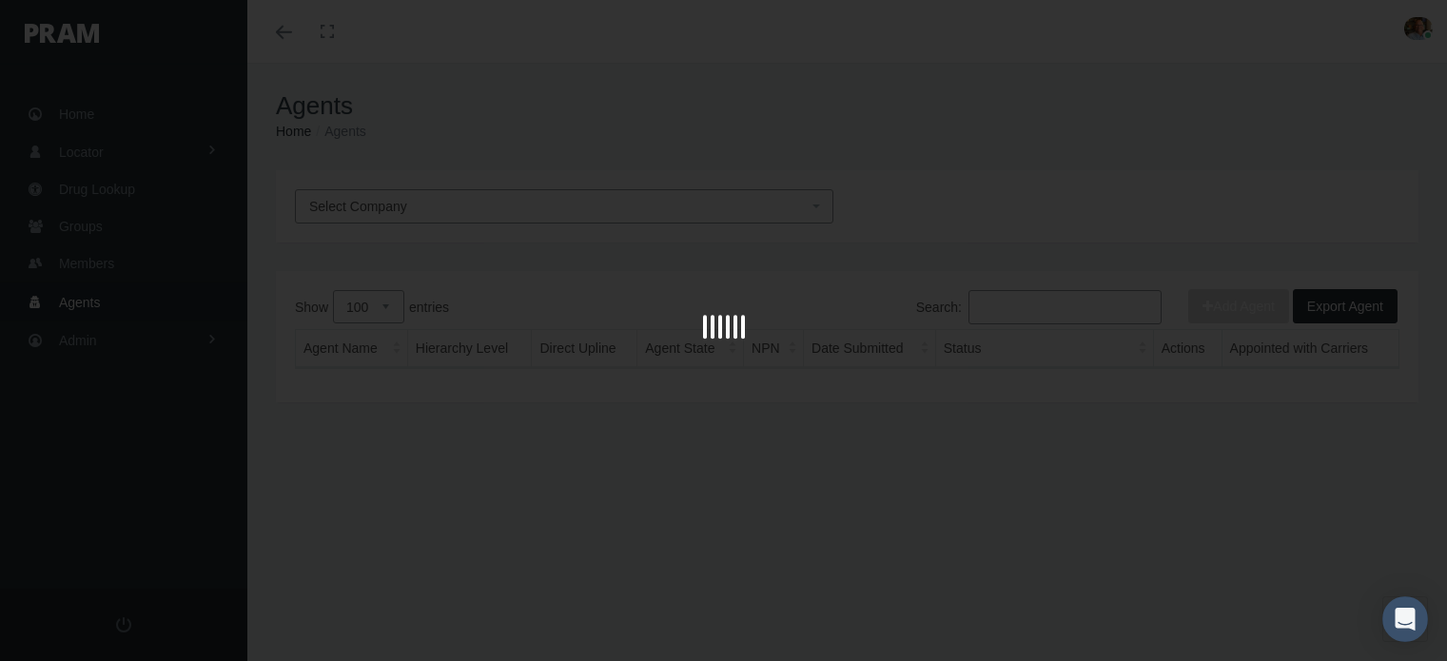
select select "100"
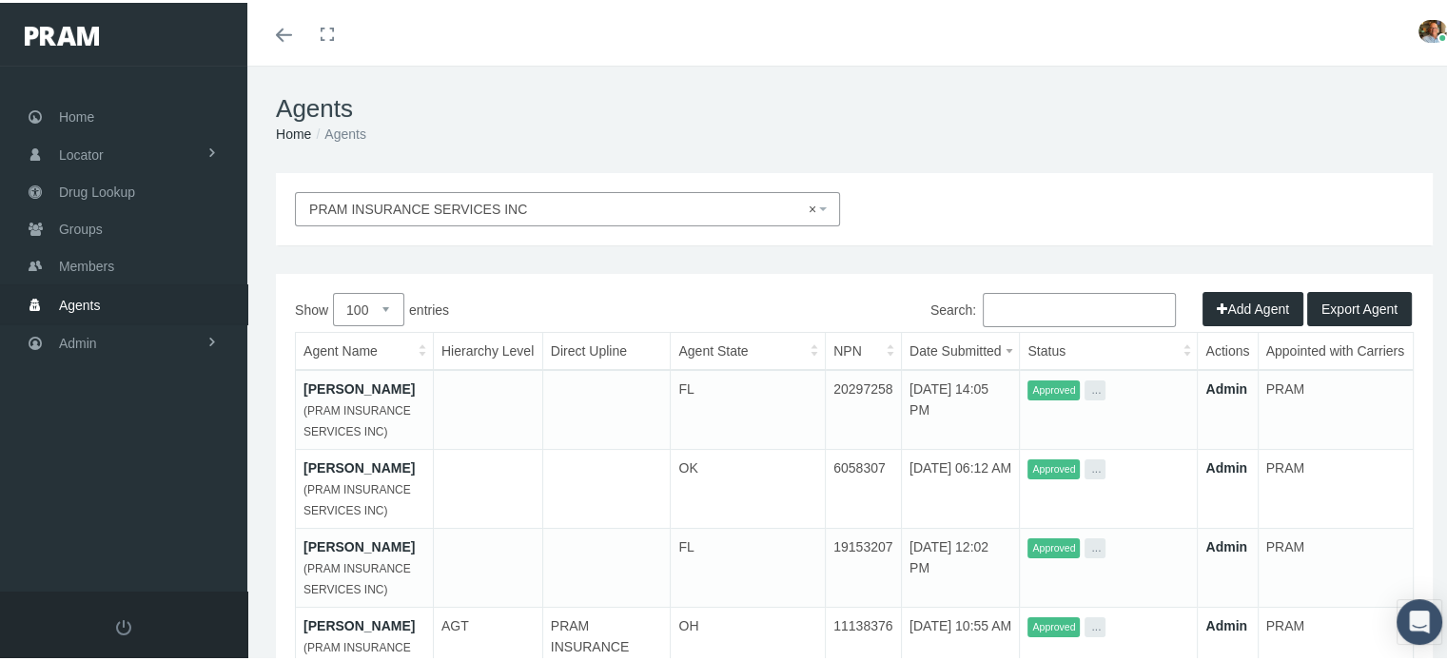
click at [994, 307] on input "Search:" at bounding box center [1079, 307] width 193 height 34
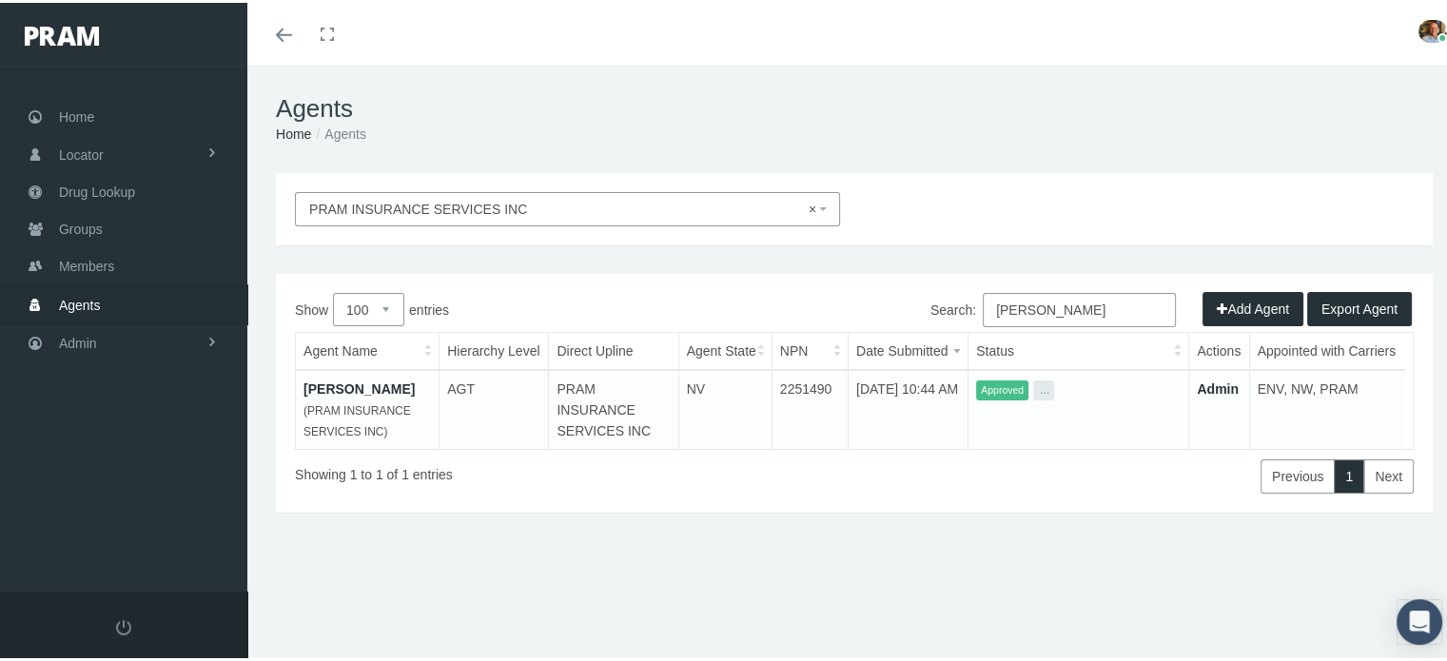
type input "[PERSON_NAME]"
click at [336, 380] on link "[PERSON_NAME]" at bounding box center [359, 386] width 111 height 15
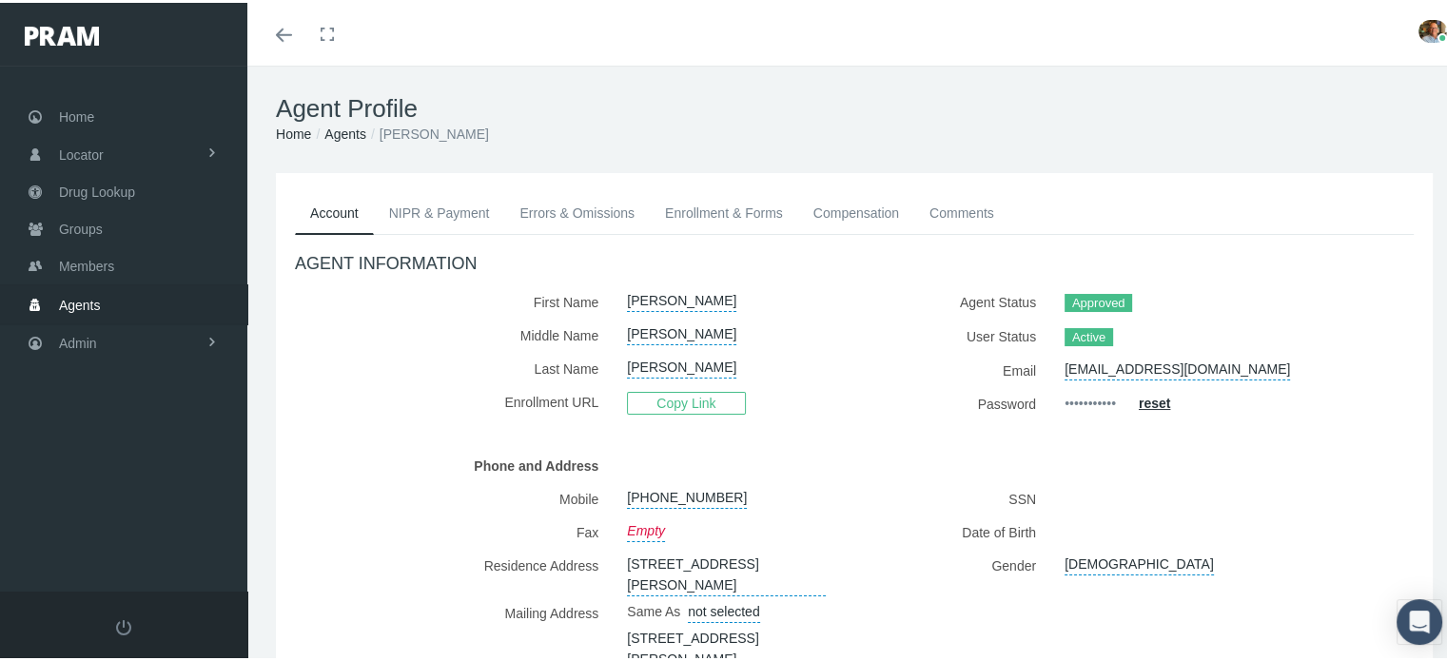
click at [677, 220] on link "Enrollment & Forms" at bounding box center [724, 210] width 148 height 42
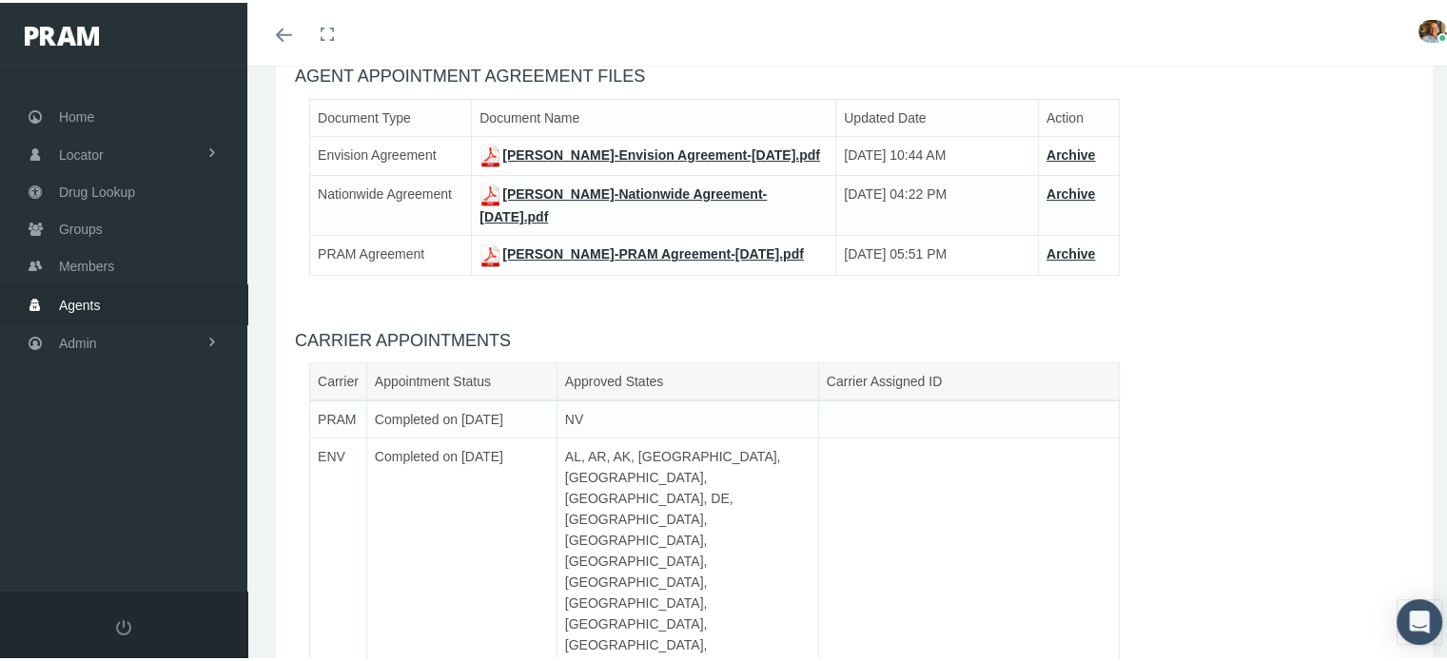
scroll to position [95, 0]
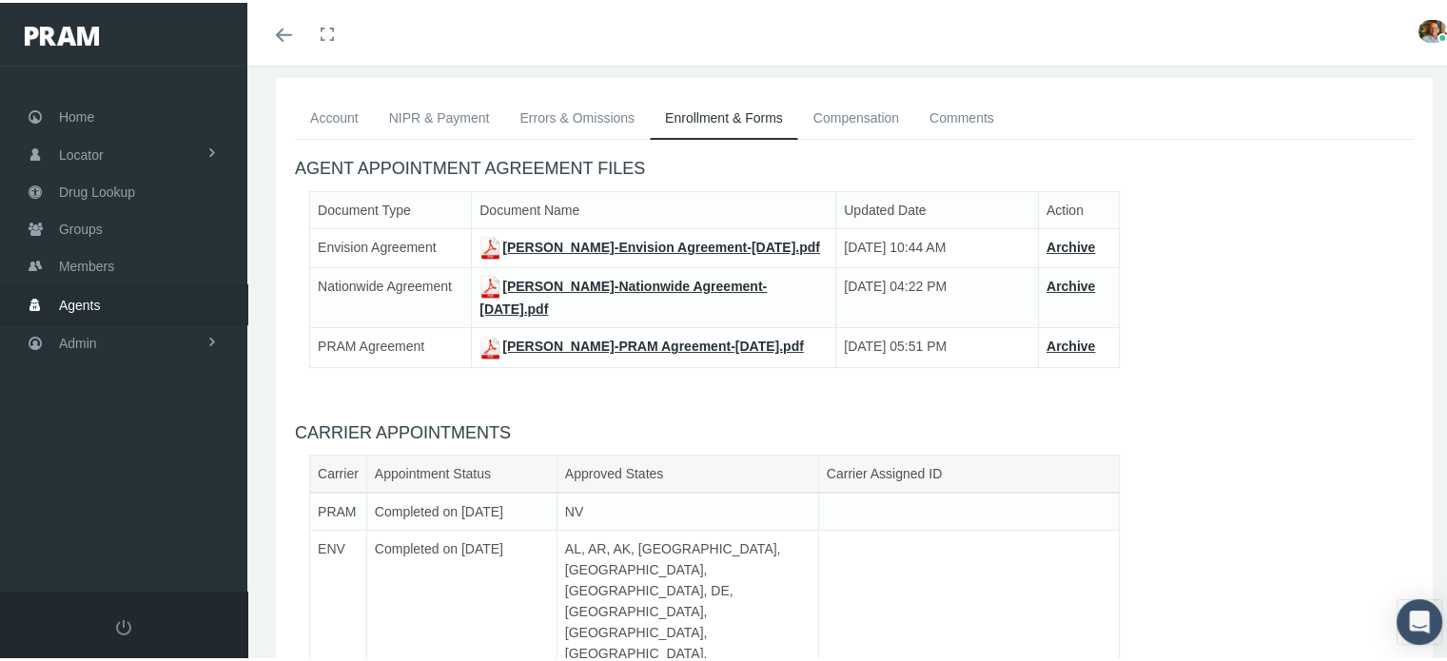
click at [433, 117] on link "NIPR & Payment" at bounding box center [439, 115] width 131 height 42
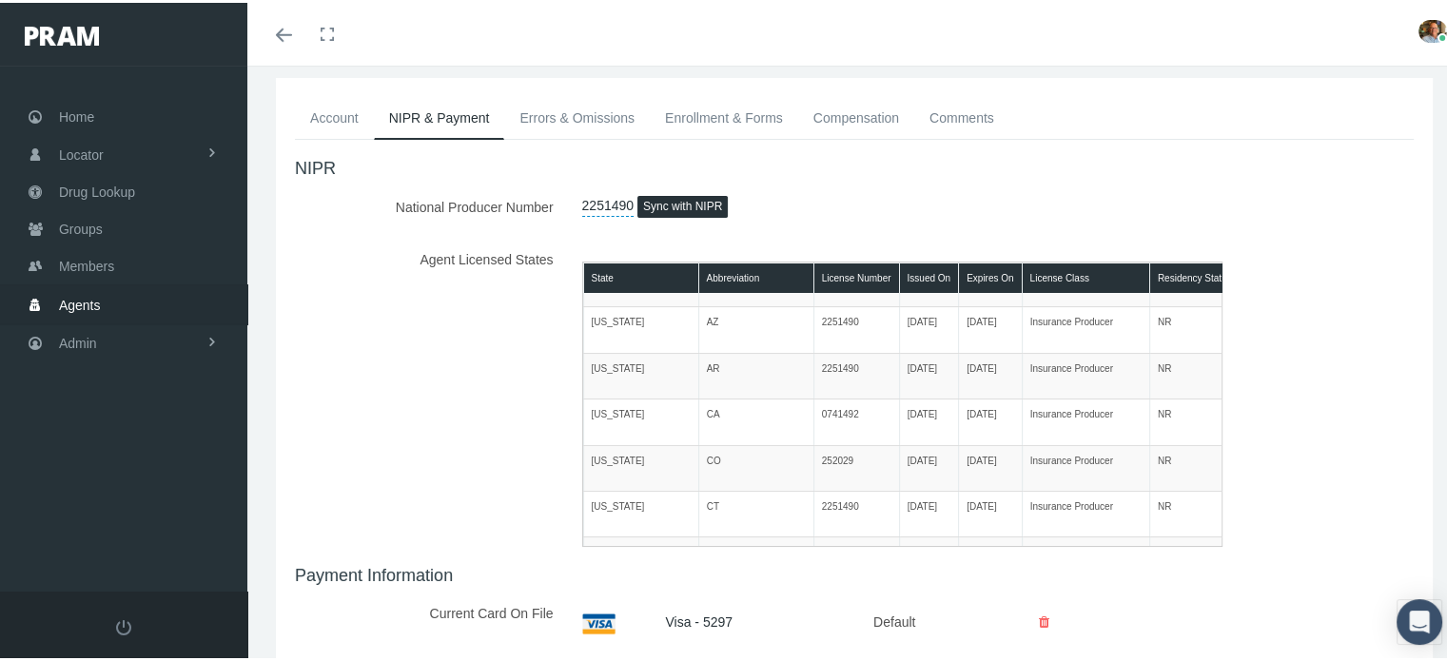
scroll to position [0, 0]
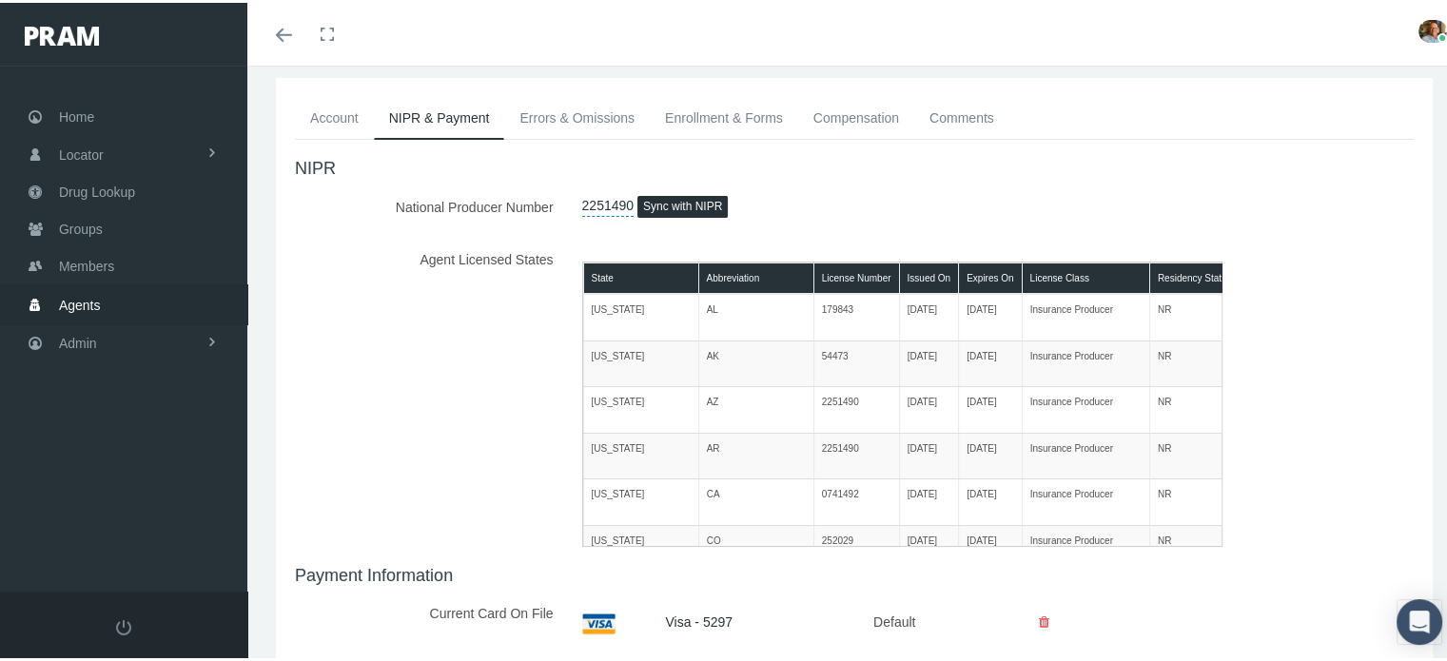
click at [315, 115] on link "Account" at bounding box center [334, 115] width 79 height 42
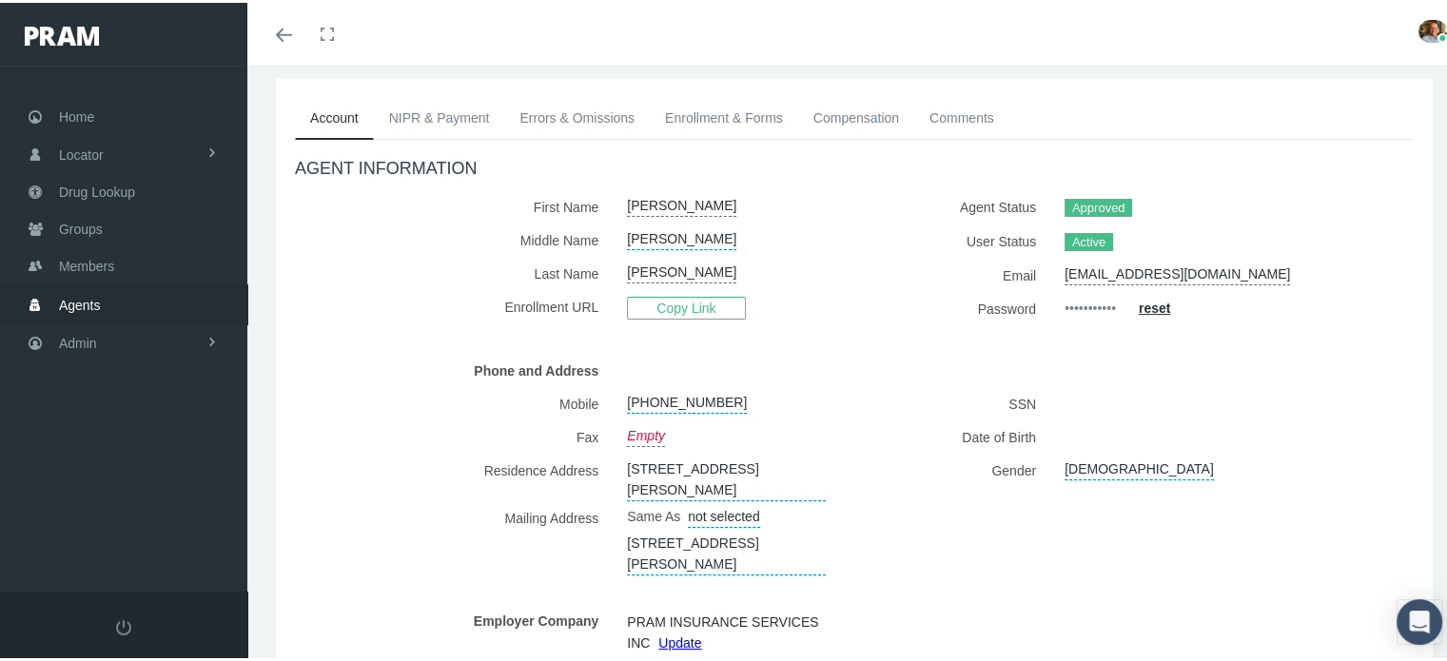
click at [737, 117] on link "Enrollment & Forms" at bounding box center [724, 115] width 148 height 42
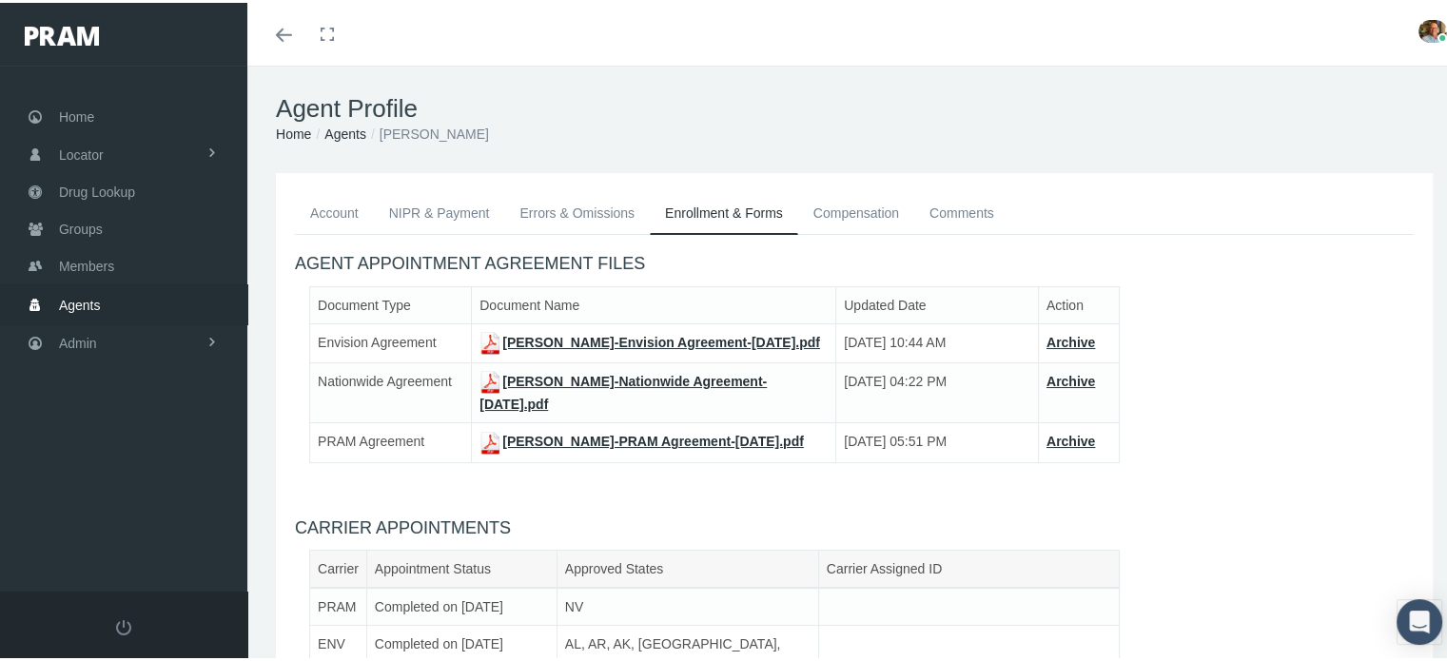
click at [589, 446] on link "David Wilson-PRAM Agreement-Jul 29, 2021.pdf" at bounding box center [642, 438] width 324 height 15
click at [565, 398] on link "David Wilson-Nationwide Agreement-Apr 23, 2021.pdf" at bounding box center [623, 390] width 287 height 38
click at [615, 334] on link "David Wilson-Envision Agreement-Sep 29, 2020.pdf" at bounding box center [650, 339] width 341 height 15
click at [316, 214] on link "Account" at bounding box center [334, 210] width 79 height 42
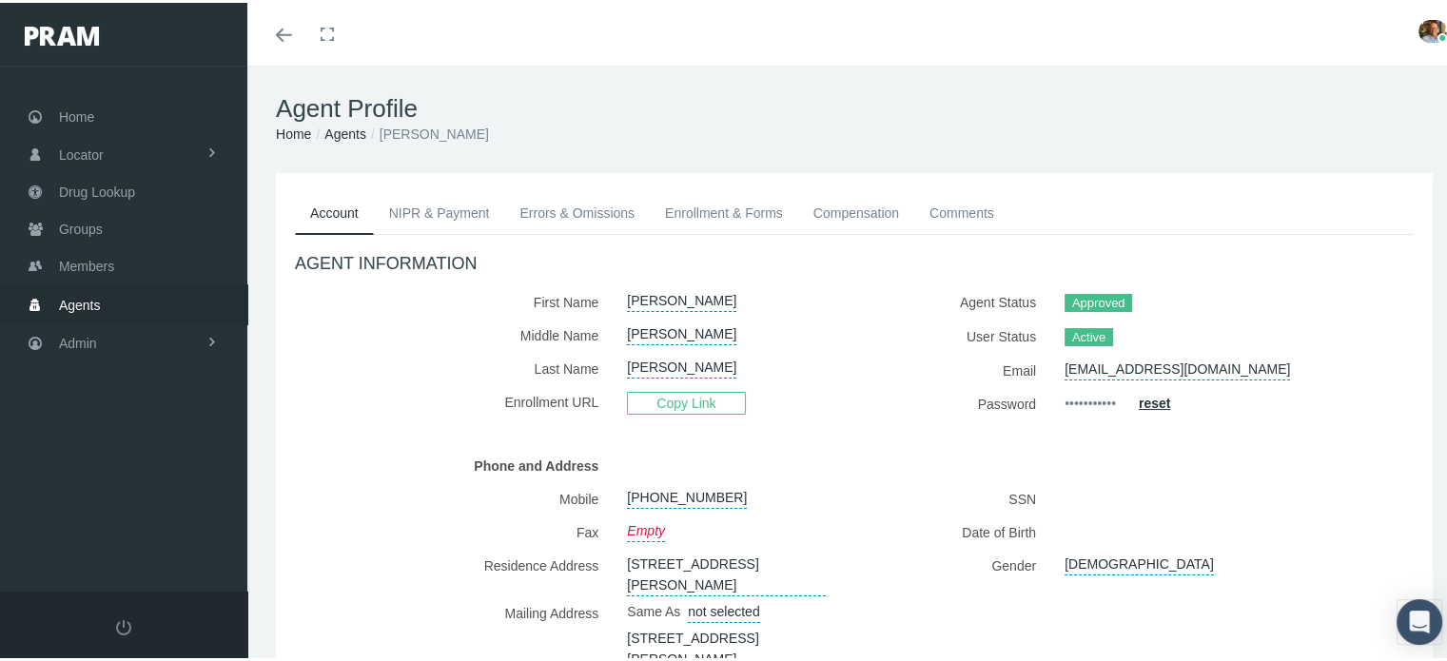
click at [285, 32] on span at bounding box center [284, 32] width 16 height 2
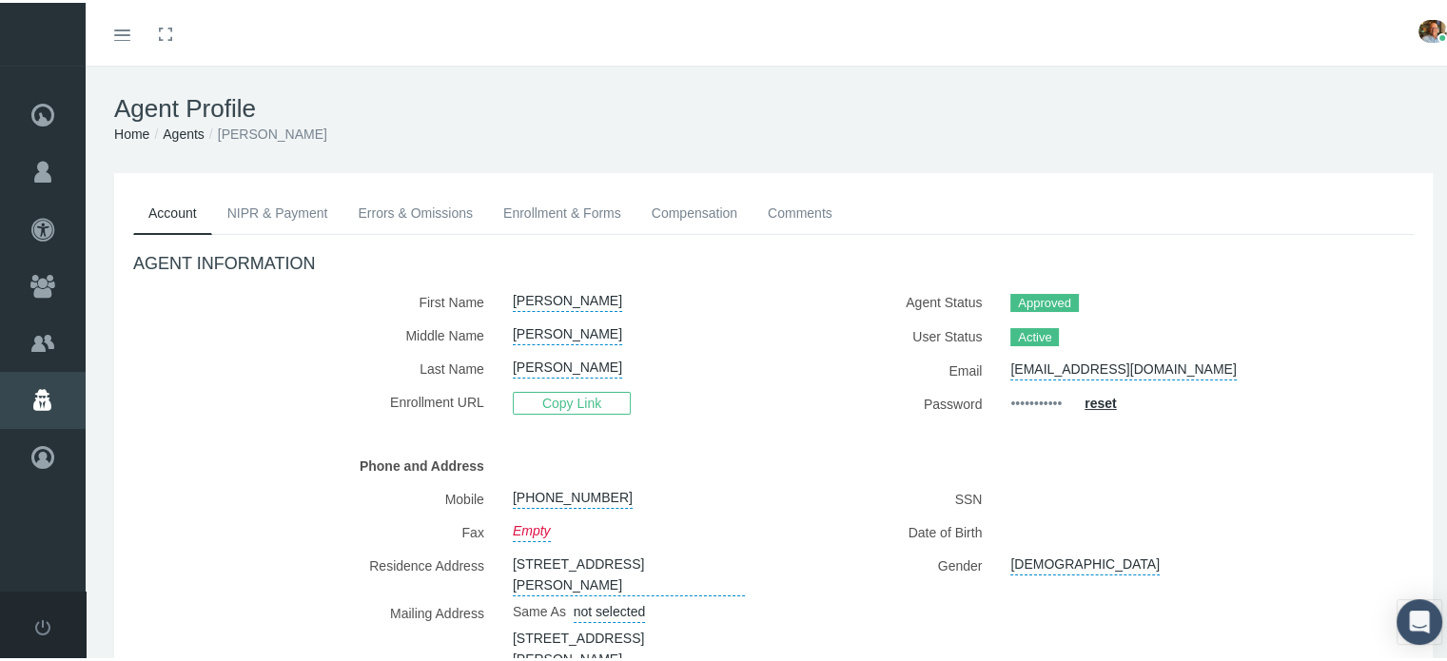
click at [111, 28] on link "Toggle menubar" at bounding box center [122, 31] width 45 height 63
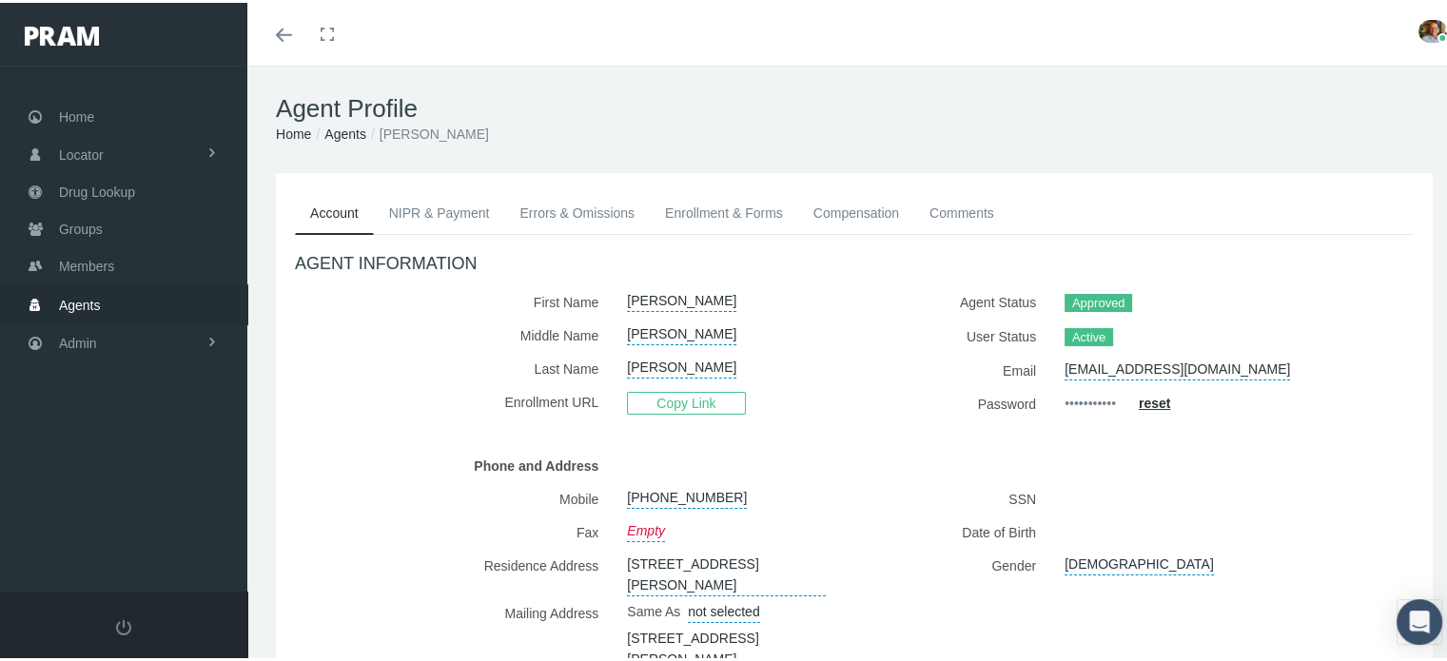
click at [332, 136] on link "Agents" at bounding box center [345, 131] width 42 height 15
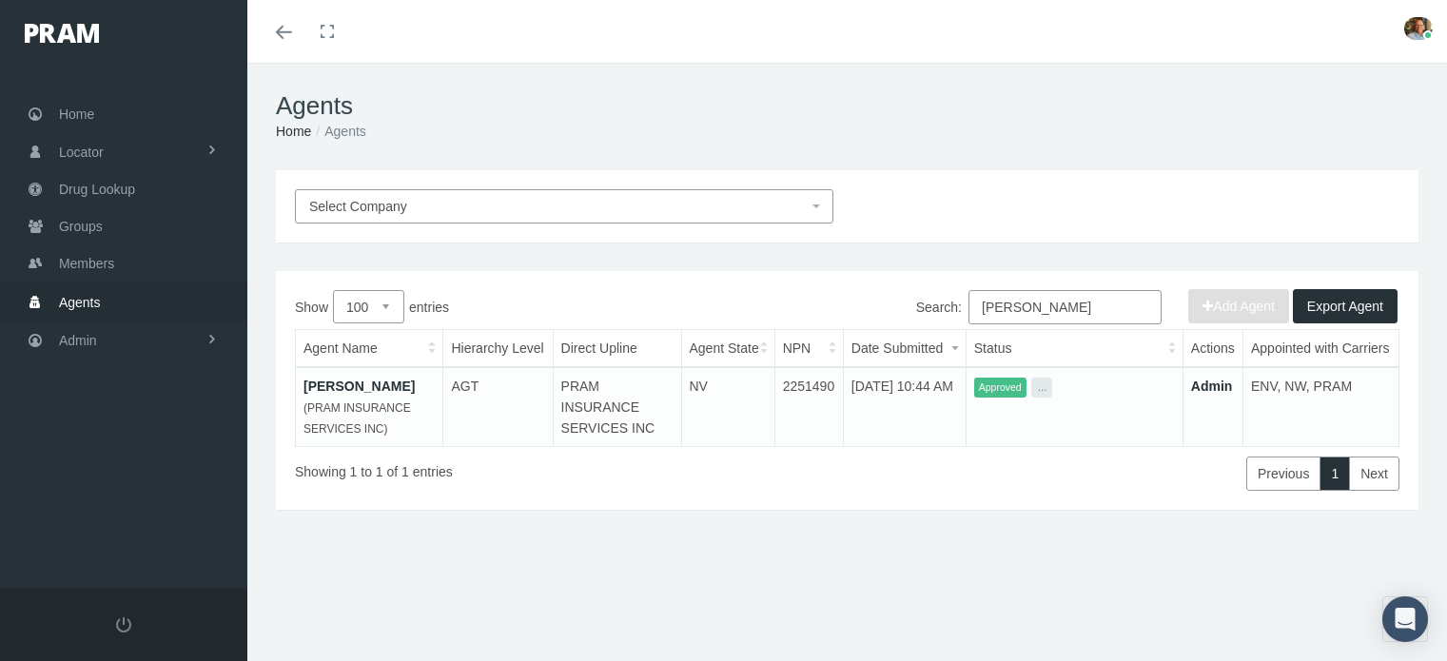
select select "100"
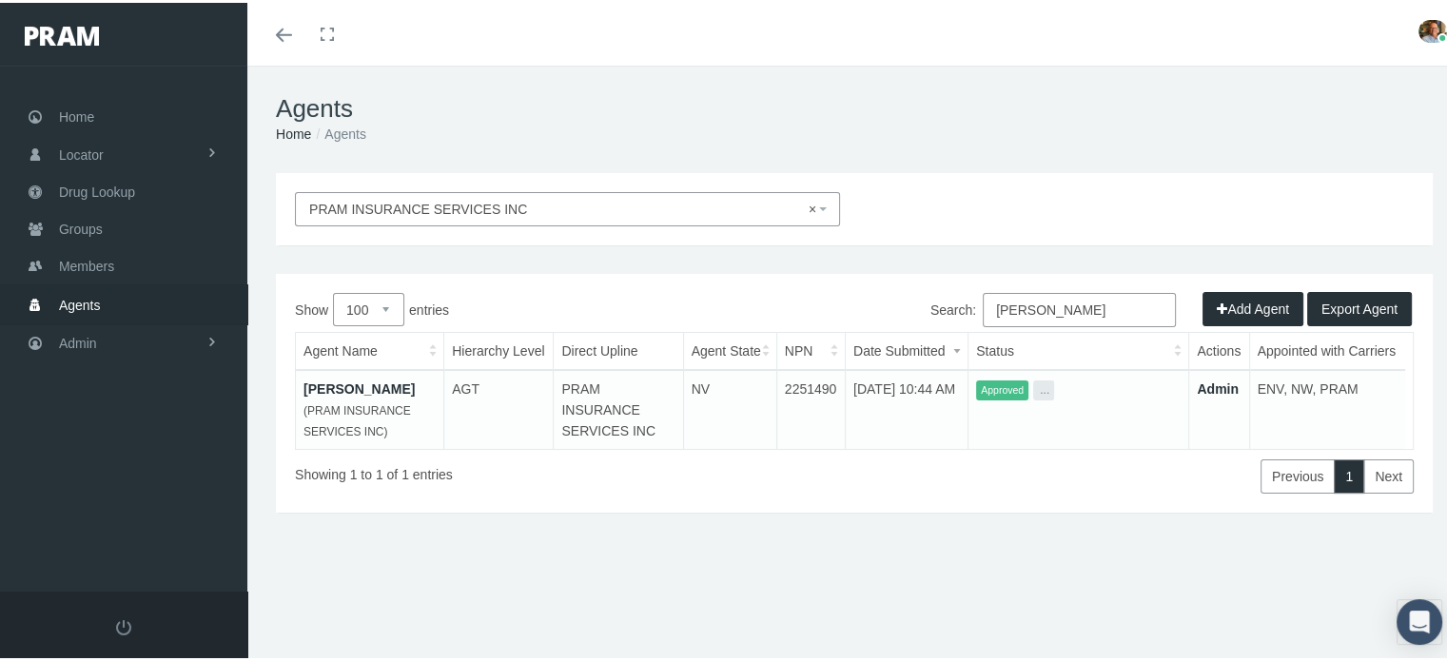
drag, startPoint x: 1035, startPoint y: 312, endPoint x: 919, endPoint y: 296, distance: 117.2
click at [930, 296] on label "Search: [PERSON_NAME]" at bounding box center [1052, 307] width 245 height 34
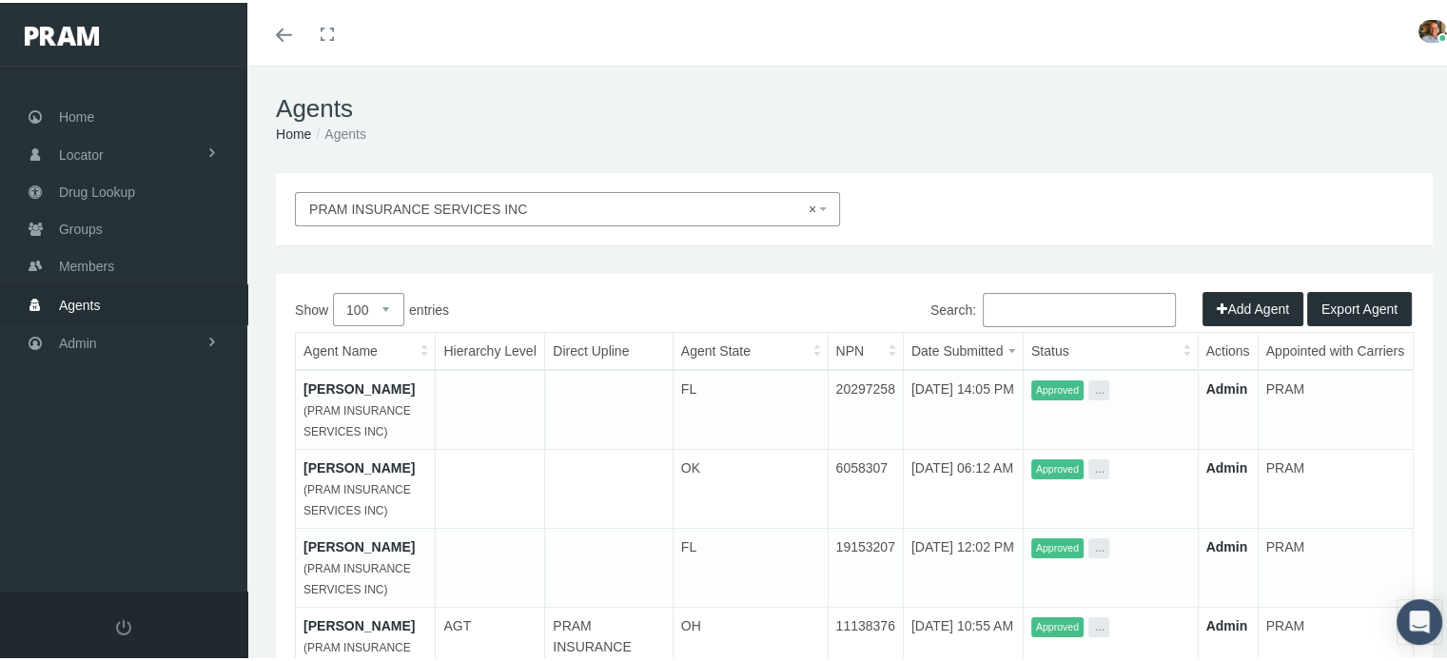
click at [377, 381] on link "[PERSON_NAME]" at bounding box center [359, 386] width 111 height 15
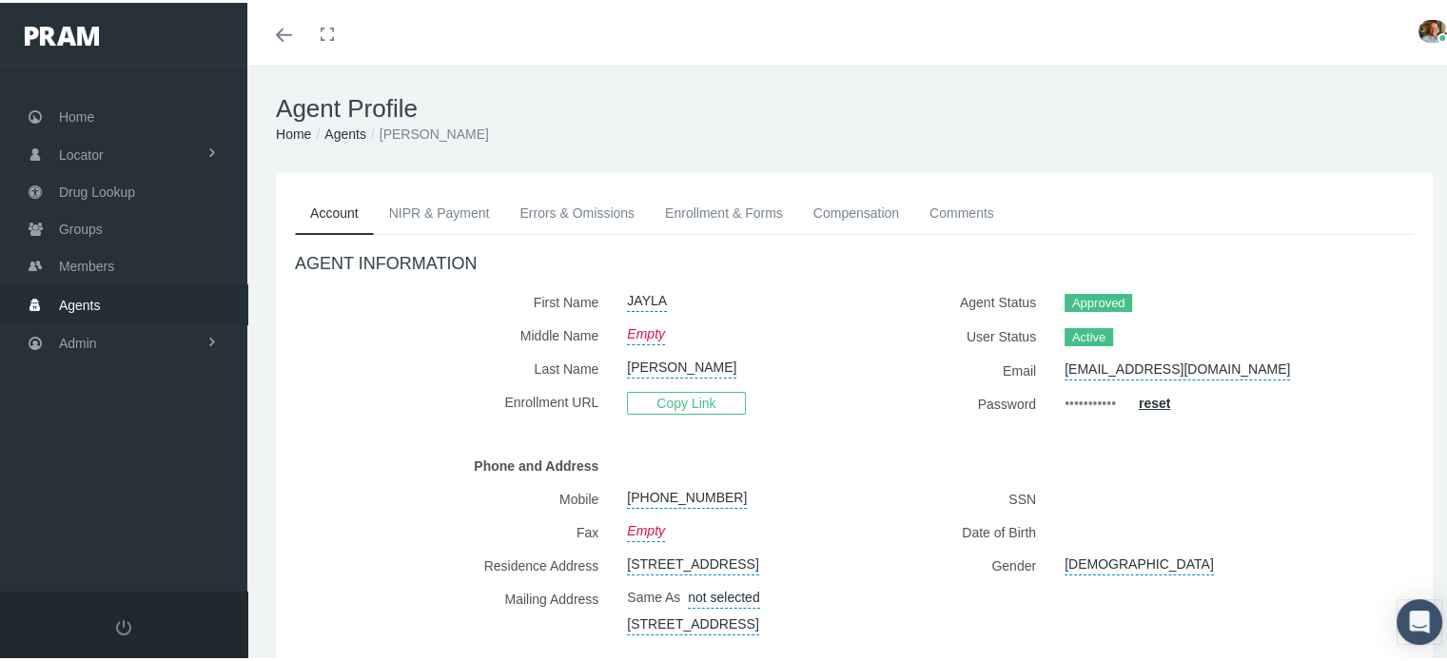
click at [696, 216] on link "Enrollment & Forms" at bounding box center [724, 210] width 148 height 42
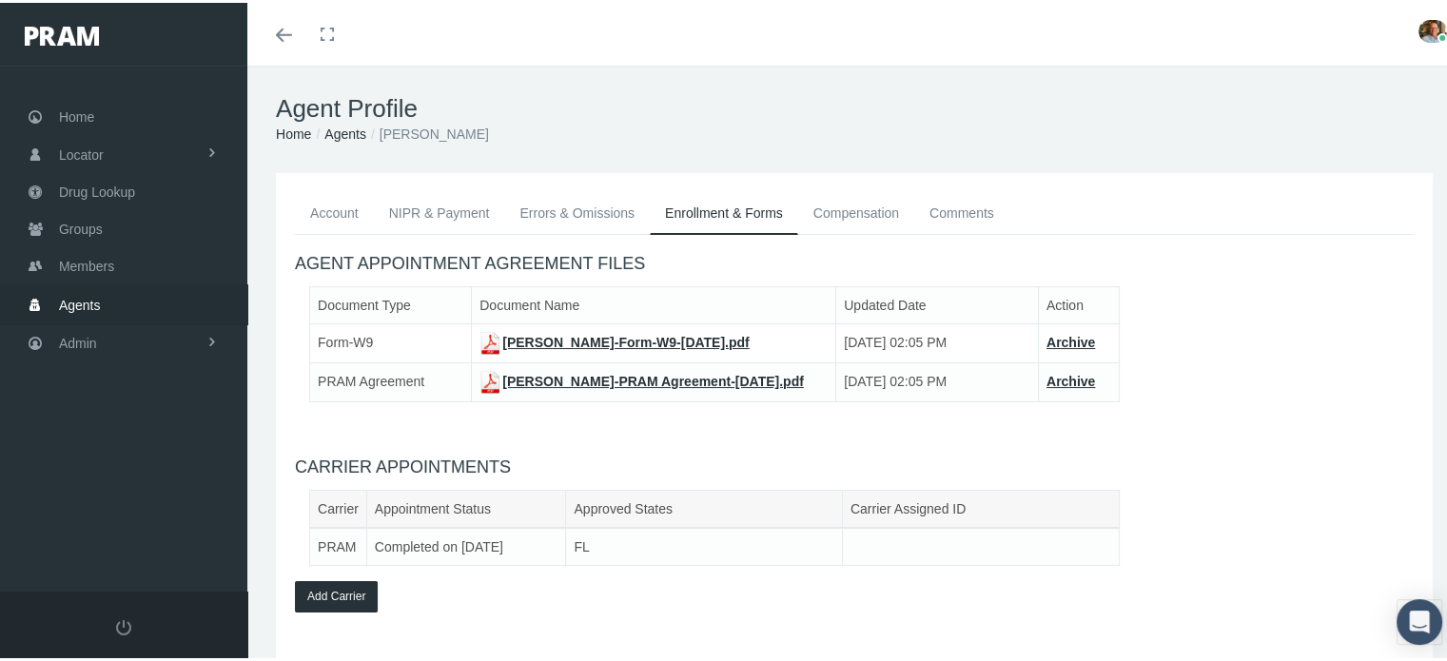
click at [470, 212] on link "NIPR & Payment" at bounding box center [439, 210] width 131 height 42
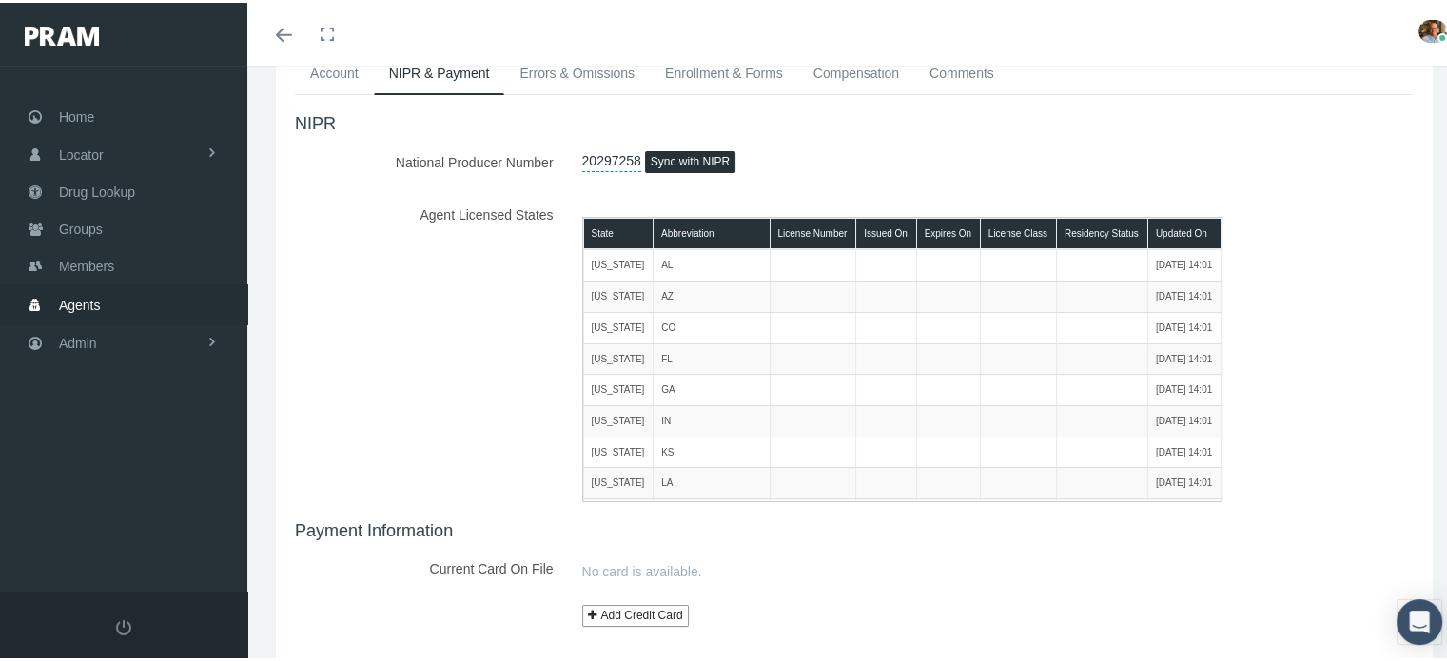
scroll to position [95, 0]
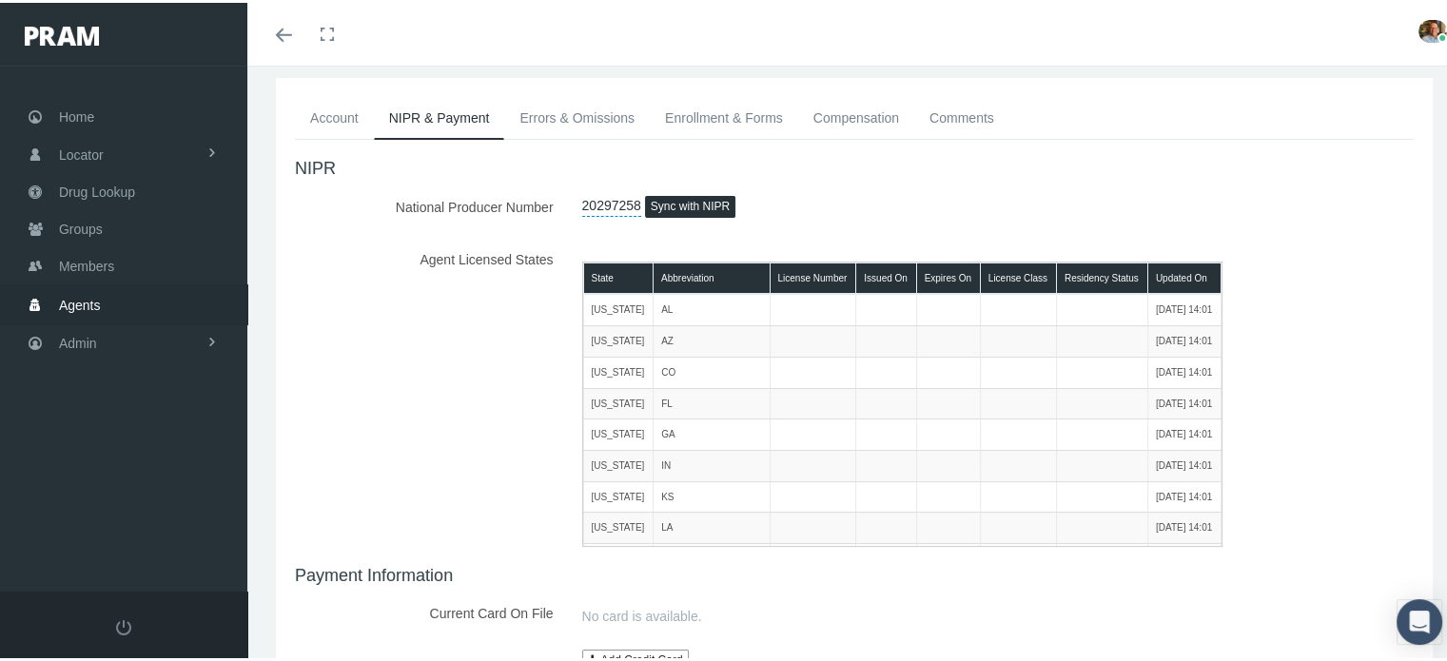
click at [663, 204] on button "Sync with NIPR" at bounding box center [690, 204] width 90 height 22
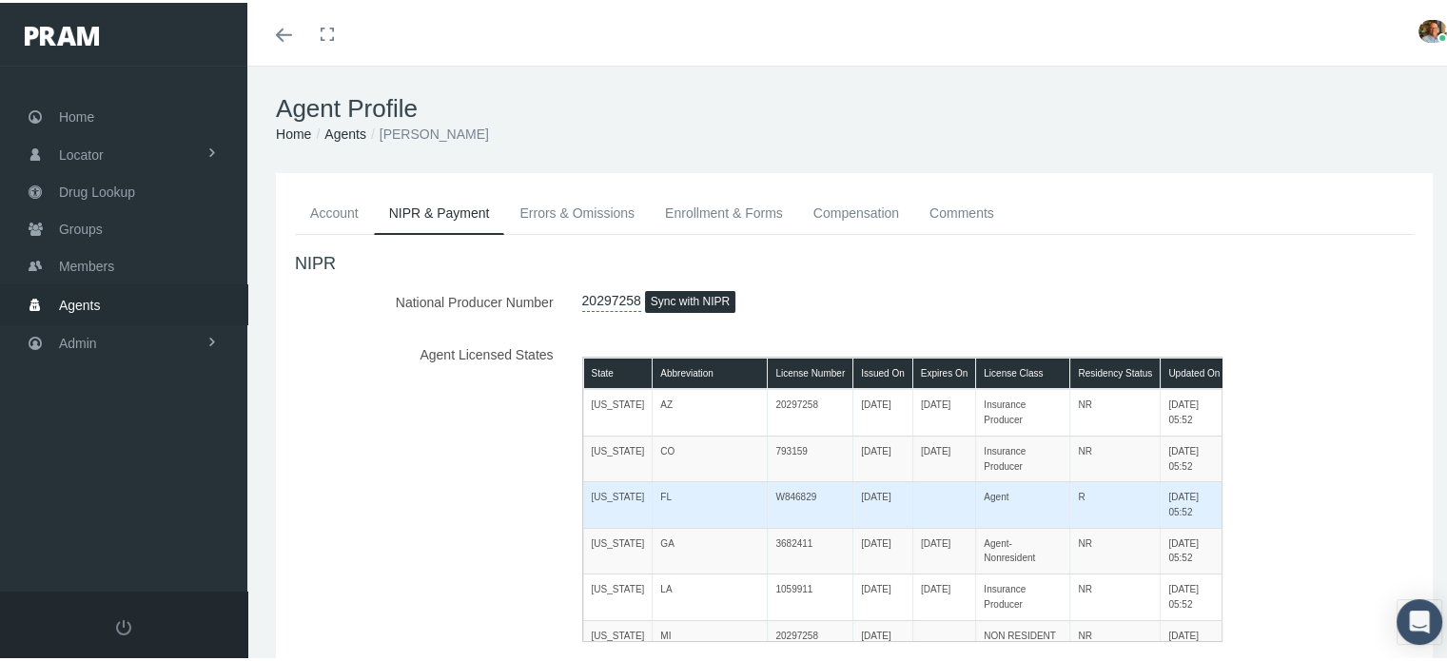
scroll to position [0, 0]
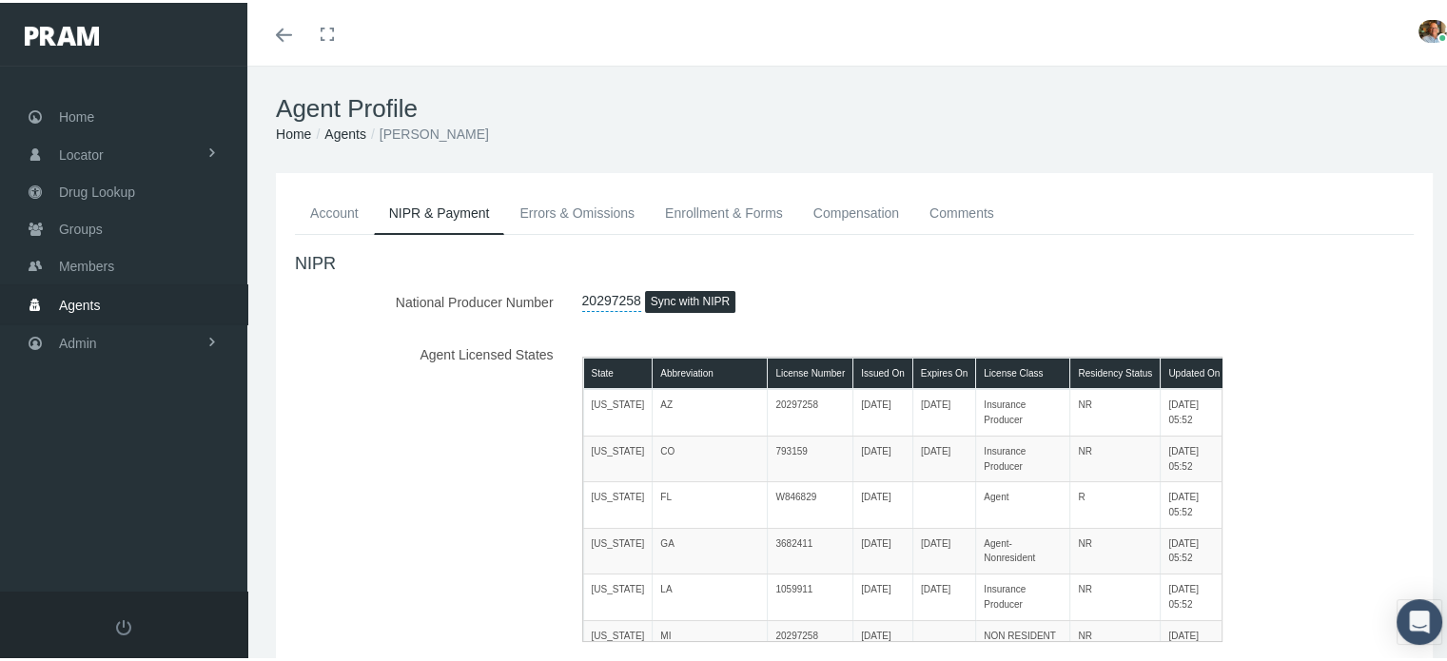
click at [350, 130] on link "Agents" at bounding box center [345, 131] width 42 height 15
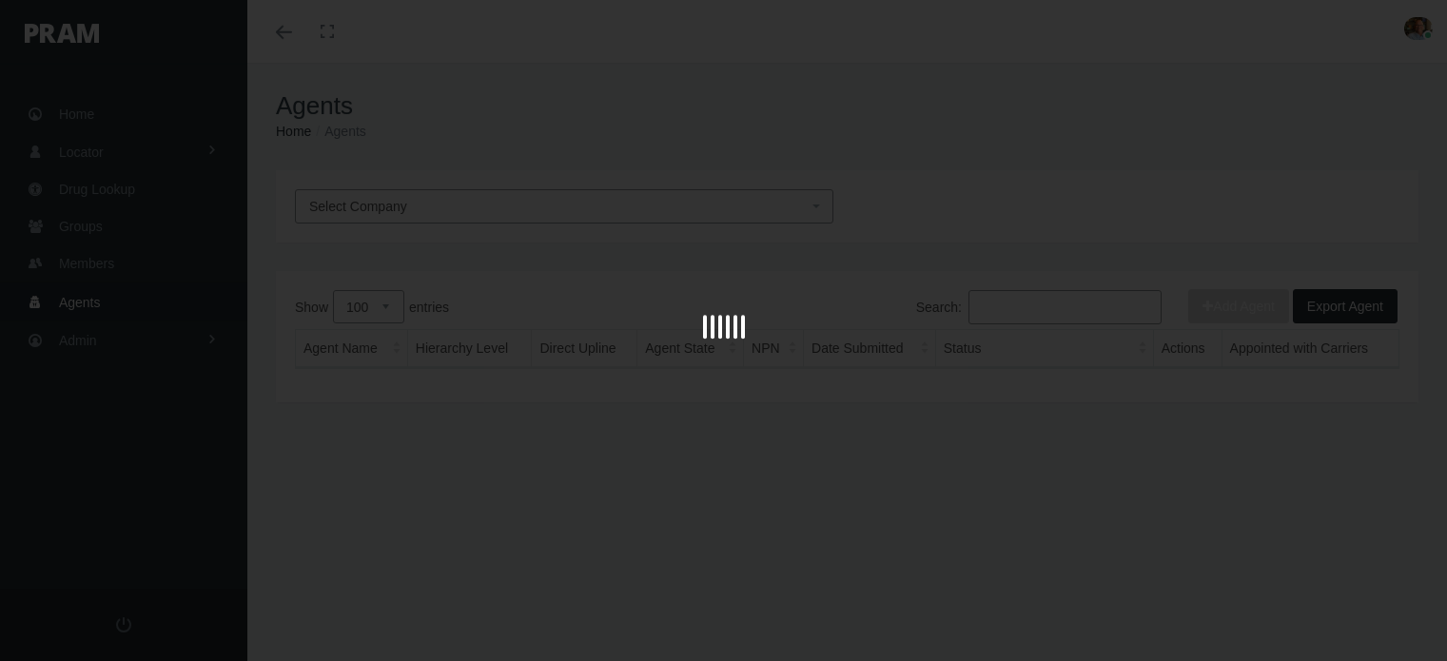
select select "100"
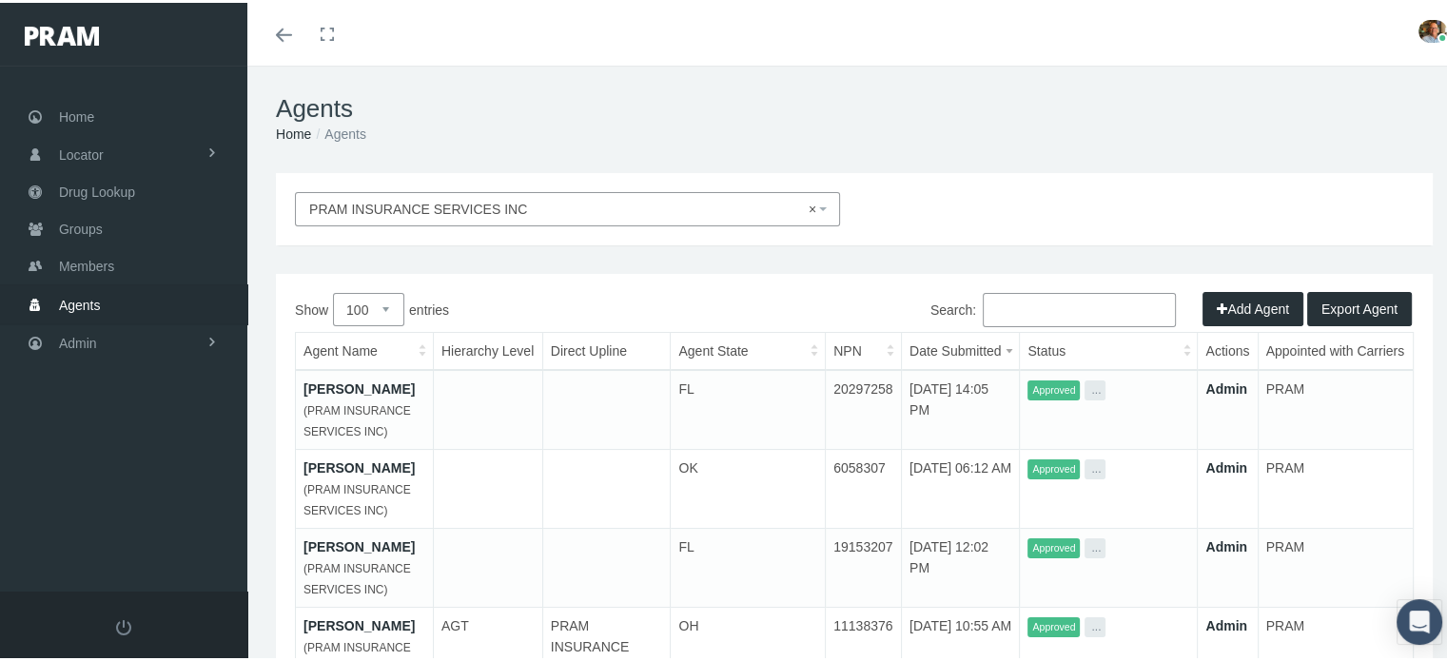
click at [1025, 303] on input "Search:" at bounding box center [1079, 307] width 193 height 34
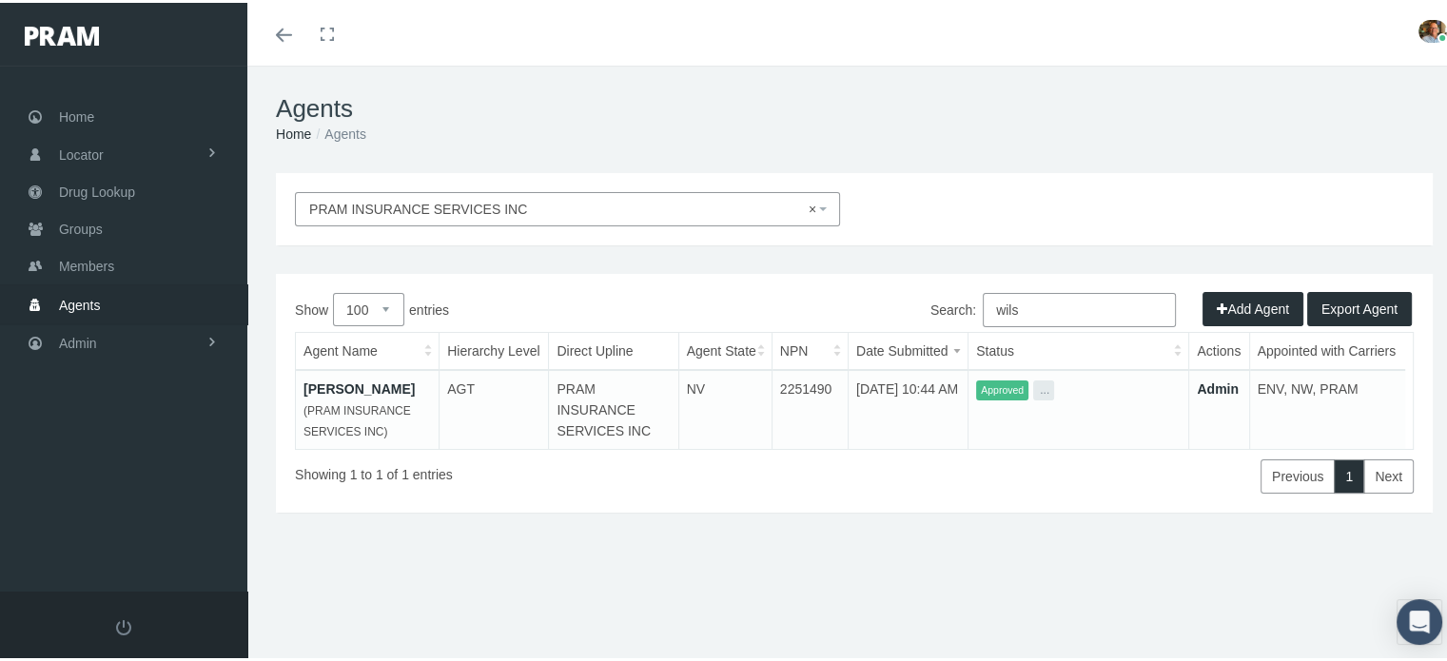
type input "wils"
click at [334, 388] on link "[PERSON_NAME]" at bounding box center [359, 386] width 111 height 15
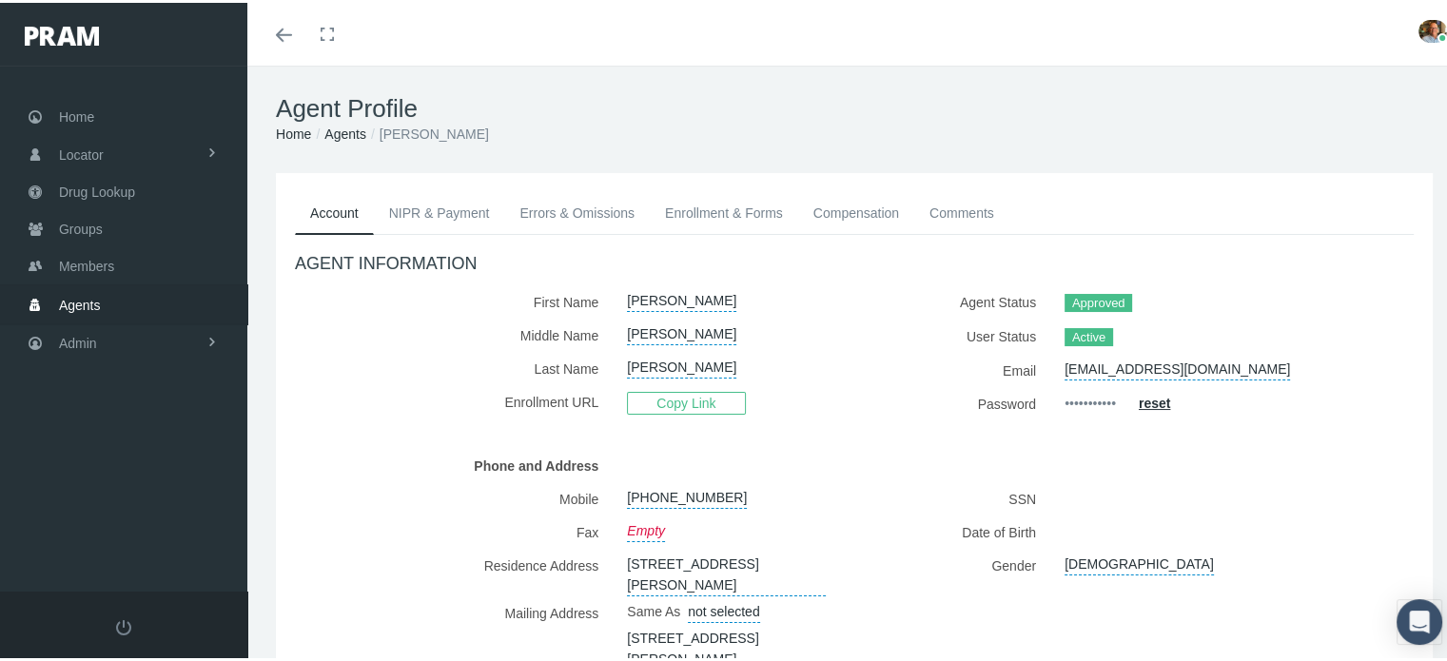
click at [671, 213] on link "Enrollment & Forms" at bounding box center [724, 210] width 148 height 42
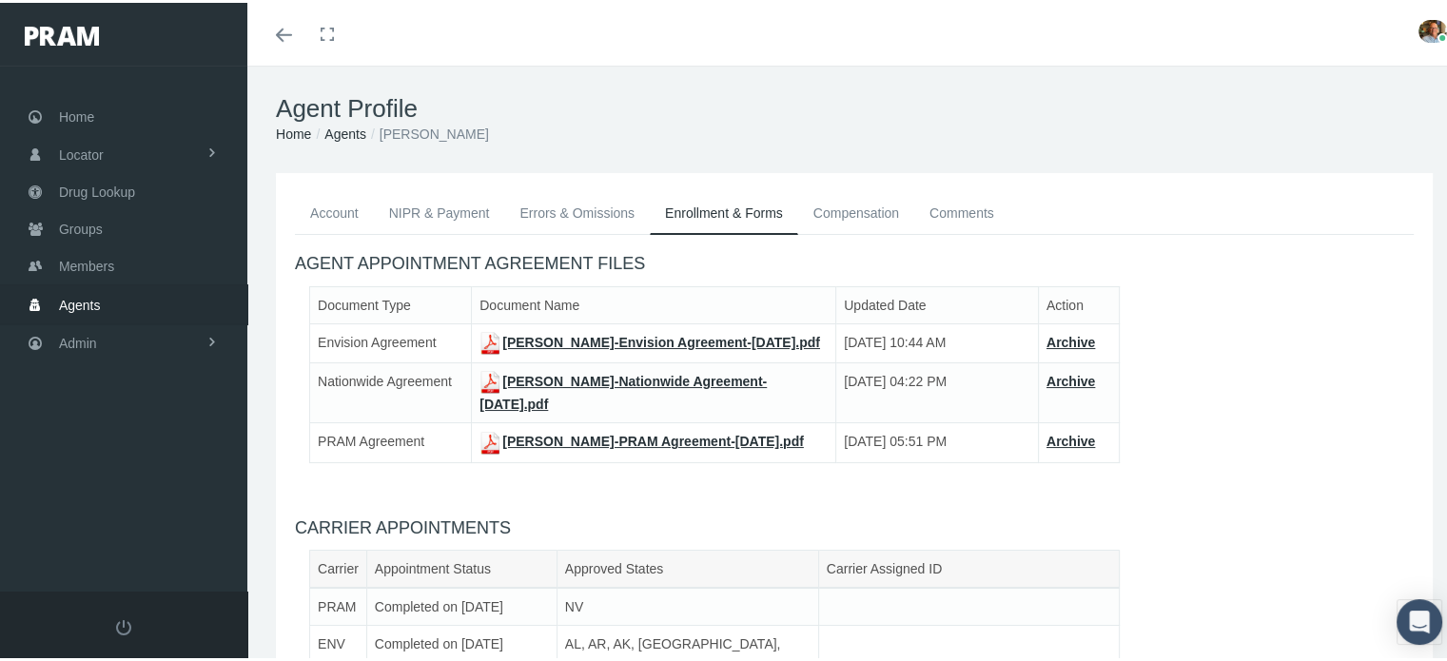
click at [468, 207] on link "NIPR & Payment" at bounding box center [439, 210] width 131 height 42
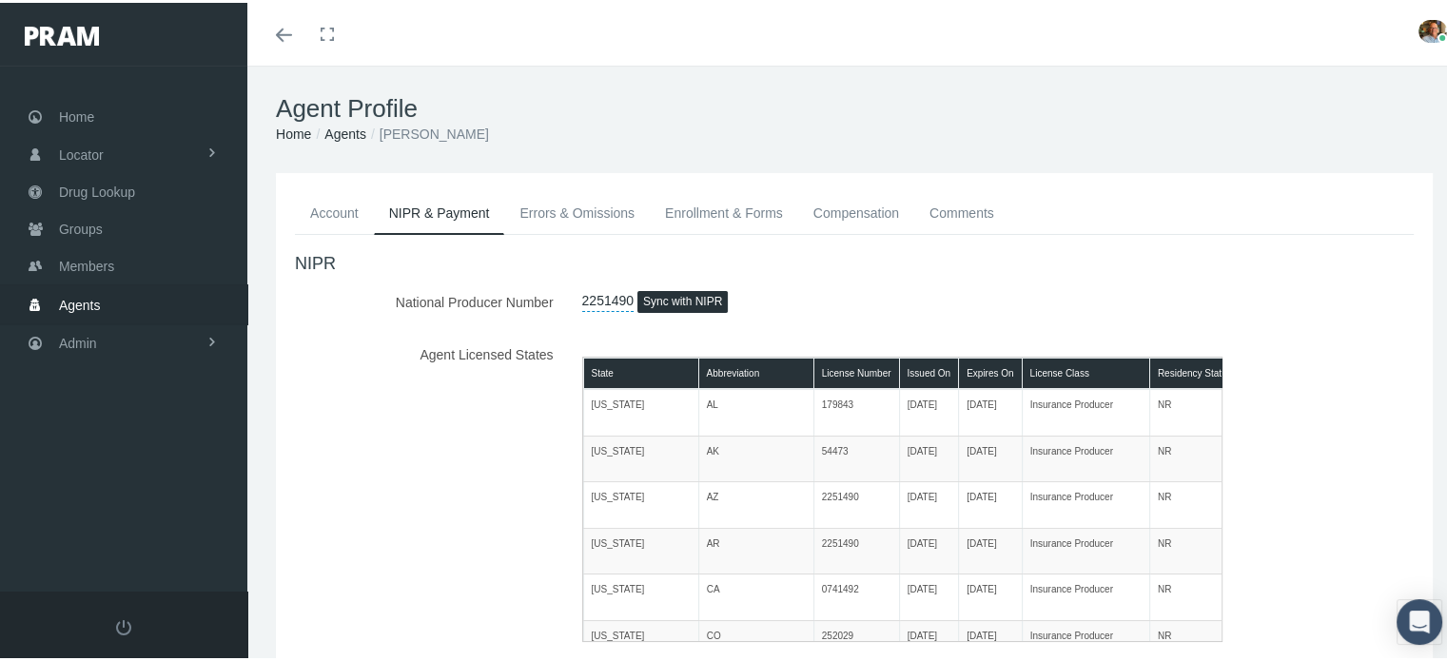
click at [676, 296] on button "Sync with NIPR" at bounding box center [682, 299] width 90 height 22
click at [887, 280] on div "NIPR National Producer Number 2251490 Sync with NIPR Agent Licensed States Stat…" at bounding box center [854, 575] width 1147 height 686
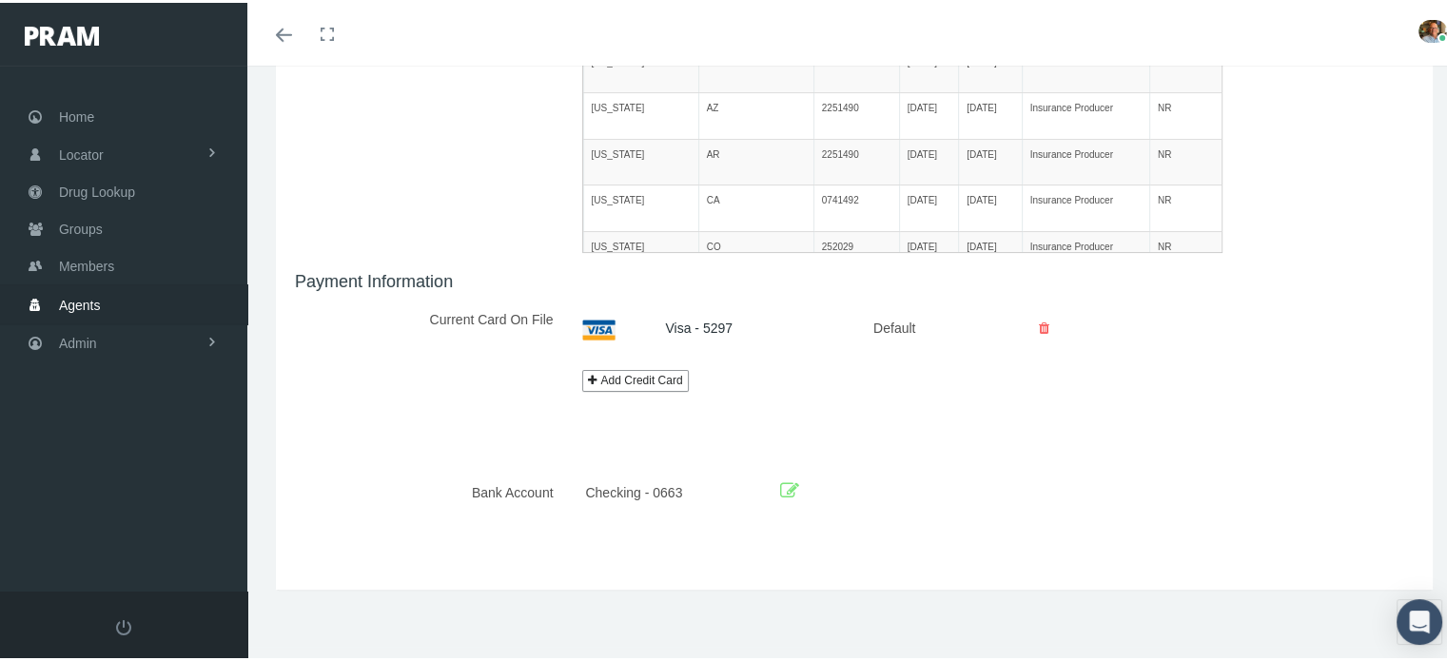
scroll to position [104, 0]
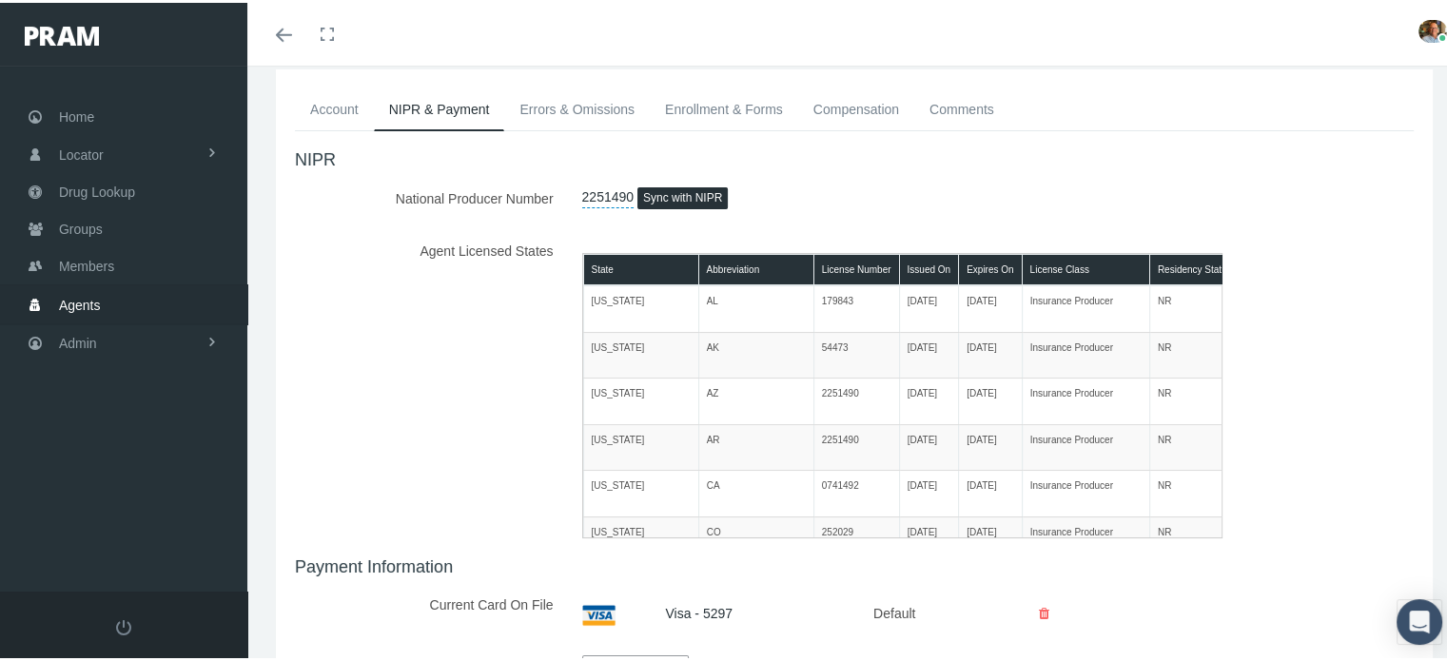
click at [769, 108] on link "Enrollment & Forms" at bounding box center [724, 107] width 148 height 42
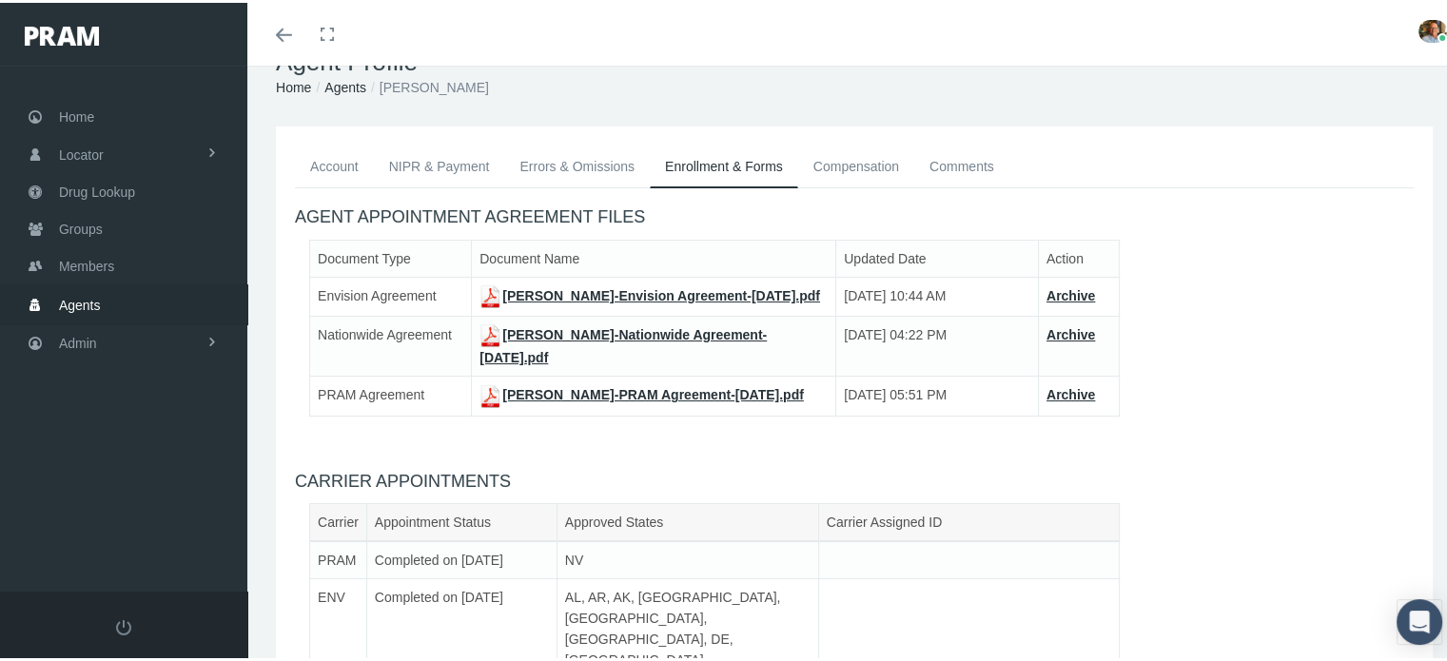
scroll to position [0, 0]
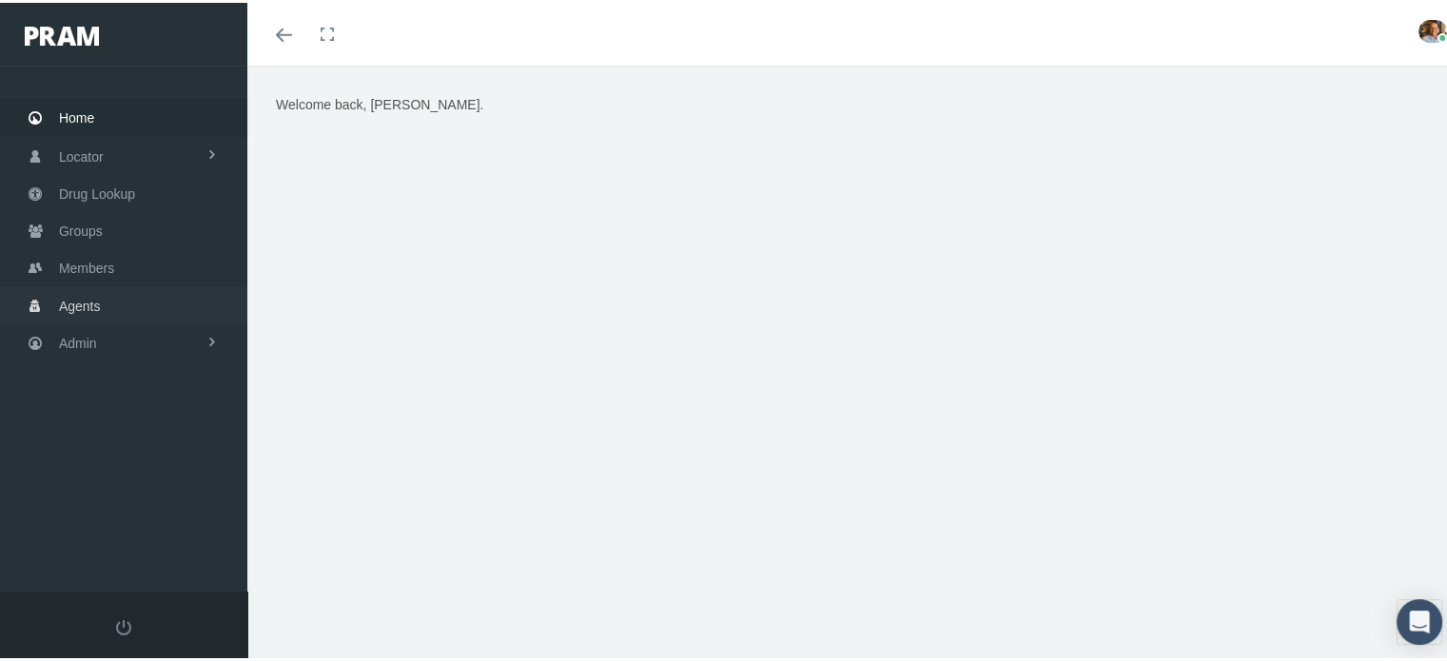
click at [109, 287] on link "Agents" at bounding box center [123, 302] width 247 height 37
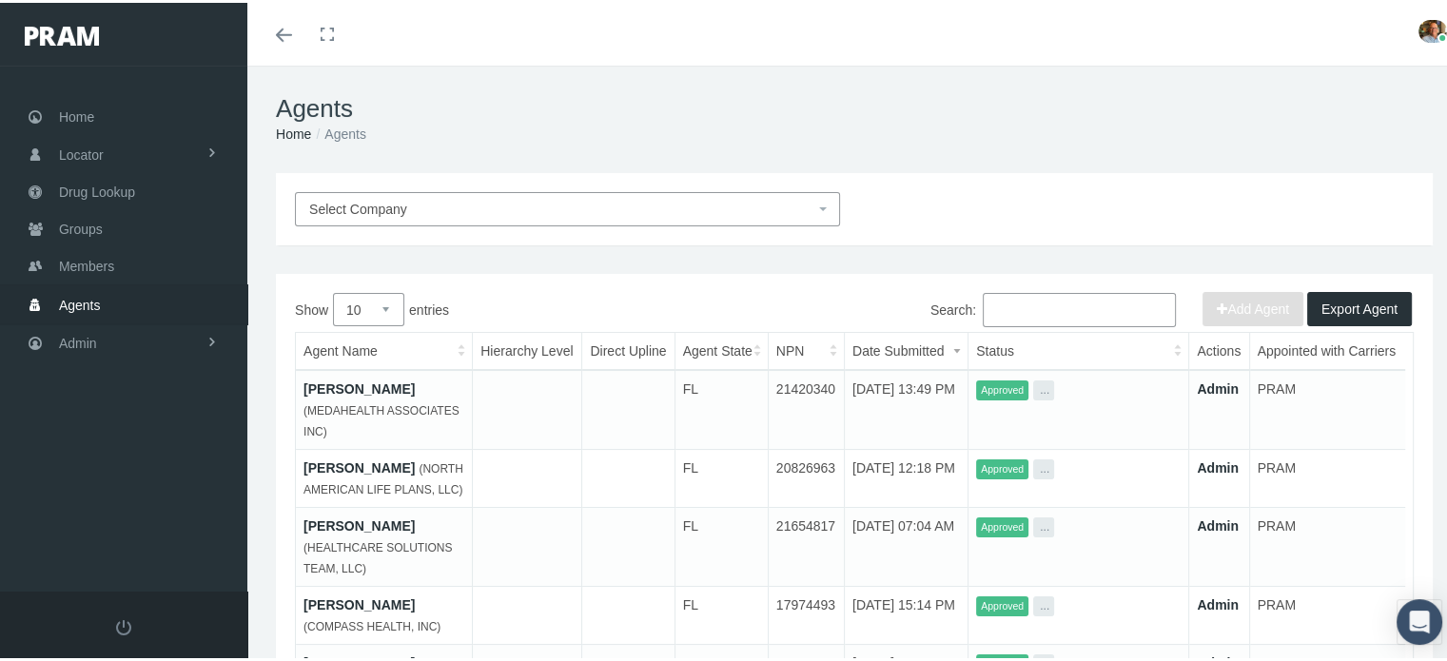
click at [357, 381] on link "[PERSON_NAME]" at bounding box center [359, 386] width 111 height 15
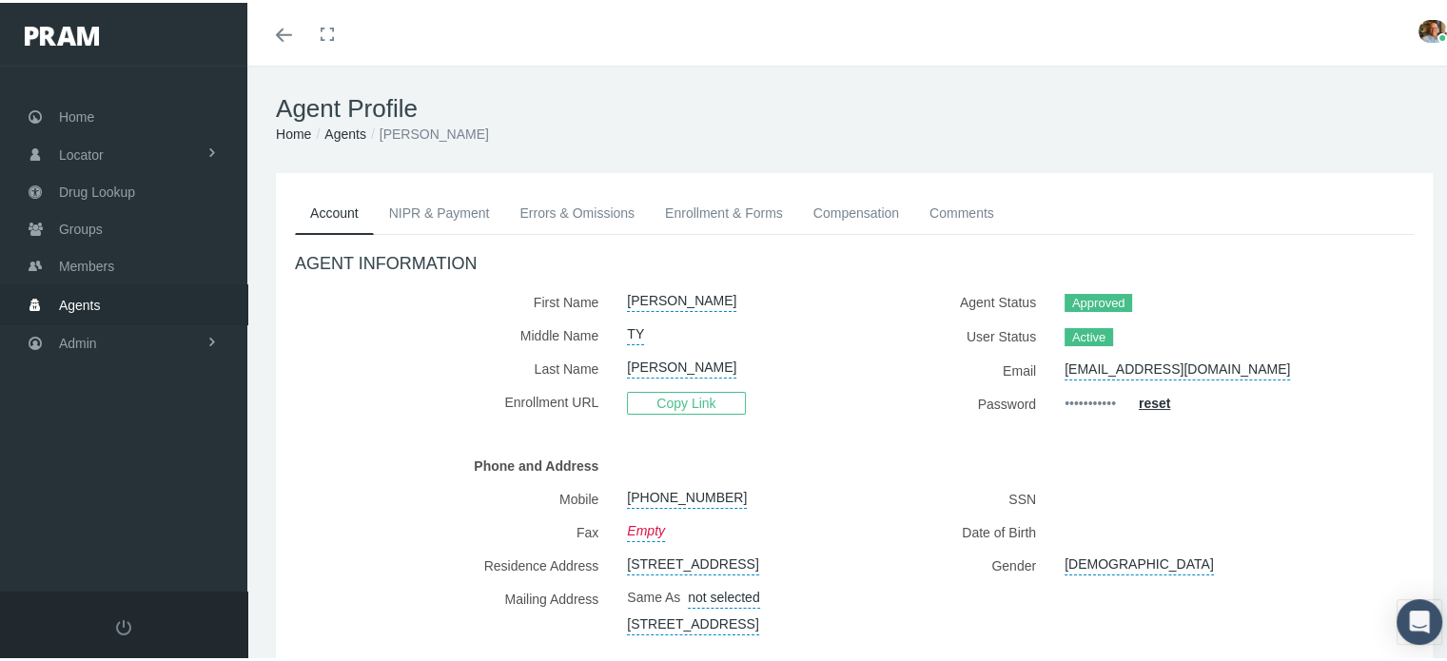
click at [403, 207] on link "NIPR & Payment" at bounding box center [439, 210] width 131 height 42
